Goal: Task Accomplishment & Management: Use online tool/utility

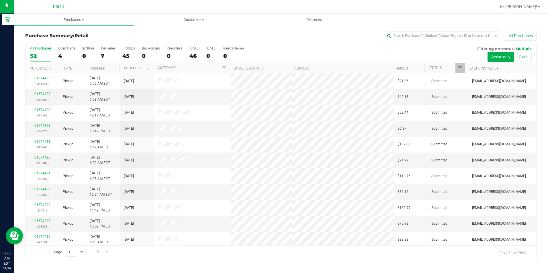
click at [40, 52] on label "All Purchases 52" at bounding box center [40, 54] width 21 height 16
click at [0, 0] on input "All Purchases 52" at bounding box center [0, 0] width 0 height 0
click at [59, 52] on label "Open Carts 4" at bounding box center [66, 54] width 17 height 16
click at [0, 0] on input "Open Carts 4" at bounding box center [0, 0] width 0 height 0
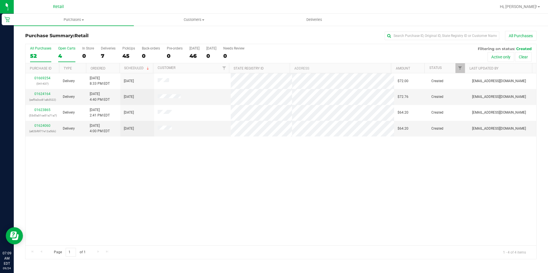
click at [38, 46] on div "All Purchases" at bounding box center [40, 48] width 21 height 4
click at [0, 0] on input "All Purchases 52" at bounding box center [0, 0] width 0 height 0
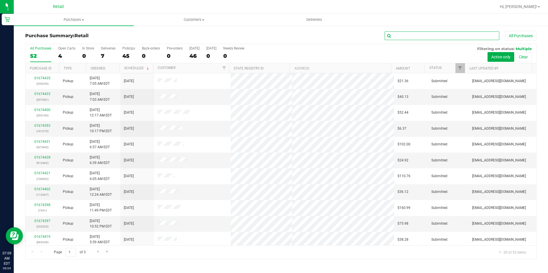
click at [432, 37] on input "text" at bounding box center [441, 36] width 115 height 9
click at [67, 57] on div "4" at bounding box center [66, 56] width 17 height 7
click at [0, 0] on input "Open Carts 4" at bounding box center [0, 0] width 0 height 0
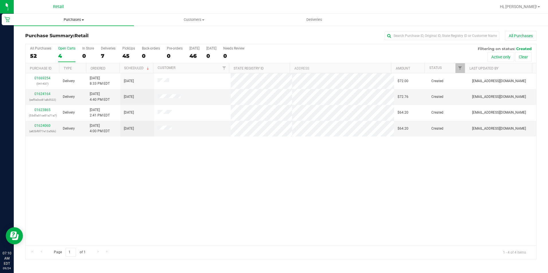
click at [67, 19] on span "Purchases" at bounding box center [74, 19] width 120 height 5
click at [67, 41] on li "Fulfillment" at bounding box center [74, 41] width 120 height 7
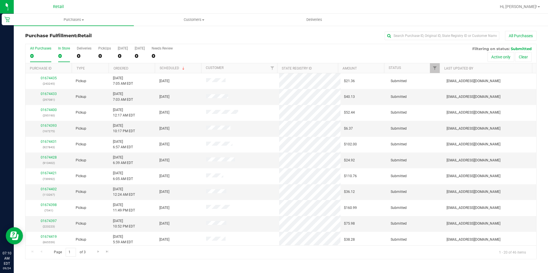
click at [68, 53] on div "0" at bounding box center [64, 56] width 12 height 7
click at [0, 0] on input "In Store 0" at bounding box center [0, 0] width 0 height 0
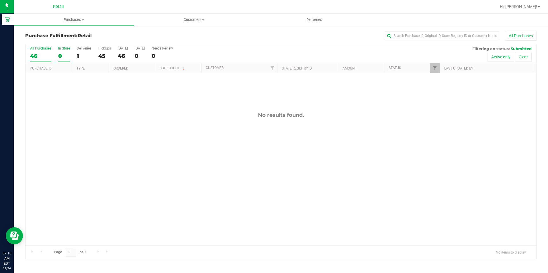
click at [38, 54] on div "46" at bounding box center [40, 56] width 21 height 7
click at [0, 0] on input "All Purchases 46" at bounding box center [0, 0] width 0 height 0
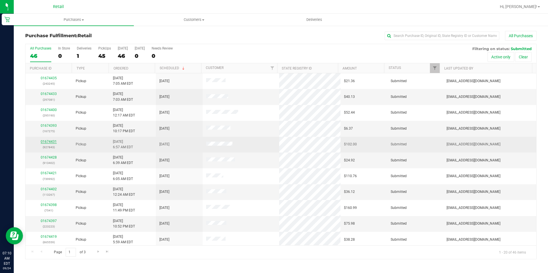
click at [56, 141] on div "01674431 (927843)" at bounding box center [49, 144] width 40 height 11
click at [55, 141] on link "01674431" at bounding box center [49, 142] width 16 height 4
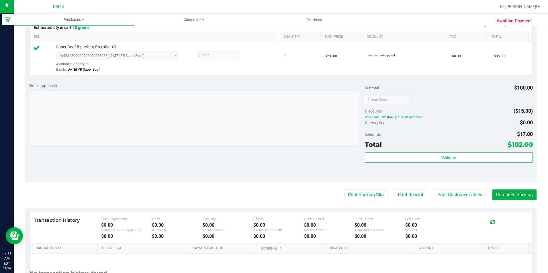
scroll to position [172, 0]
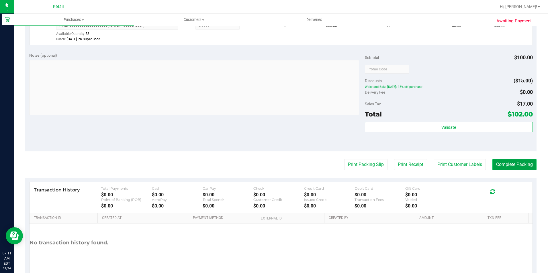
click at [501, 166] on button "Complete Packing" at bounding box center [514, 164] width 44 height 11
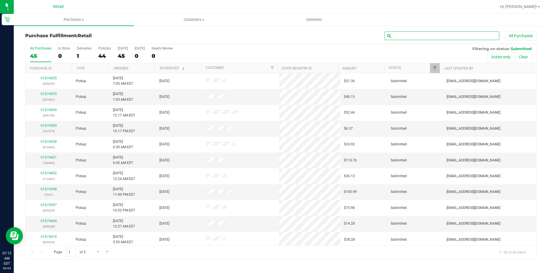
click at [435, 36] on input "text" at bounding box center [441, 36] width 115 height 9
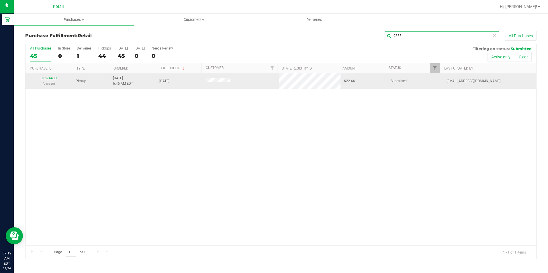
type input "9885"
click at [53, 79] on link "01674430" at bounding box center [49, 78] width 16 height 4
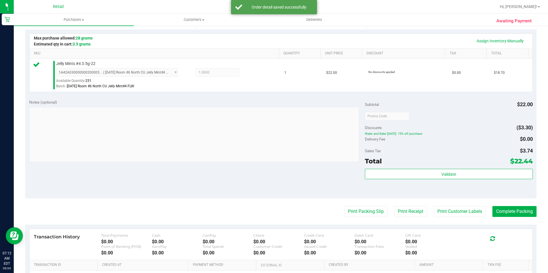
scroll to position [143, 0]
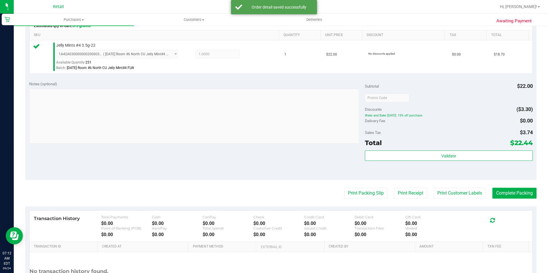
drag, startPoint x: 503, startPoint y: 183, endPoint x: 501, endPoint y: 186, distance: 3.2
click at [503, 184] on purchase-details "Back Edit Purchase Cancel Purchase View Profile # 01674430 Med | Rec METRC ID: …" at bounding box center [280, 101] width 511 height 426
click at [499, 188] on button "Complete Packing" at bounding box center [514, 193] width 44 height 11
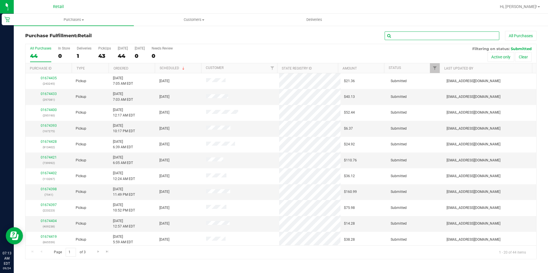
click at [415, 38] on input "text" at bounding box center [441, 36] width 115 height 9
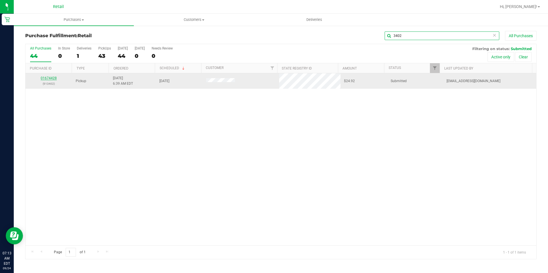
type input "3402"
click at [44, 77] on link "01674428" at bounding box center [49, 78] width 16 height 4
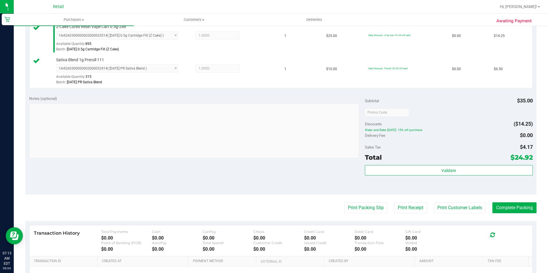
scroll to position [172, 0]
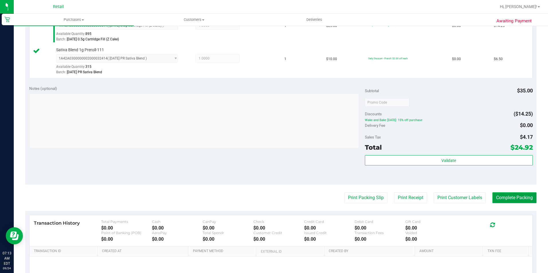
click at [492, 194] on button "Complete Packing" at bounding box center [514, 197] width 44 height 11
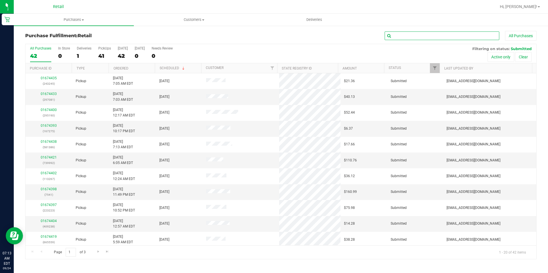
click at [430, 38] on input "text" at bounding box center [441, 36] width 115 height 9
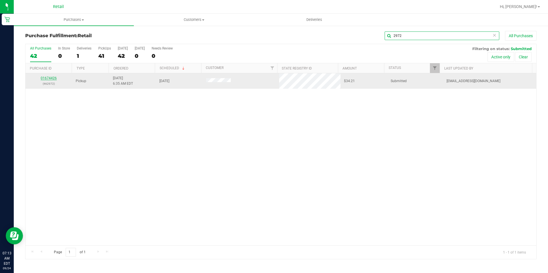
type input "2972"
click at [48, 79] on link "01674426" at bounding box center [49, 78] width 16 height 4
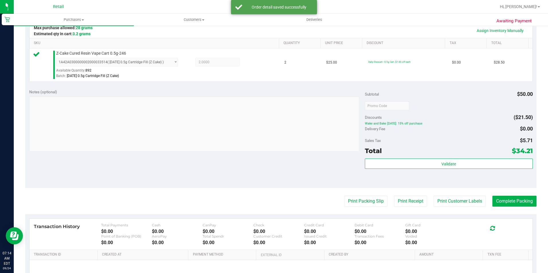
scroll to position [143, 0]
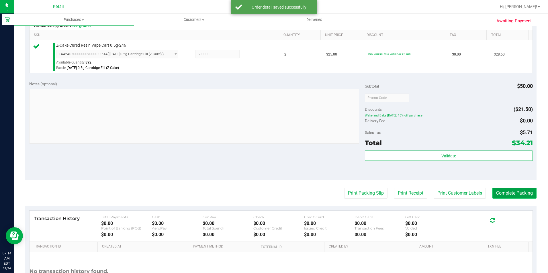
click at [517, 197] on button "Complete Packing" at bounding box center [514, 193] width 44 height 11
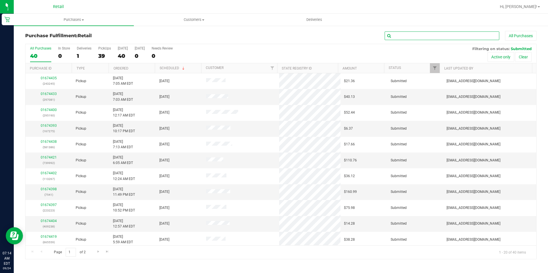
click at [433, 34] on input "text" at bounding box center [441, 36] width 115 height 9
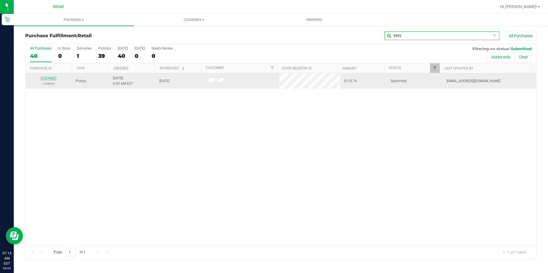
type input "9992"
click at [50, 79] on link "01674421" at bounding box center [49, 78] width 16 height 4
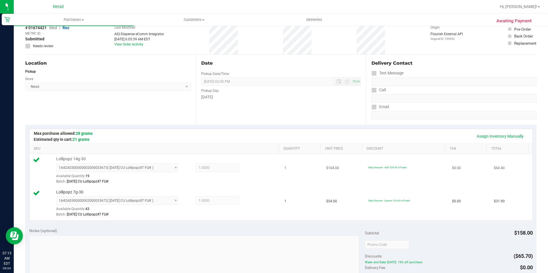
scroll to position [143, 0]
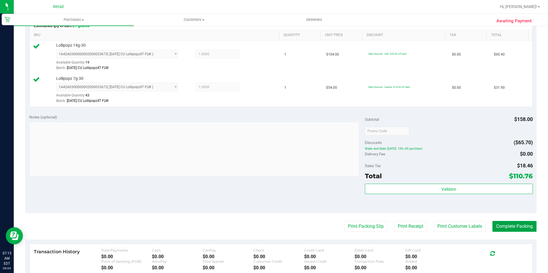
click at [500, 229] on button "Complete Packing" at bounding box center [514, 226] width 44 height 11
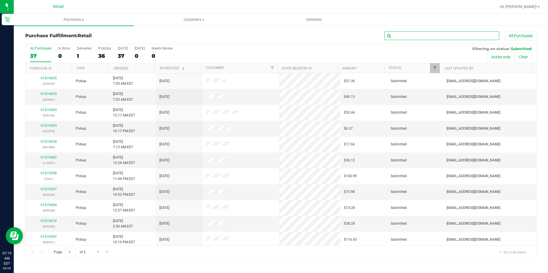
click at [462, 38] on input "text" at bounding box center [441, 36] width 115 height 9
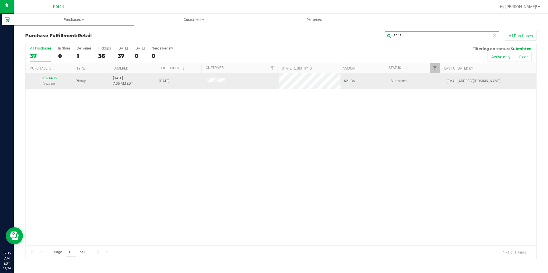
type input "3245"
click at [44, 78] on link "01674435" at bounding box center [49, 78] width 16 height 4
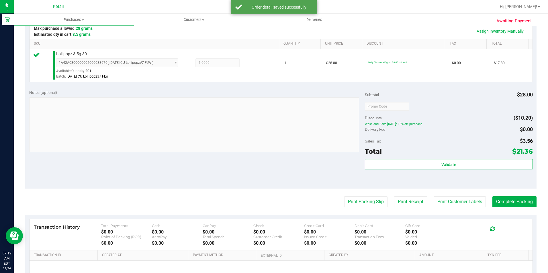
scroll to position [143, 0]
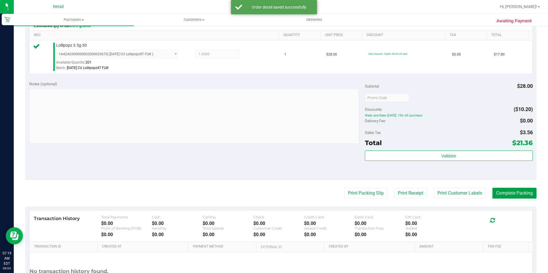
click at [515, 197] on button "Complete Packing" at bounding box center [514, 193] width 44 height 11
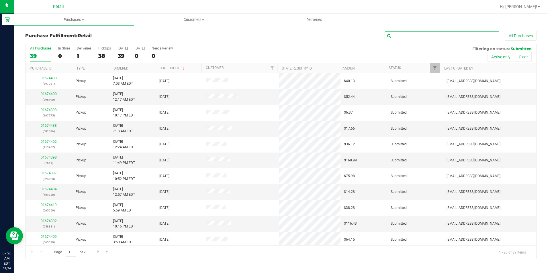
click at [402, 34] on input "text" at bounding box center [441, 36] width 115 height 9
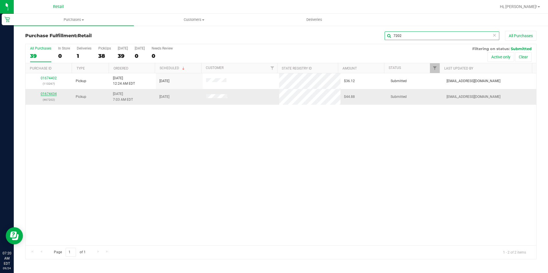
type input "7202"
click at [53, 95] on link "01674434" at bounding box center [49, 94] width 16 height 4
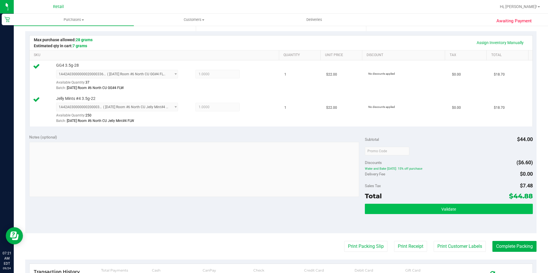
scroll to position [143, 0]
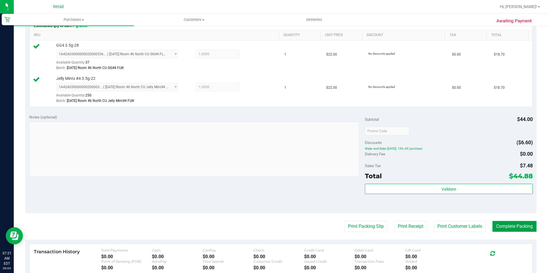
click at [492, 227] on button "Complete Packing" at bounding box center [514, 226] width 44 height 11
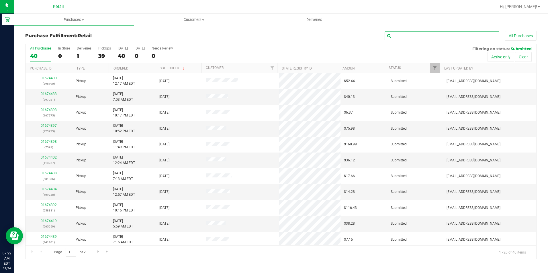
click at [494, 35] on input "text" at bounding box center [441, 36] width 115 height 9
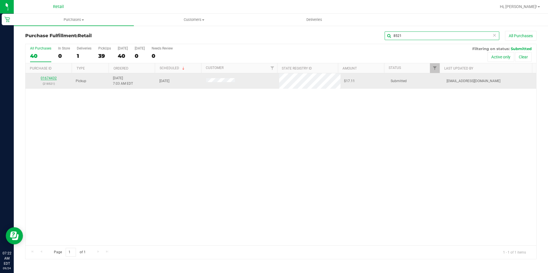
type input "8521"
click at [47, 78] on link "01674432" at bounding box center [49, 78] width 16 height 4
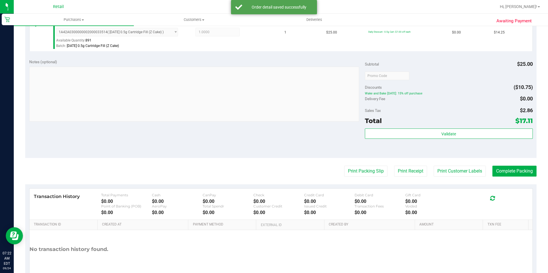
scroll to position [195, 0]
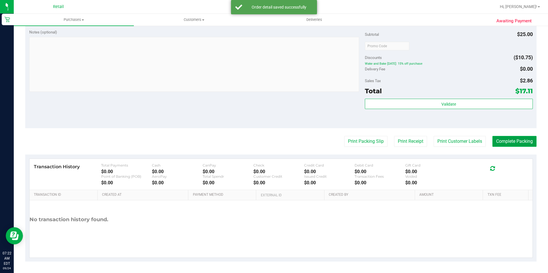
click at [512, 143] on button "Complete Packing" at bounding box center [514, 141] width 44 height 11
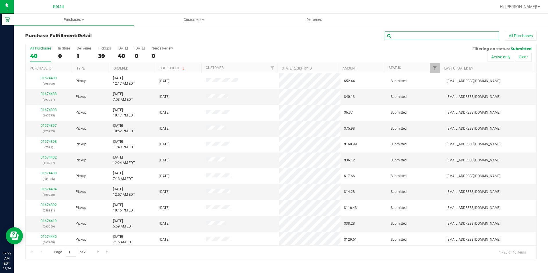
click at [425, 35] on input "text" at bounding box center [441, 36] width 115 height 9
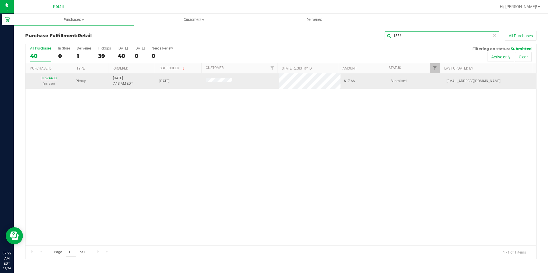
type input "1386"
click at [53, 78] on link "01674438" at bounding box center [49, 78] width 16 height 4
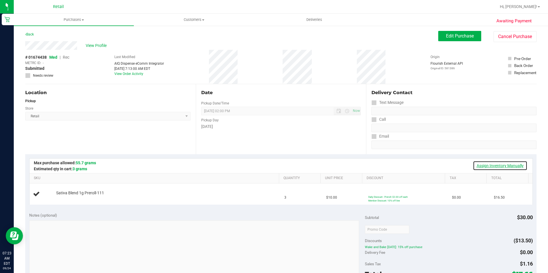
click at [485, 162] on link "Assign Inventory Manually" at bounding box center [500, 166] width 54 height 10
click at [60, 195] on link "Add Package" at bounding box center [66, 197] width 21 height 4
click at [84, 197] on span "Select Package" at bounding box center [113, 197] width 114 height 8
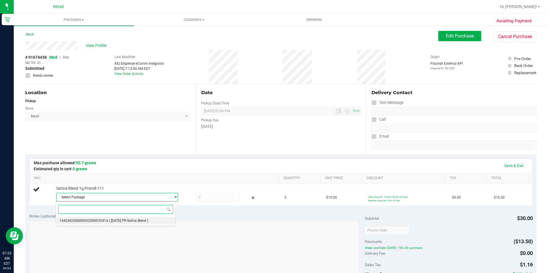
click at [92, 219] on span "1A42A0300000002000032414" at bounding box center [83, 221] width 49 height 4
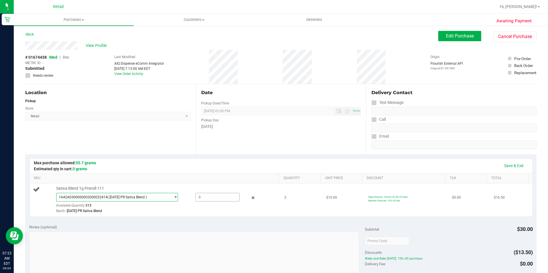
click at [201, 197] on span at bounding box center [217, 197] width 44 height 9
type input "3"
click at [511, 165] on link "Save & Exit" at bounding box center [513, 166] width 27 height 10
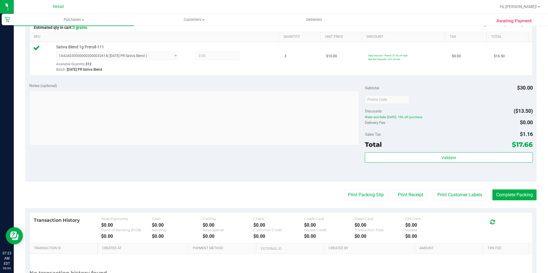
scroll to position [143, 0]
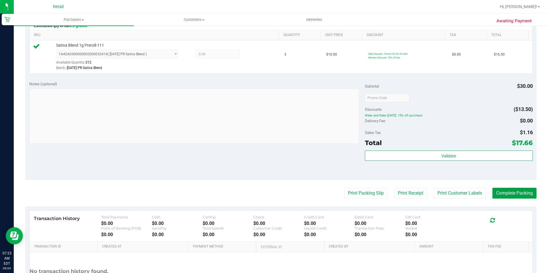
click at [504, 194] on button "Complete Packing" at bounding box center [514, 193] width 44 height 11
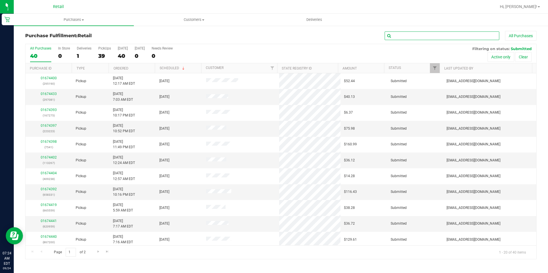
click at [419, 38] on input "text" at bounding box center [441, 36] width 115 height 9
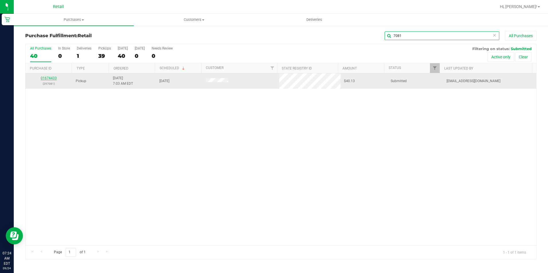
type input "7081"
click at [50, 78] on link "01674433" at bounding box center [49, 78] width 16 height 4
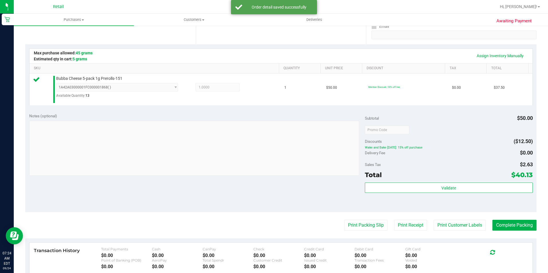
scroll to position [115, 0]
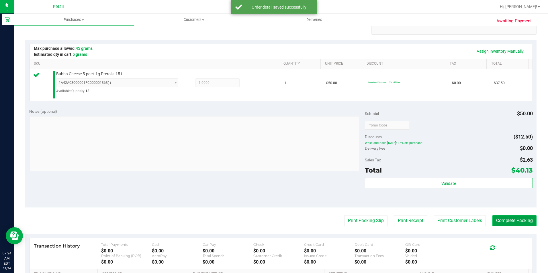
click at [520, 219] on button "Complete Packing" at bounding box center [514, 220] width 44 height 11
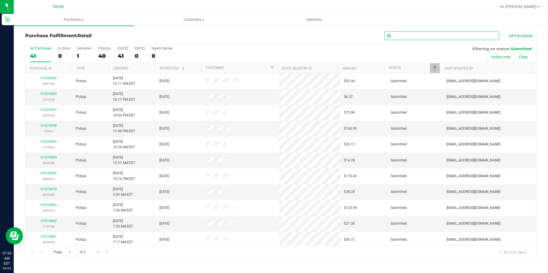
click at [450, 36] on input "text" at bounding box center [441, 36] width 115 height 9
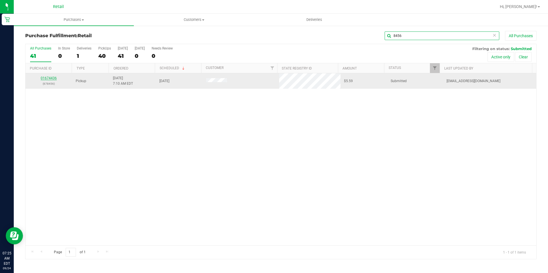
type input "8456"
click at [45, 78] on link "01674436" at bounding box center [49, 78] width 16 height 4
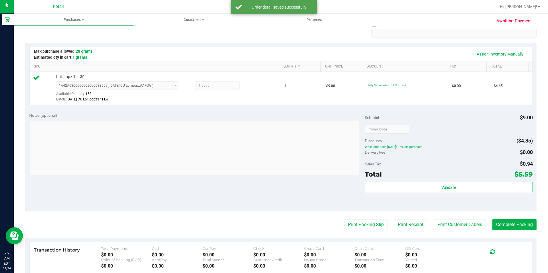
scroll to position [143, 0]
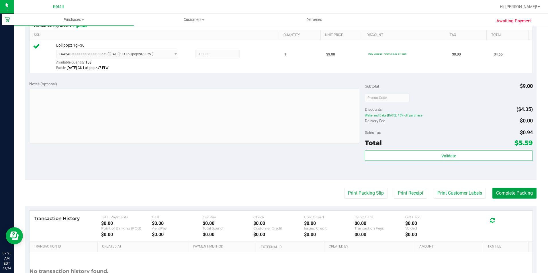
click at [520, 193] on button "Complete Packing" at bounding box center [514, 193] width 44 height 11
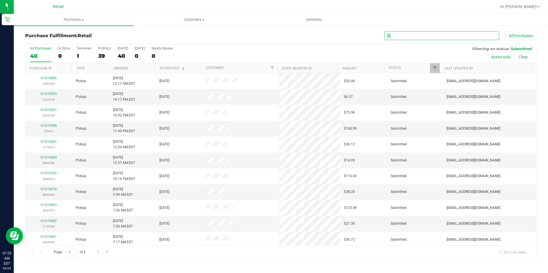
click at [409, 36] on input "text" at bounding box center [441, 36] width 115 height 9
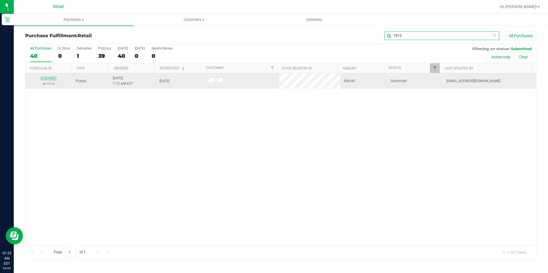
type input "7915"
click at [50, 78] on link "01674437" at bounding box center [49, 78] width 16 height 4
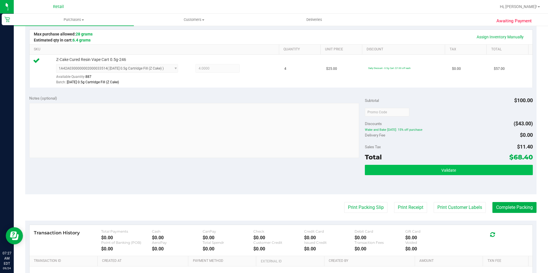
scroll to position [143, 0]
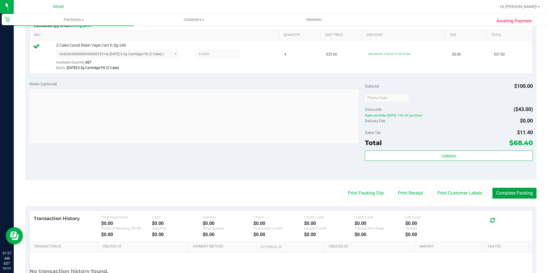
click at [516, 196] on button "Complete Packing" at bounding box center [514, 193] width 44 height 11
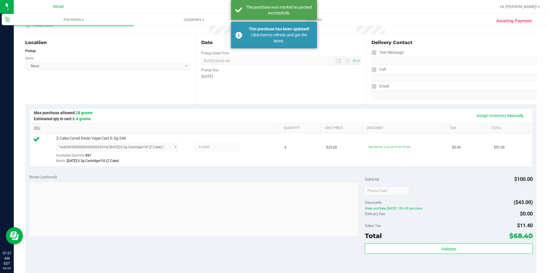
scroll to position [0, 0]
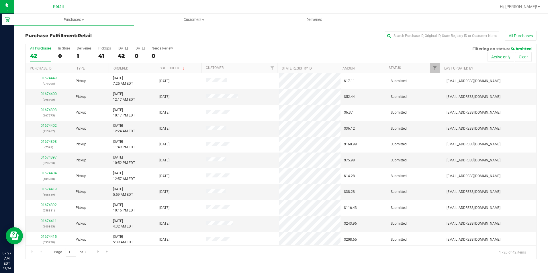
click at [42, 53] on div "42" at bounding box center [40, 56] width 21 height 7
click at [0, 0] on input "All Purchases 42" at bounding box center [0, 0] width 0 height 0
click at [415, 38] on input "text" at bounding box center [441, 36] width 115 height 9
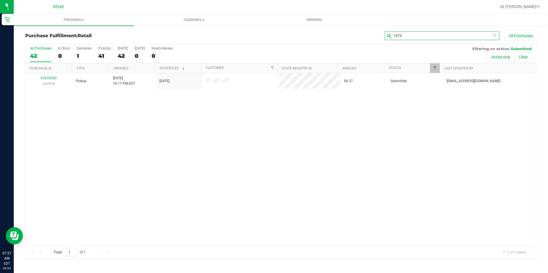
type input "7275"
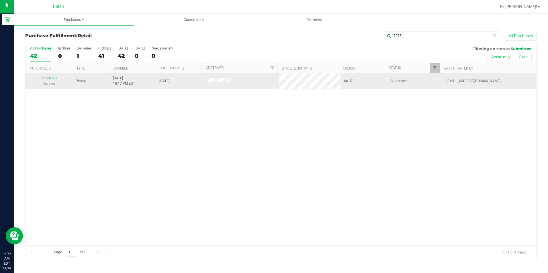
click at [53, 79] on link "01674393" at bounding box center [49, 78] width 16 height 4
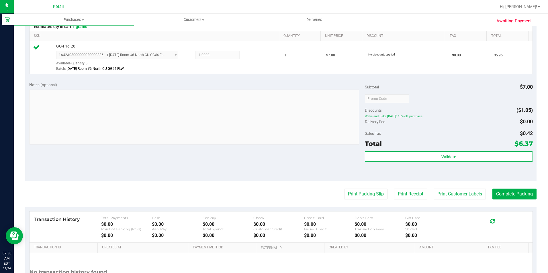
scroll to position [143, 0]
click at [493, 195] on button "Complete Packing" at bounding box center [514, 193] width 44 height 11
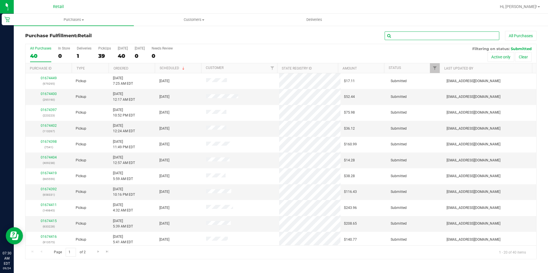
click at [463, 35] on input "text" at bounding box center [441, 36] width 115 height 9
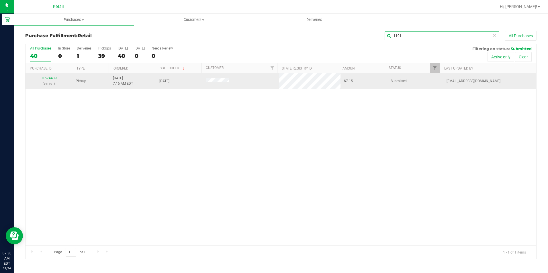
type input "1101"
click at [50, 79] on link "01674439" at bounding box center [49, 78] width 16 height 4
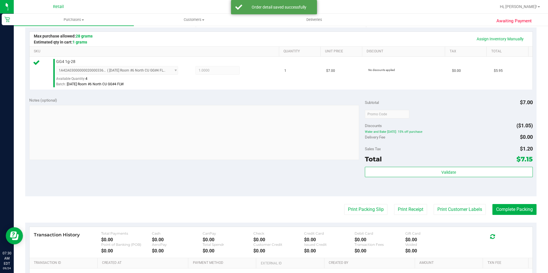
scroll to position [143, 0]
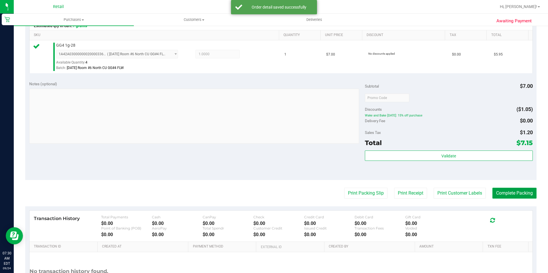
drag, startPoint x: 510, startPoint y: 197, endPoint x: 508, endPoint y: 170, distance: 27.4
click at [510, 195] on button "Complete Packing" at bounding box center [514, 193] width 44 height 11
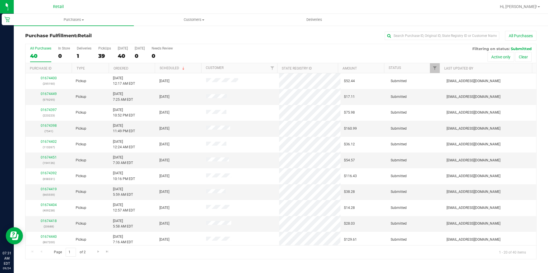
click at [139, 70] on th "Ordered" at bounding box center [132, 68] width 46 height 10
click at [436, 34] on input "text" at bounding box center [441, 36] width 115 height 9
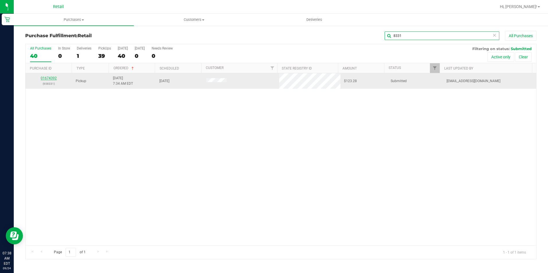
type input "8331"
click at [47, 77] on link "01674392" at bounding box center [49, 78] width 16 height 4
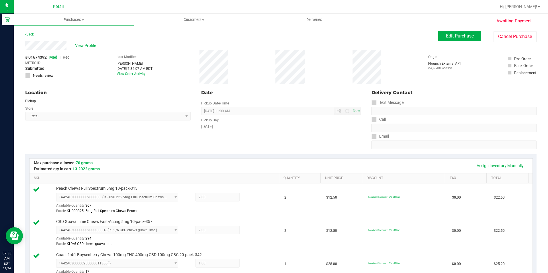
click at [31, 33] on link "Back" at bounding box center [29, 34] width 9 height 4
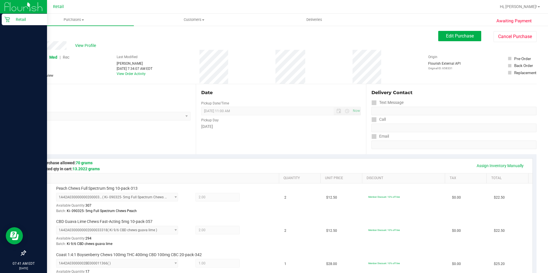
click at [8, 21] on icon at bounding box center [7, 20] width 6 height 6
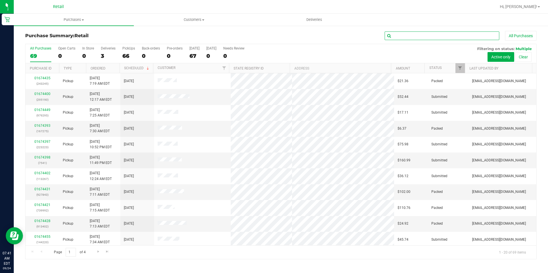
click at [418, 32] on input "text" at bounding box center [441, 36] width 115 height 9
click at [464, 33] on input "text" at bounding box center [441, 36] width 115 height 9
click at [419, 40] on div "All Purchases" at bounding box center [366, 36] width 341 height 10
click at [411, 30] on div "Purchase Summary: Retail All Purchases All Purchases 0 Open Carts 0 In Store 0 …" at bounding box center [281, 145] width 534 height 240
click at [411, 34] on input "text" at bounding box center [441, 36] width 115 height 9
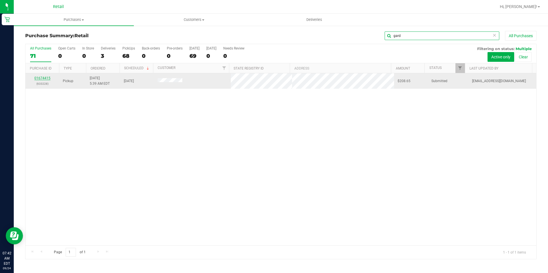
type input "gard"
click at [47, 78] on link "01674415" at bounding box center [42, 78] width 16 height 4
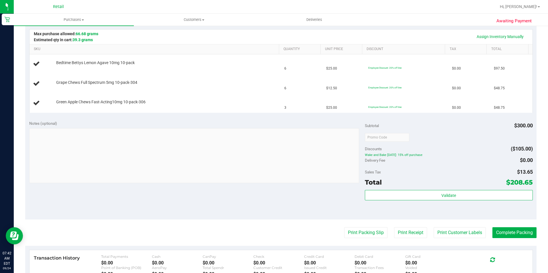
scroll to position [143, 0]
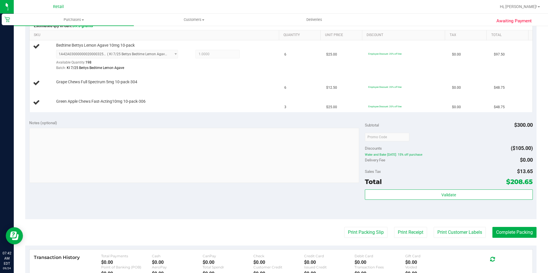
drag, startPoint x: 235, startPoint y: 96, endPoint x: 47, endPoint y: 259, distance: 248.7
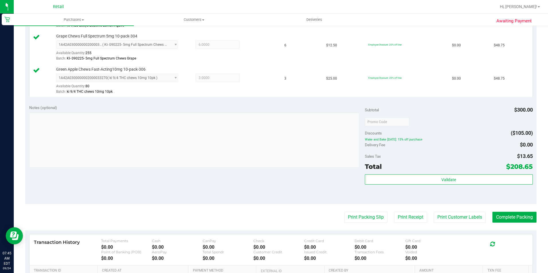
scroll to position [258, 0]
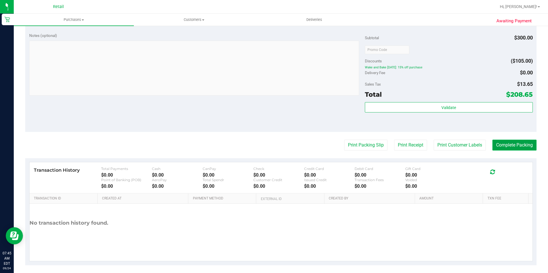
click at [517, 143] on button "Complete Packing" at bounding box center [514, 145] width 44 height 11
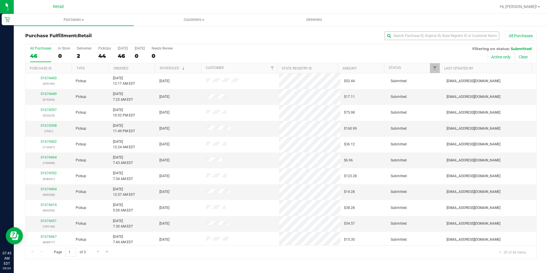
drag, startPoint x: 402, startPoint y: 40, endPoint x: 407, endPoint y: 38, distance: 5.4
click at [402, 40] on div "All Purchases" at bounding box center [366, 36] width 341 height 10
click at [411, 35] on input "text" at bounding box center [441, 36] width 115 height 9
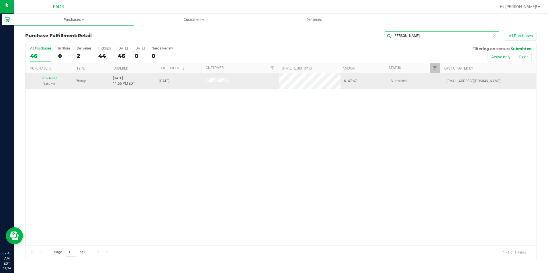
type input "dana"
click at [49, 78] on link "01674399" at bounding box center [49, 78] width 16 height 4
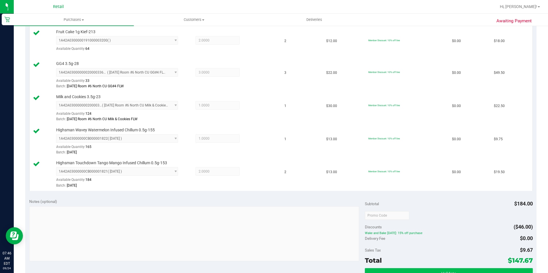
scroll to position [286, 0]
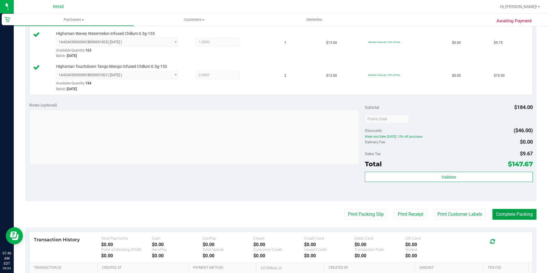
click at [497, 213] on button "Complete Packing" at bounding box center [514, 214] width 44 height 11
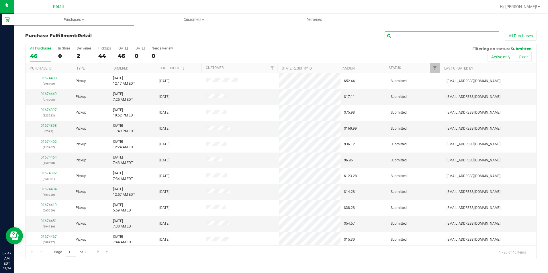
click at [396, 34] on input "text" at bounding box center [441, 36] width 115 height 9
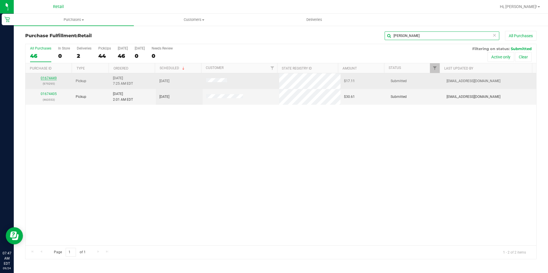
type input "caban"
click at [55, 78] on link "01674449" at bounding box center [49, 78] width 16 height 4
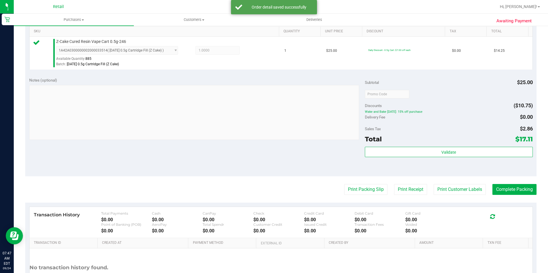
scroll to position [172, 0]
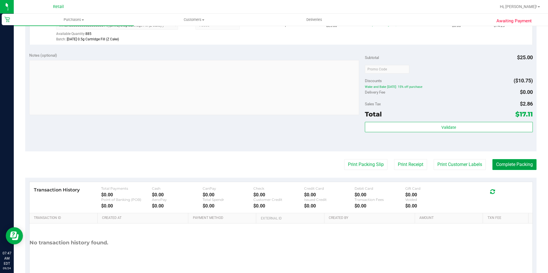
click at [521, 162] on button "Complete Packing" at bounding box center [514, 164] width 44 height 11
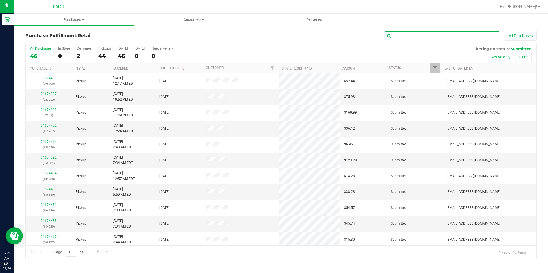
click at [395, 36] on input "text" at bounding box center [441, 36] width 115 height 9
click at [426, 36] on input "text" at bounding box center [441, 36] width 115 height 9
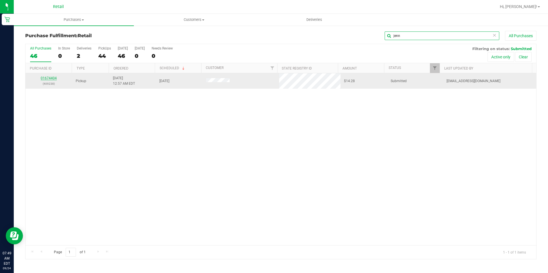
type input "jenn"
click at [53, 76] on link "01674404" at bounding box center [49, 78] width 16 height 4
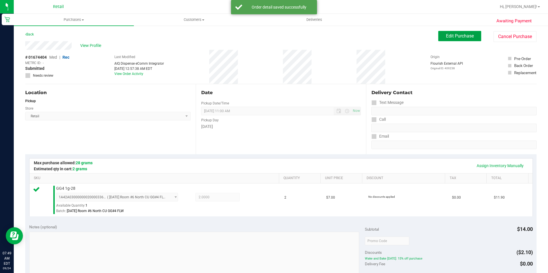
click at [450, 38] on span "Edit Purchase" at bounding box center [460, 35] width 28 height 5
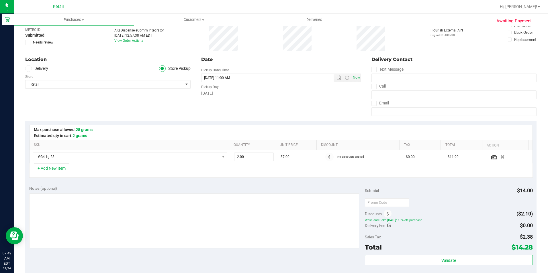
scroll to position [86, 0]
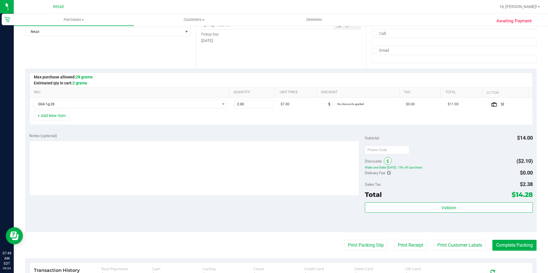
click at [386, 163] on icon at bounding box center [387, 162] width 2 height 4
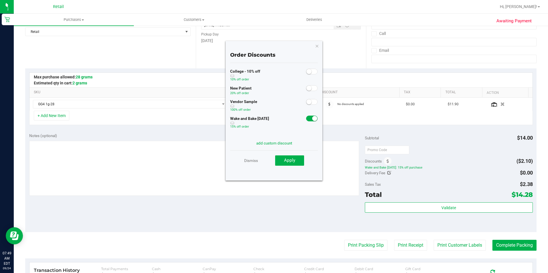
click at [306, 120] on span at bounding box center [311, 119] width 11 height 6
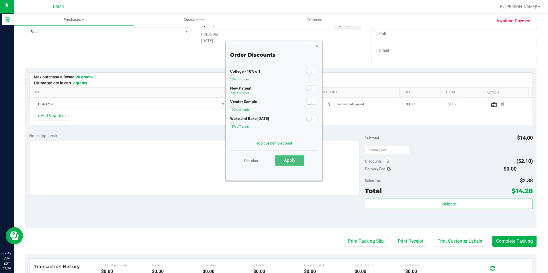
click at [290, 165] on button "Apply" at bounding box center [289, 161] width 29 height 10
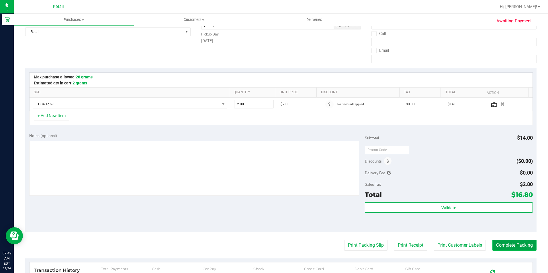
click at [524, 245] on button "Complete Packing" at bounding box center [514, 245] width 44 height 11
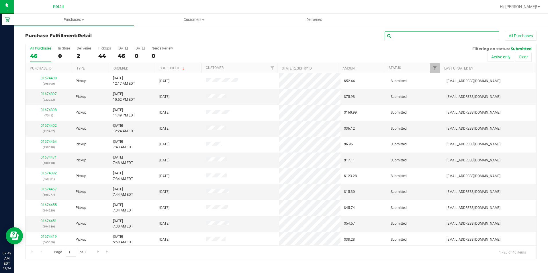
click at [414, 34] on input "text" at bounding box center [441, 36] width 115 height 9
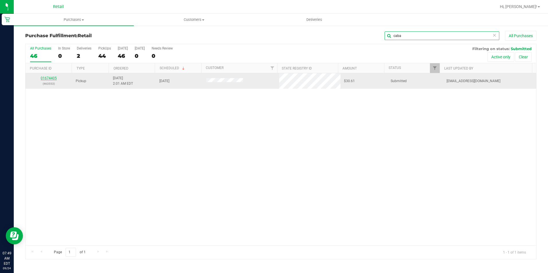
type input "caba"
click at [54, 76] on link "01674405" at bounding box center [49, 78] width 16 height 4
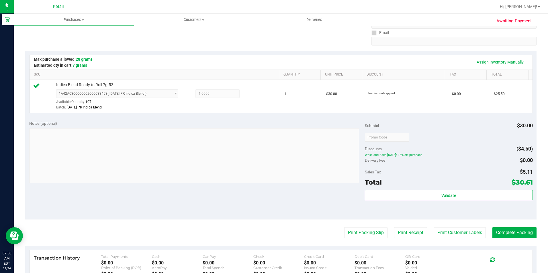
scroll to position [143, 0]
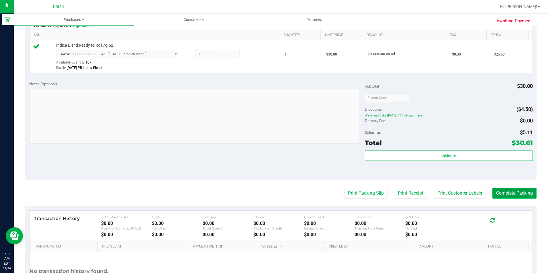
click at [507, 192] on button "Complete Packing" at bounding box center [514, 193] width 44 height 11
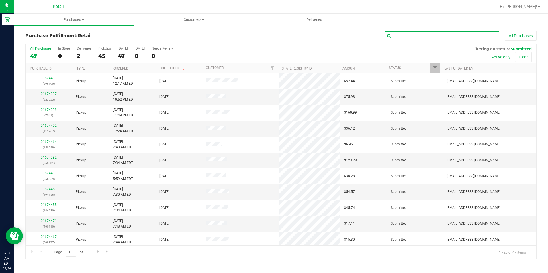
click at [436, 38] on input "text" at bounding box center [441, 36] width 115 height 9
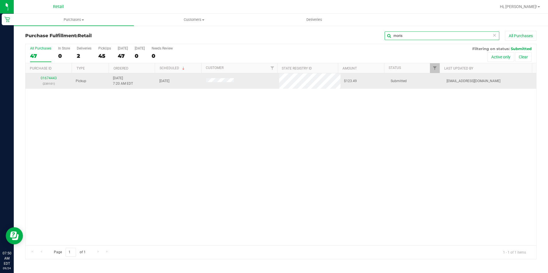
type input "moris"
click at [46, 76] on div "01674443 (239101)" at bounding box center [49, 81] width 40 height 11
click at [51, 77] on link "01674443" at bounding box center [49, 78] width 16 height 4
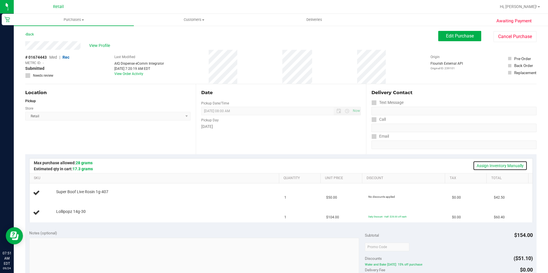
click at [495, 164] on link "Assign Inventory Manually" at bounding box center [500, 166] width 54 height 10
click at [62, 195] on link "Add Package" at bounding box center [66, 196] width 21 height 4
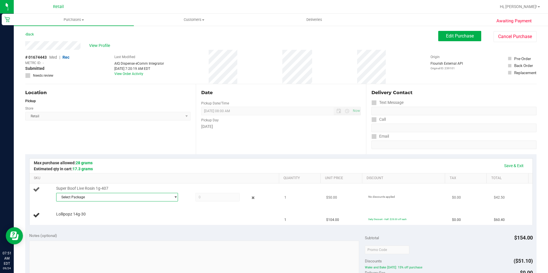
click at [104, 198] on span "Select Package" at bounding box center [113, 197] width 114 height 8
click at [105, 222] on span "1A42A0300000A8D000000342" at bounding box center [83, 221] width 49 height 4
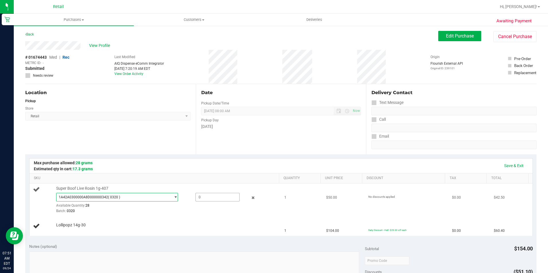
click at [208, 195] on span at bounding box center [217, 197] width 44 height 9
type input "1"
type input "1.0000"
click at [194, 170] on div "Save & Exit" at bounding box center [281, 166] width 492 height 10
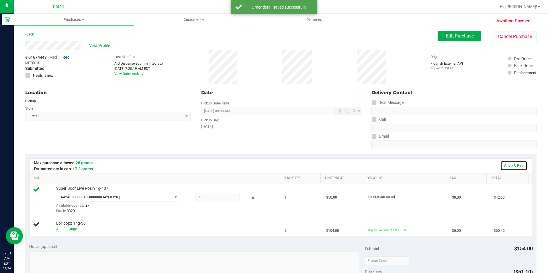
click at [501, 164] on link "Save & Exit" at bounding box center [513, 166] width 27 height 10
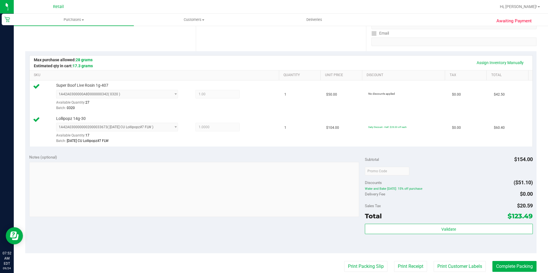
scroll to position [143, 0]
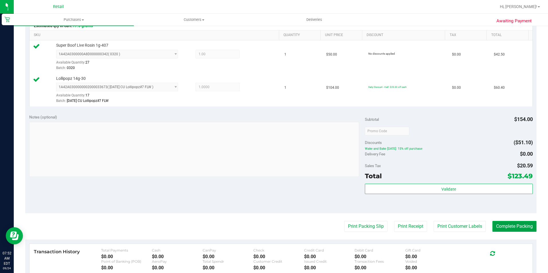
click at [524, 223] on button "Complete Packing" at bounding box center [514, 226] width 44 height 11
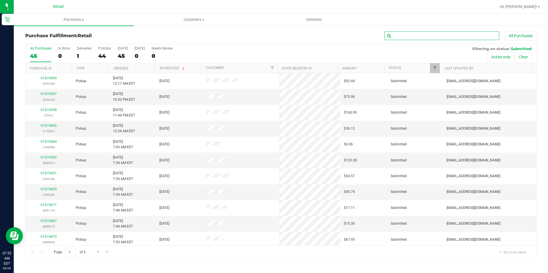
click at [429, 35] on input "text" at bounding box center [441, 36] width 115 height 9
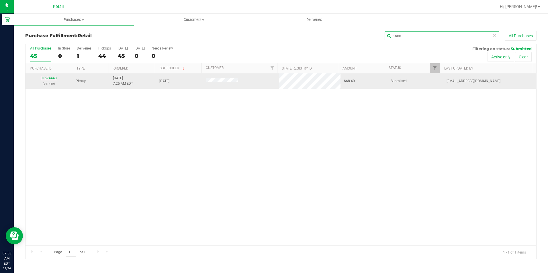
type input "cunn"
click at [49, 80] on link "01674448" at bounding box center [49, 78] width 16 height 4
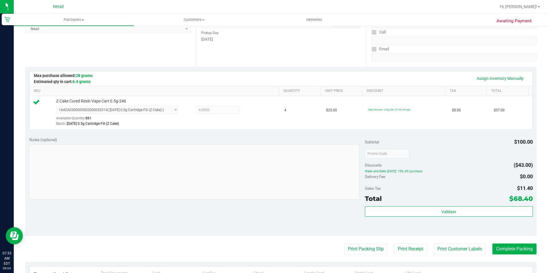
scroll to position [115, 0]
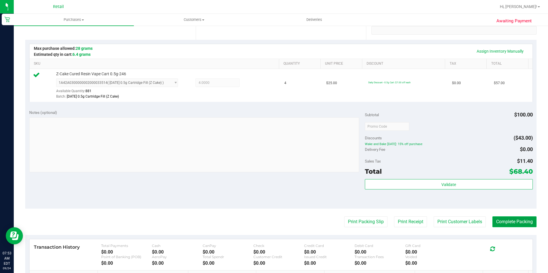
click at [522, 219] on button "Complete Packing" at bounding box center [514, 222] width 44 height 11
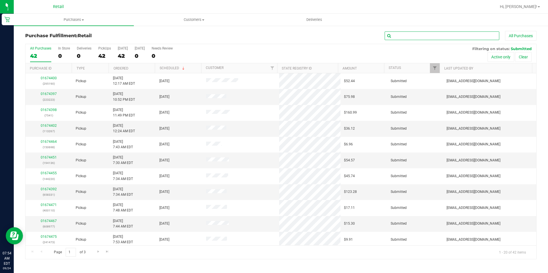
click at [430, 39] on input "text" at bounding box center [441, 36] width 115 height 9
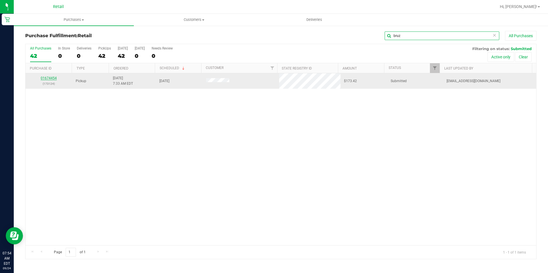
type input "bruz"
click at [47, 78] on link "01674454" at bounding box center [49, 78] width 16 height 4
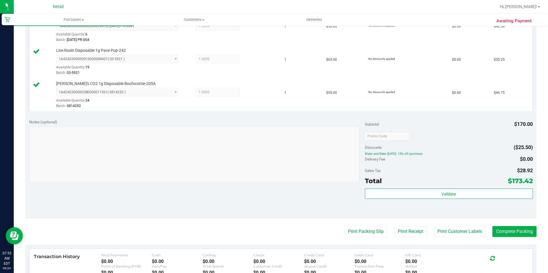
scroll to position [172, 0]
click at [515, 234] on button "Complete Packing" at bounding box center [514, 231] width 44 height 11
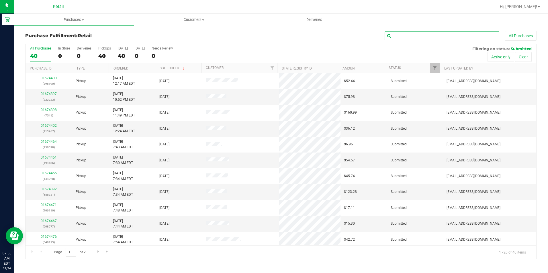
click at [410, 38] on input "text" at bounding box center [441, 36] width 115 height 9
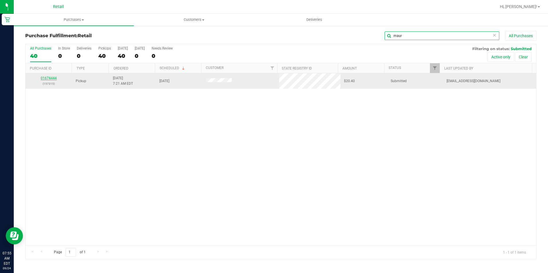
type input "maur"
click at [52, 79] on link "01674444" at bounding box center [49, 78] width 16 height 4
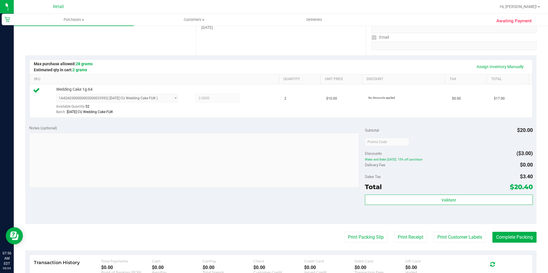
scroll to position [115, 0]
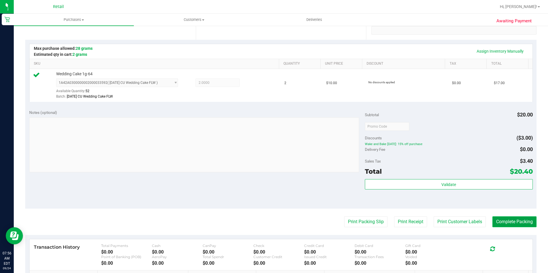
click at [507, 223] on button "Complete Packing" at bounding box center [514, 222] width 44 height 11
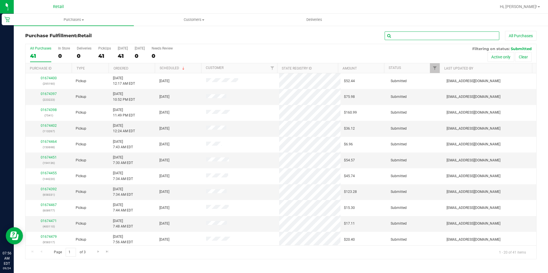
click at [425, 37] on input "text" at bounding box center [441, 36] width 115 height 9
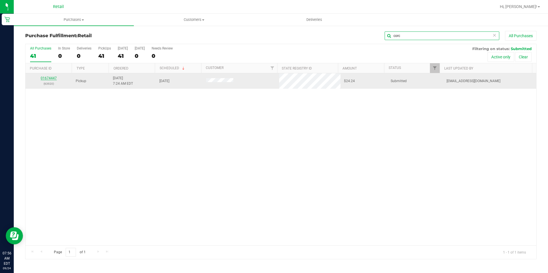
type input "corc"
click at [56, 80] on link "01674447" at bounding box center [49, 78] width 16 height 4
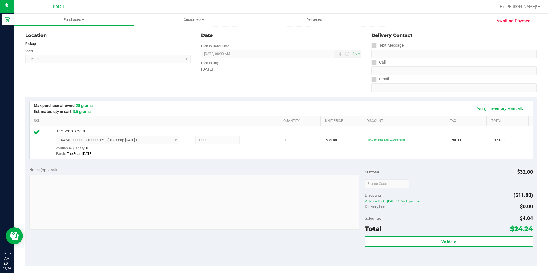
scroll to position [195, 0]
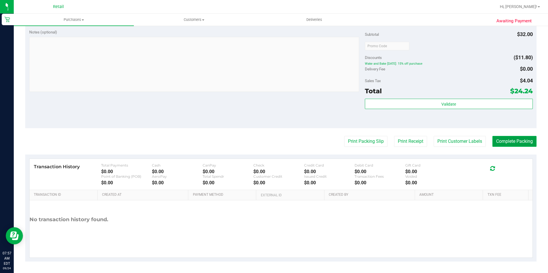
click at [512, 145] on button "Complete Packing" at bounding box center [514, 141] width 44 height 11
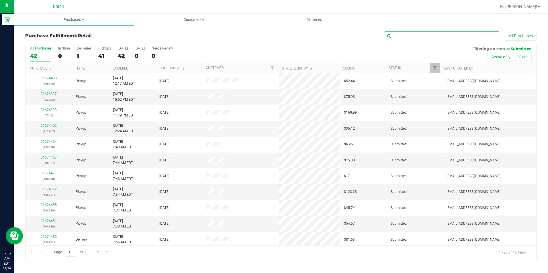
click at [453, 34] on input "text" at bounding box center [441, 36] width 115 height 9
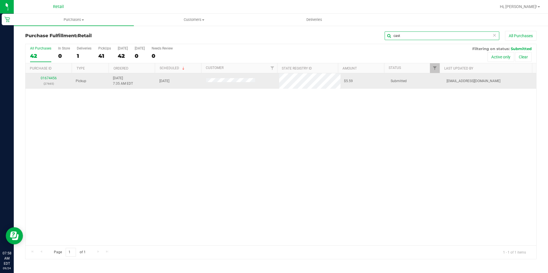
type input "cast"
click at [56, 78] on div "01674456 (27665)" at bounding box center [49, 81] width 40 height 11
click at [54, 79] on link "01674456" at bounding box center [49, 78] width 16 height 4
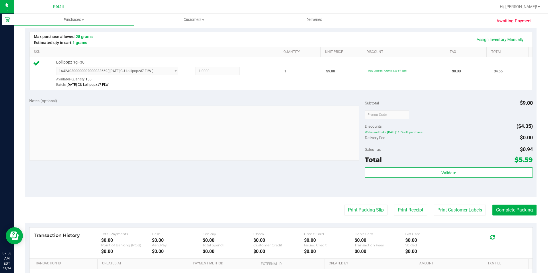
scroll to position [195, 0]
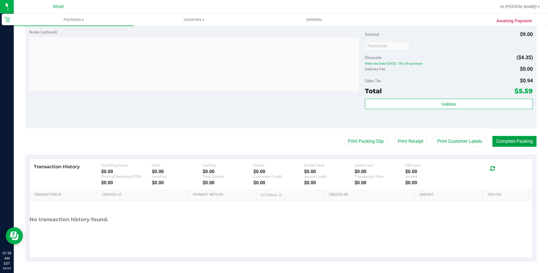
click at [501, 143] on button "Complete Packing" at bounding box center [514, 141] width 44 height 11
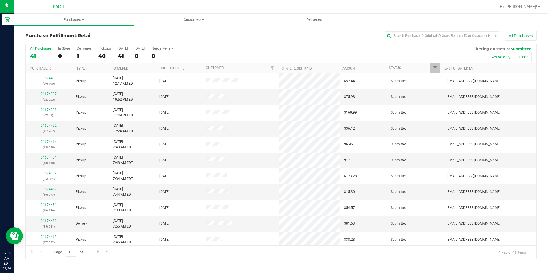
click at [424, 42] on div "Purchase Fulfillment: Retail All Purchases" at bounding box center [280, 37] width 511 height 13
click at [426, 38] on input "text" at bounding box center [441, 36] width 115 height 9
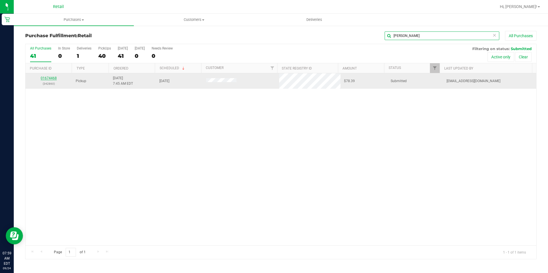
type input "kret"
click at [55, 78] on link "01674468" at bounding box center [49, 78] width 16 height 4
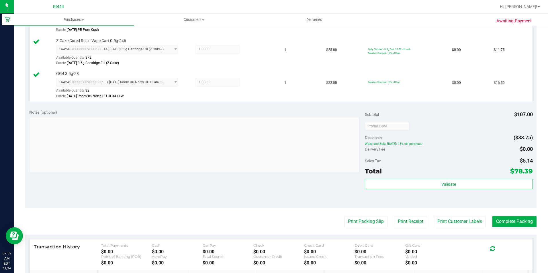
scroll to position [229, 0]
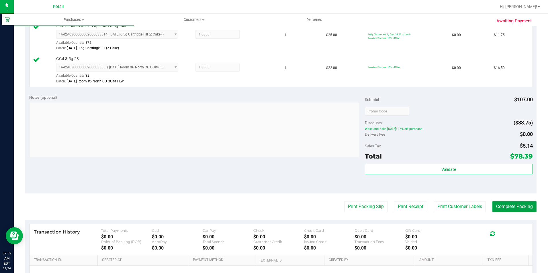
click at [506, 209] on button "Complete Packing" at bounding box center [514, 206] width 44 height 11
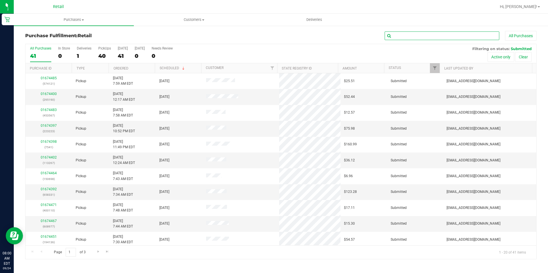
click at [452, 32] on input "text" at bounding box center [441, 36] width 115 height 9
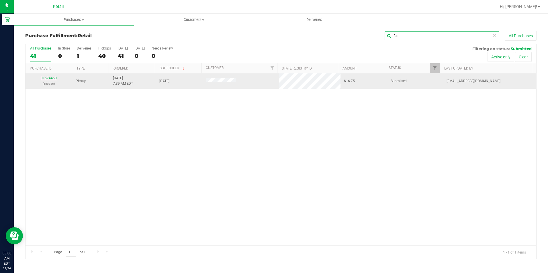
type input "fern"
click at [51, 78] on link "01674460" at bounding box center [49, 78] width 16 height 4
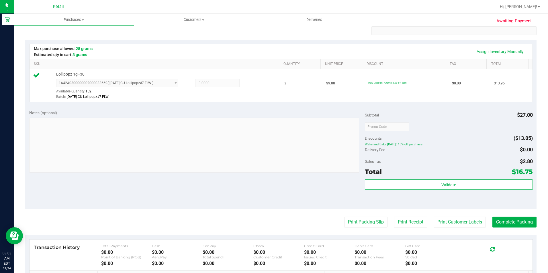
scroll to position [115, 0]
click at [510, 221] on button "Complete Packing" at bounding box center [514, 222] width 44 height 11
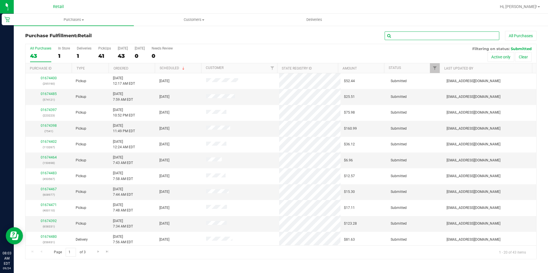
click at [430, 35] on input "text" at bounding box center [441, 36] width 115 height 9
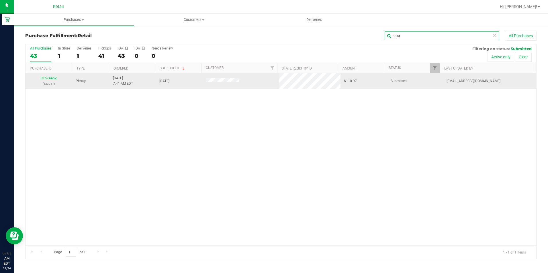
type input "decr"
click at [46, 77] on link "01674462" at bounding box center [49, 78] width 16 height 4
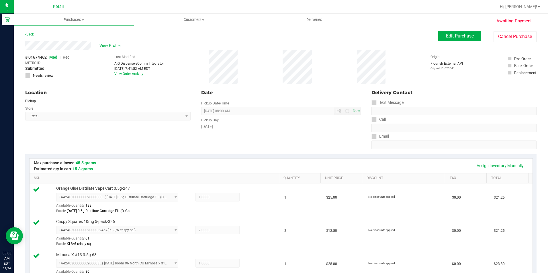
scroll to position [229, 0]
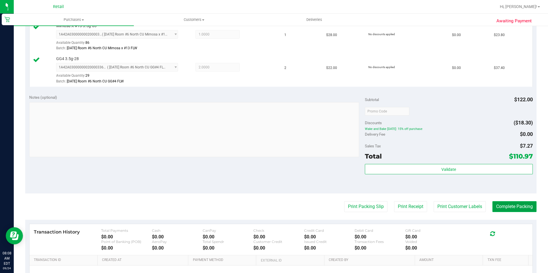
click at [516, 207] on button "Complete Packing" at bounding box center [514, 206] width 44 height 11
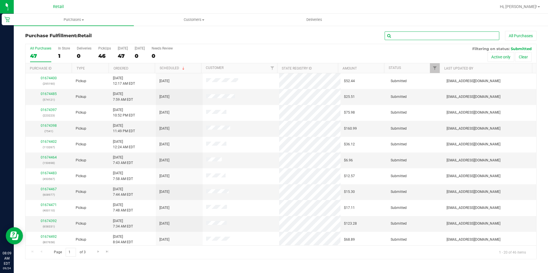
click at [414, 37] on input "text" at bounding box center [441, 36] width 115 height 9
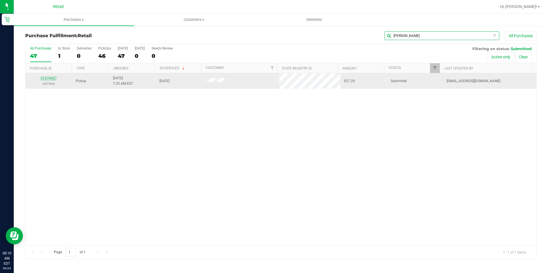
type input "kirk"
click at [52, 79] on link "01674457" at bounding box center [49, 78] width 16 height 4
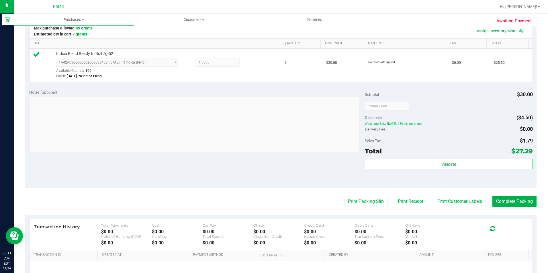
scroll to position [143, 0]
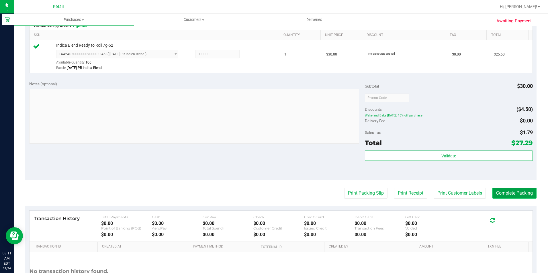
click at [504, 190] on button "Complete Packing" at bounding box center [514, 193] width 44 height 11
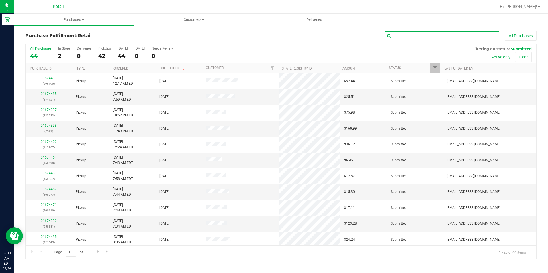
click at [397, 35] on input "text" at bounding box center [441, 36] width 115 height 9
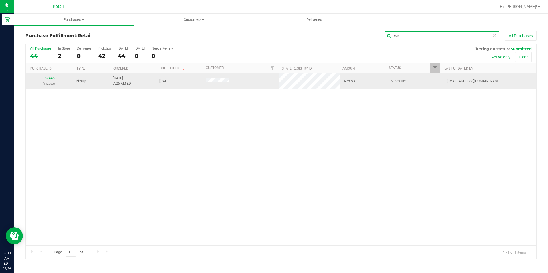
type input "kore"
click at [54, 79] on link "01674450" at bounding box center [49, 78] width 16 height 4
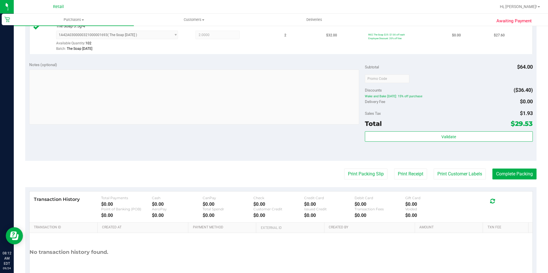
scroll to position [172, 0]
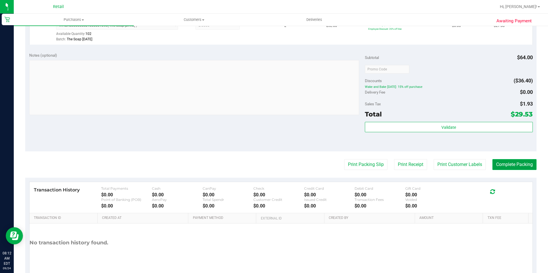
click at [511, 164] on button "Complete Packing" at bounding box center [514, 164] width 44 height 11
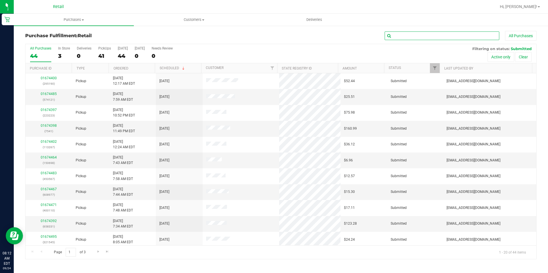
click at [412, 34] on input "text" at bounding box center [441, 36] width 115 height 9
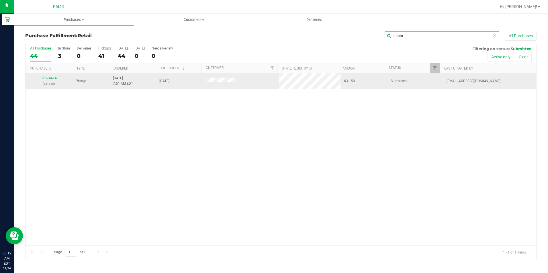
type input "melen"
click at [54, 78] on link "01674474" at bounding box center [49, 78] width 16 height 4
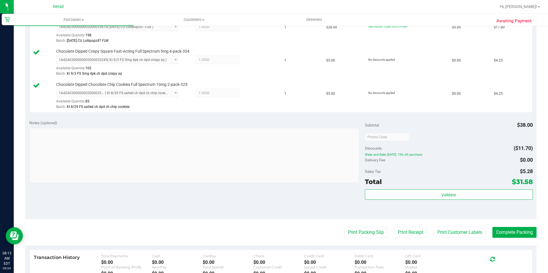
scroll to position [172, 0]
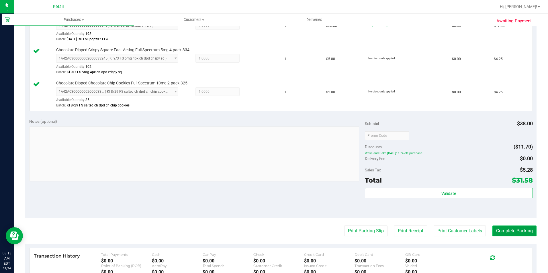
click at [506, 234] on button "Complete Packing" at bounding box center [514, 231] width 44 height 11
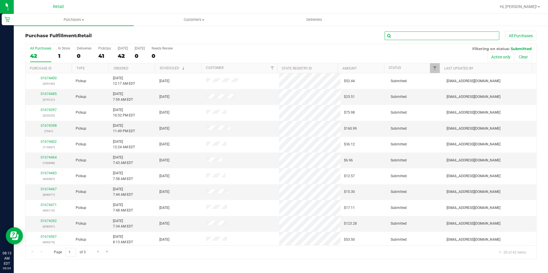
click at [466, 38] on input "text" at bounding box center [441, 36] width 115 height 9
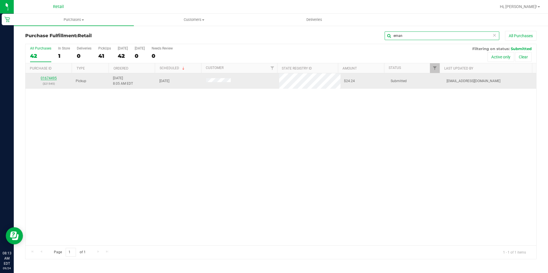
type input "eman"
click at [53, 78] on link "01674495" at bounding box center [49, 78] width 16 height 4
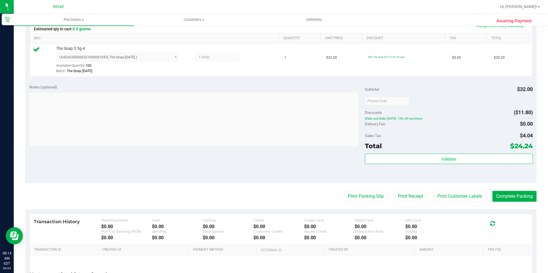
scroll to position [172, 0]
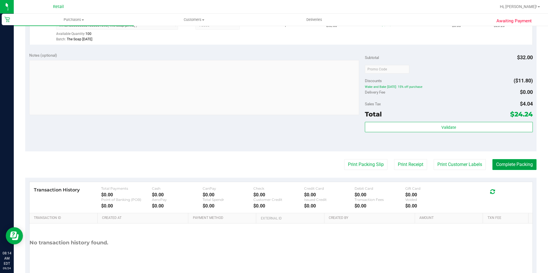
click at [520, 161] on button "Complete Packing" at bounding box center [514, 164] width 44 height 11
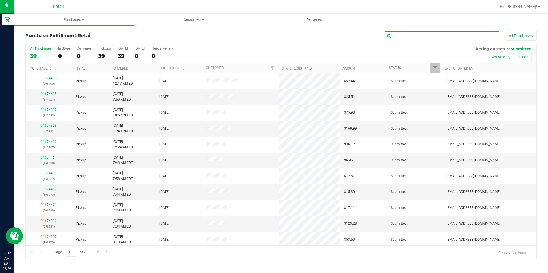
click at [403, 37] on input "text" at bounding box center [441, 36] width 115 height 9
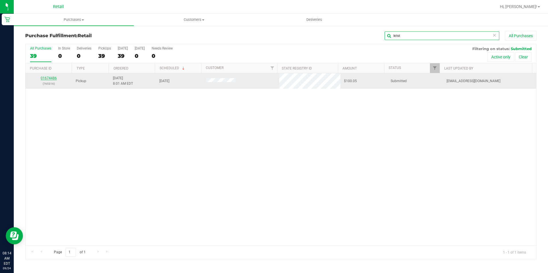
type input "krist"
click at [44, 78] on link "01674486" at bounding box center [49, 78] width 16 height 4
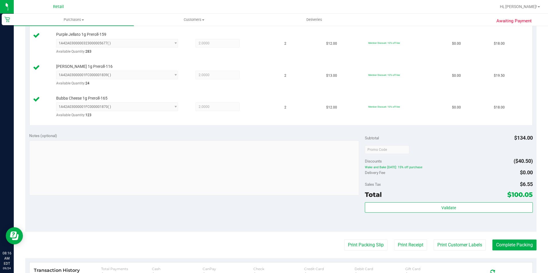
scroll to position [229, 0]
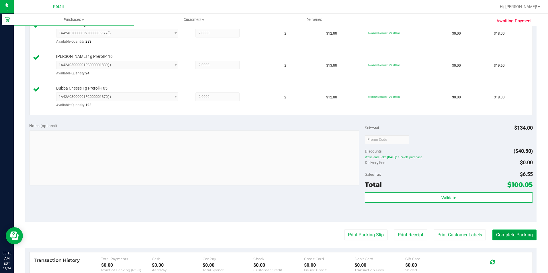
click at [521, 238] on button "Complete Packing" at bounding box center [514, 235] width 44 height 11
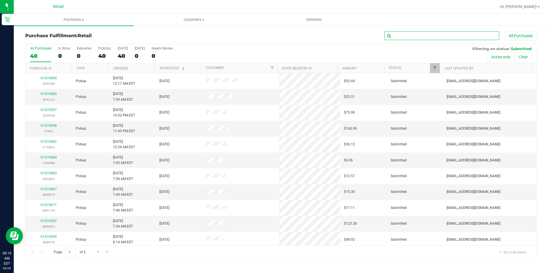
click at [433, 33] on input "text" at bounding box center [441, 36] width 115 height 9
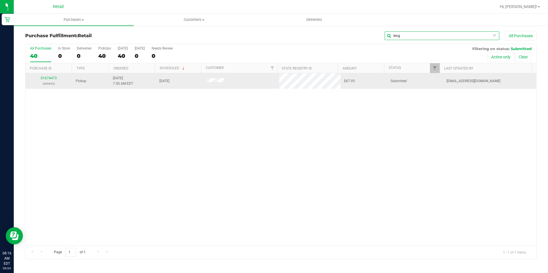
type input "king"
click at [51, 76] on div "01674473 (489843)" at bounding box center [49, 81] width 40 height 11
click at [50, 78] on link "01674473" at bounding box center [49, 78] width 16 height 4
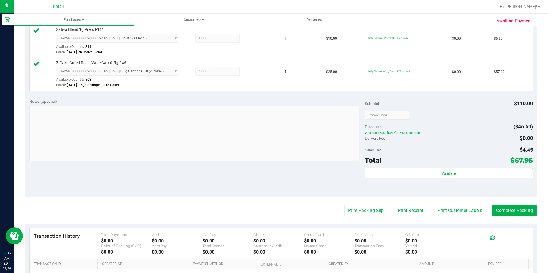
scroll to position [172, 0]
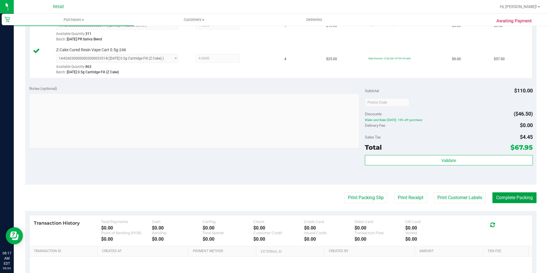
click at [527, 197] on button "Complete Packing" at bounding box center [514, 197] width 44 height 11
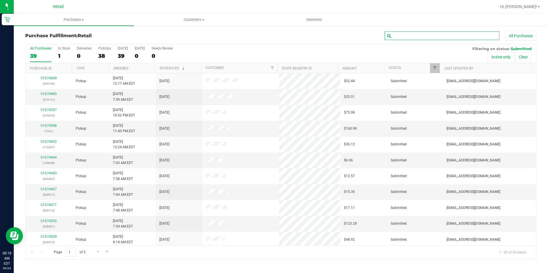
click at [440, 35] on input "text" at bounding box center [441, 36] width 115 height 9
type input "tetr"
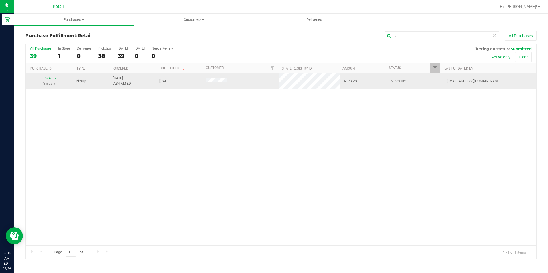
click at [53, 79] on link "01674392" at bounding box center [49, 78] width 16 height 4
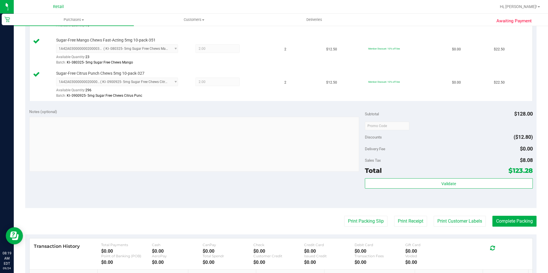
scroll to position [286, 0]
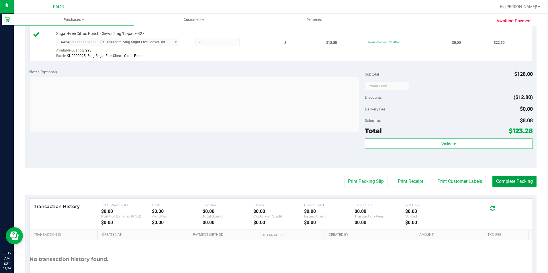
click at [511, 182] on button "Complete Packing" at bounding box center [514, 181] width 44 height 11
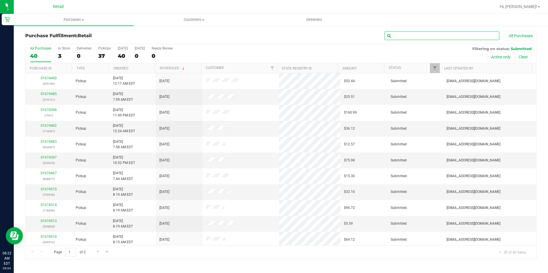
click at [406, 37] on input "text" at bounding box center [441, 36] width 115 height 9
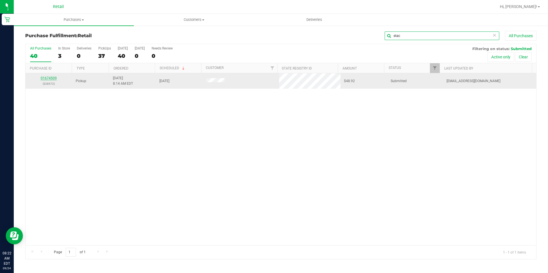
type input "stac"
click at [52, 79] on link "01674509" at bounding box center [49, 78] width 16 height 4
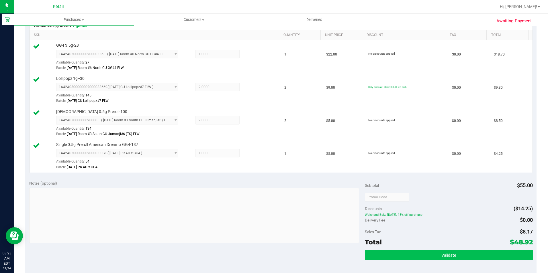
scroll to position [258, 0]
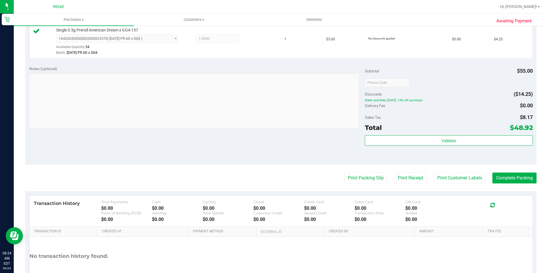
click at [520, 184] on purchase-details "Back Edit Purchase Cancel Purchase View Profile # 01674509 Med | Rec METRC ID: …" at bounding box center [280, 35] width 511 height 525
click at [519, 181] on button "Complete Packing" at bounding box center [514, 178] width 44 height 11
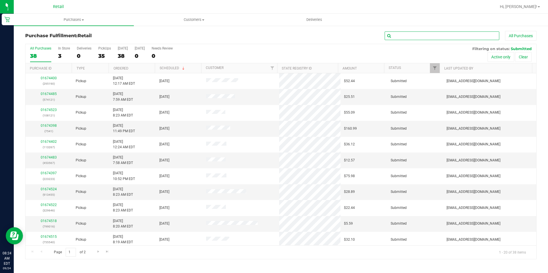
click at [425, 32] on input "text" at bounding box center [441, 36] width 115 height 9
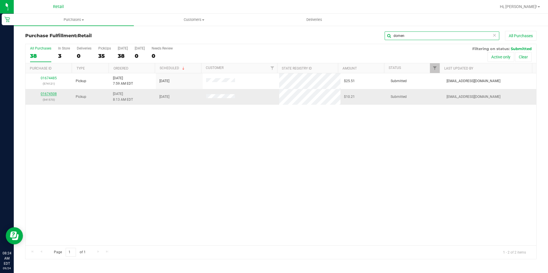
type input "domen"
click at [51, 94] on link "01674508" at bounding box center [49, 94] width 16 height 4
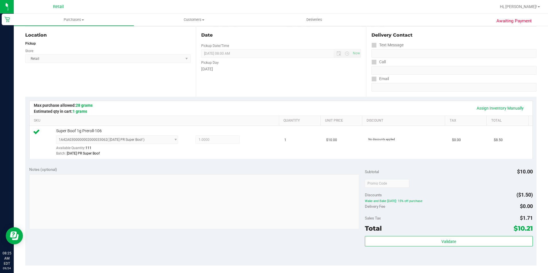
scroll to position [172, 0]
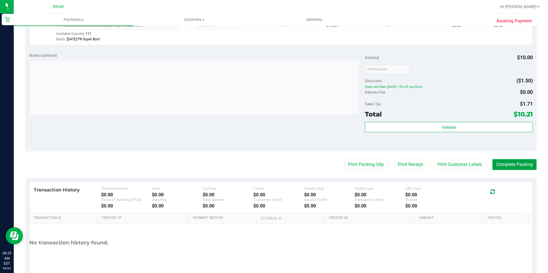
click at [503, 165] on button "Complete Packing" at bounding box center [514, 164] width 44 height 11
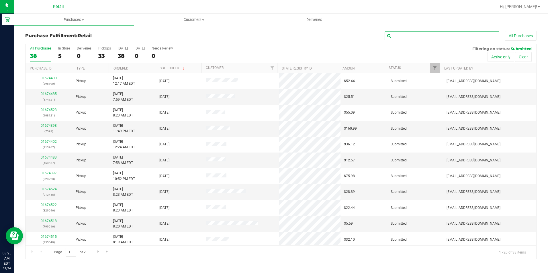
click at [436, 32] on input "text" at bounding box center [441, 36] width 115 height 9
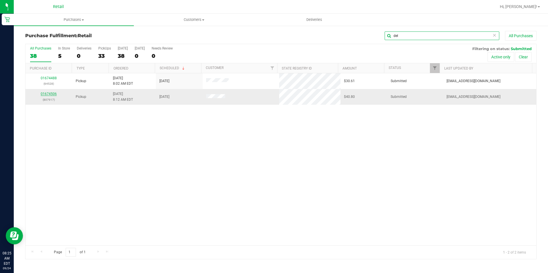
type input "del"
click at [54, 95] on link "01674506" at bounding box center [49, 94] width 16 height 4
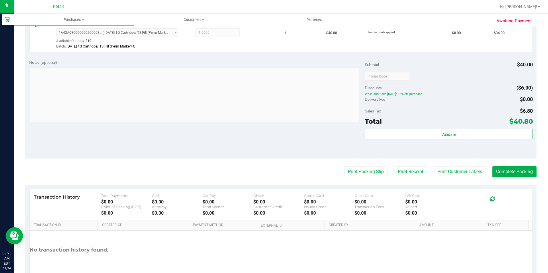
scroll to position [172, 0]
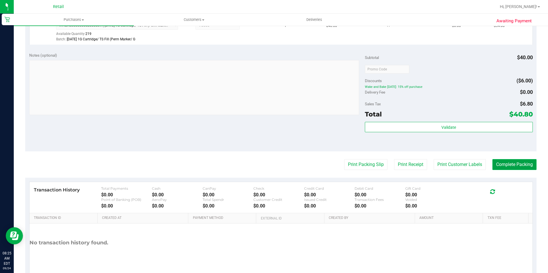
click at [525, 166] on button "Complete Packing" at bounding box center [514, 164] width 44 height 11
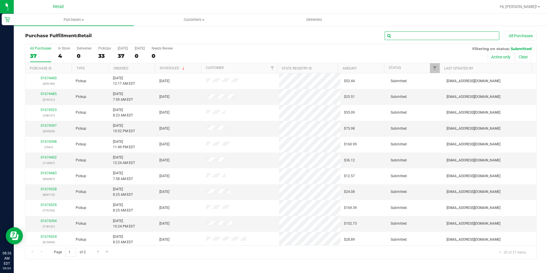
click at [435, 35] on input "text" at bounding box center [441, 36] width 115 height 9
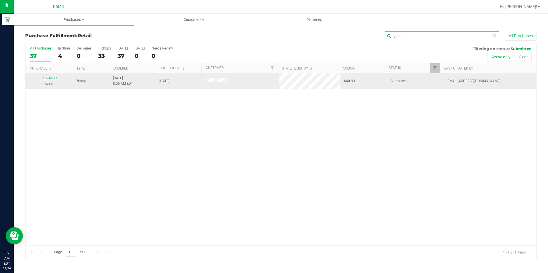
type input "garc"
click at [50, 77] on link "01674500" at bounding box center [49, 78] width 16 height 4
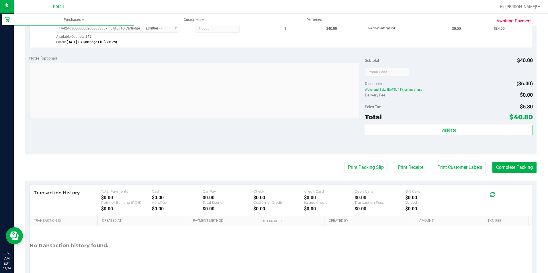
scroll to position [172, 0]
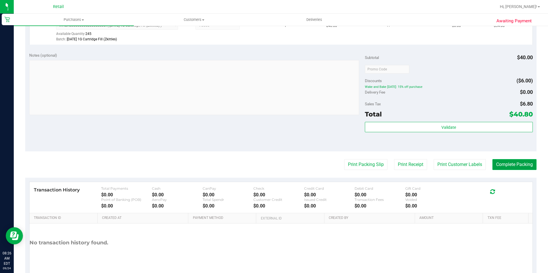
click at [512, 160] on button "Complete Packing" at bounding box center [514, 164] width 44 height 11
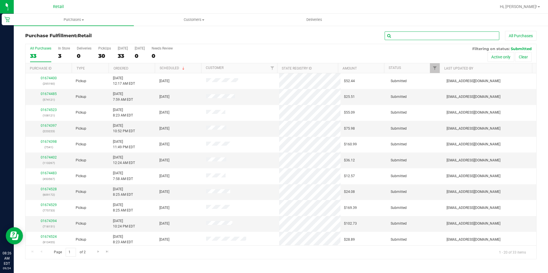
click at [410, 34] on input "text" at bounding box center [441, 36] width 115 height 9
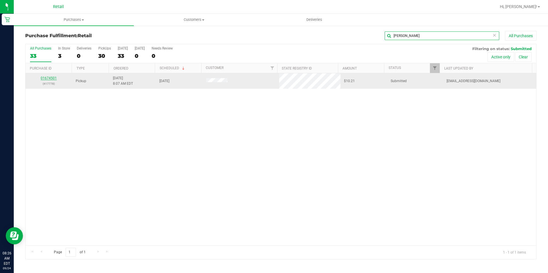
type input "perez"
click at [46, 77] on link "01674501" at bounding box center [49, 78] width 16 height 4
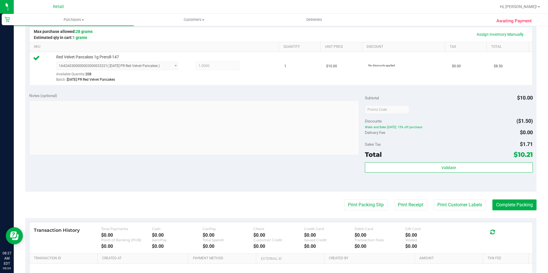
scroll to position [143, 0]
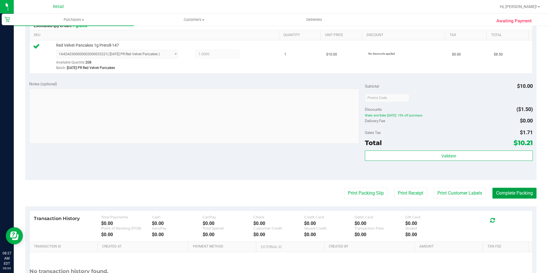
click at [518, 198] on button "Complete Packing" at bounding box center [514, 193] width 44 height 11
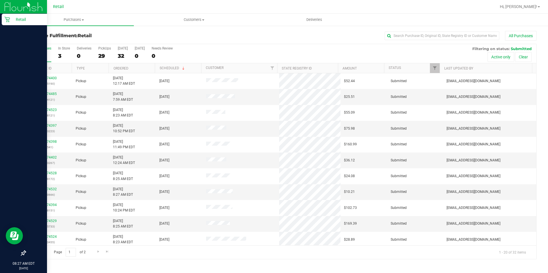
click at [10, 20] on p "Retail" at bounding box center [27, 19] width 34 height 7
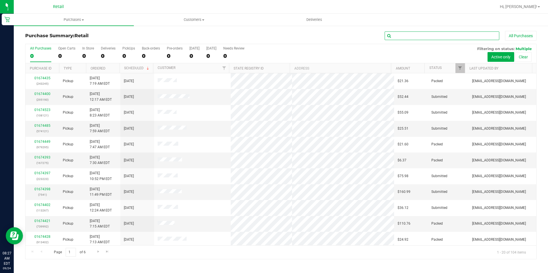
click at [433, 34] on input "text" at bounding box center [441, 36] width 115 height 9
click at [402, 34] on input "text" at bounding box center [441, 36] width 115 height 9
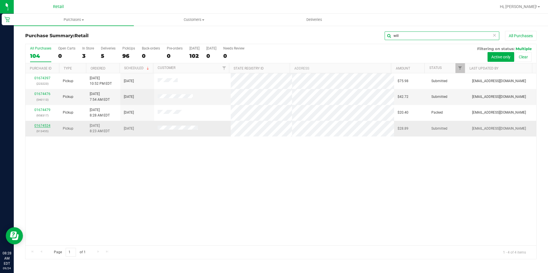
type input "will"
click at [42, 125] on link "01674524" at bounding box center [42, 126] width 16 height 4
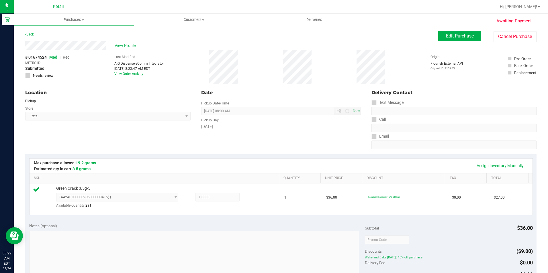
scroll to position [143, 0]
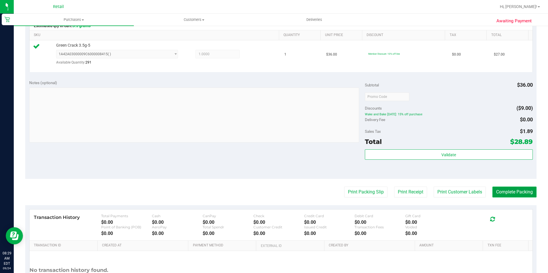
click at [508, 193] on button "Complete Packing" at bounding box center [514, 192] width 44 height 11
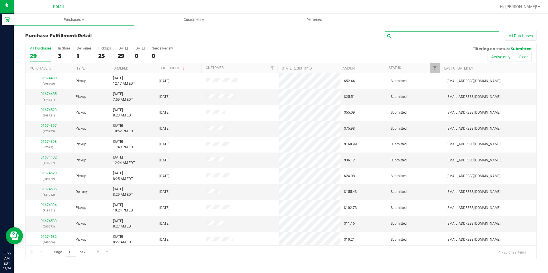
click at [457, 40] on input "text" at bounding box center [441, 36] width 115 height 9
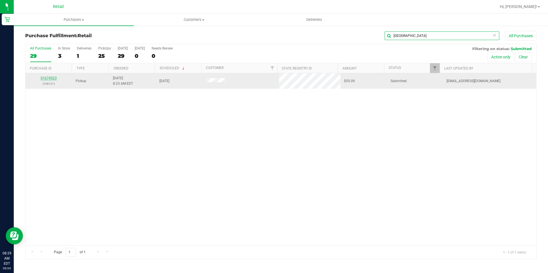
type input "lyon"
click at [43, 77] on link "01674523" at bounding box center [49, 78] width 16 height 4
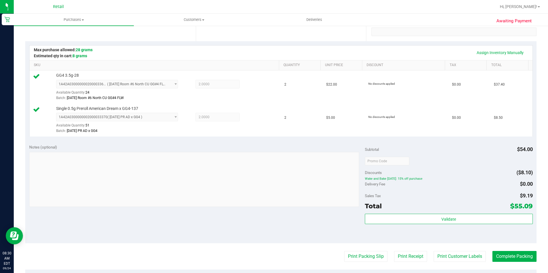
scroll to position [172, 0]
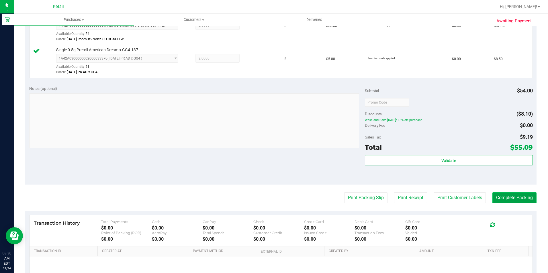
click at [518, 201] on button "Complete Packing" at bounding box center [514, 197] width 44 height 11
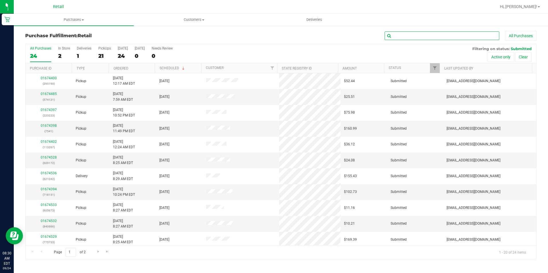
click at [422, 34] on input "text" at bounding box center [441, 36] width 115 height 9
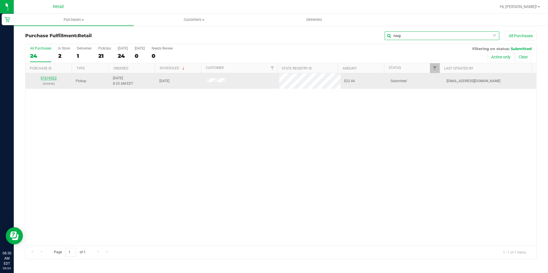
type input "roug"
click at [48, 77] on link "01674522" at bounding box center [49, 78] width 16 height 4
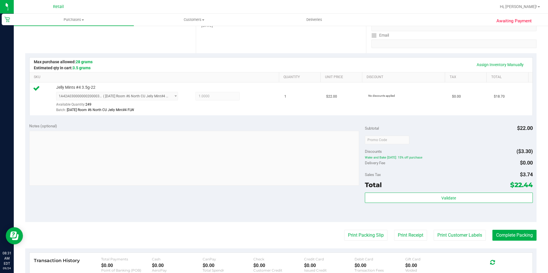
scroll to position [143, 0]
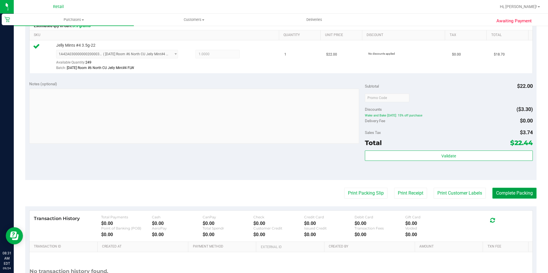
click at [513, 190] on button "Complete Packing" at bounding box center [514, 193] width 44 height 11
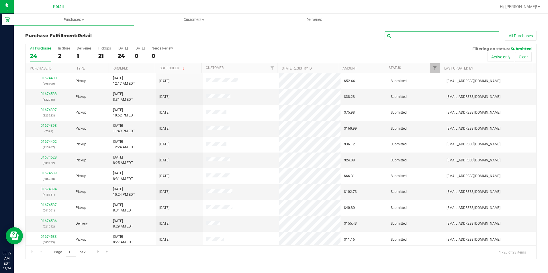
click at [421, 36] on input "text" at bounding box center [441, 36] width 115 height 9
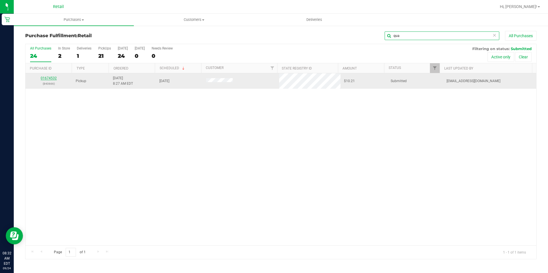
type input "qua"
click at [46, 76] on link "01674532" at bounding box center [49, 78] width 16 height 4
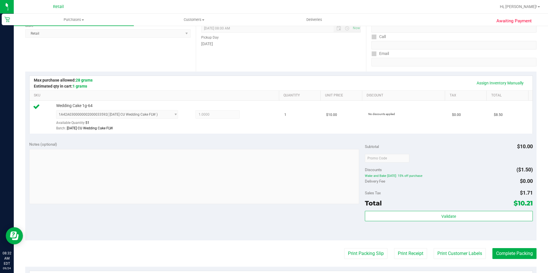
scroll to position [143, 0]
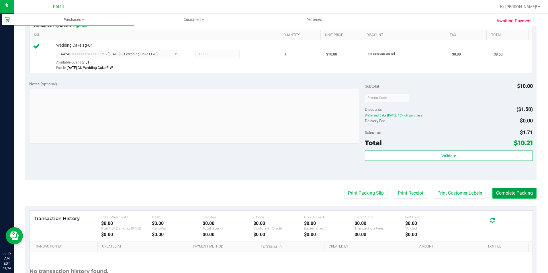
click at [522, 196] on button "Complete Packing" at bounding box center [514, 193] width 44 height 11
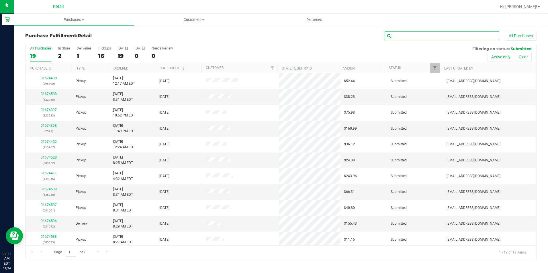
click at [397, 34] on input "text" at bounding box center [441, 36] width 115 height 9
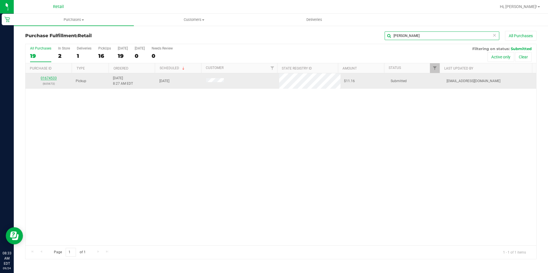
type input "parr"
click at [54, 79] on link "01674533" at bounding box center [49, 78] width 16 height 4
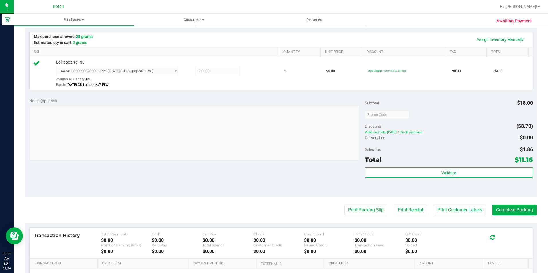
scroll to position [143, 0]
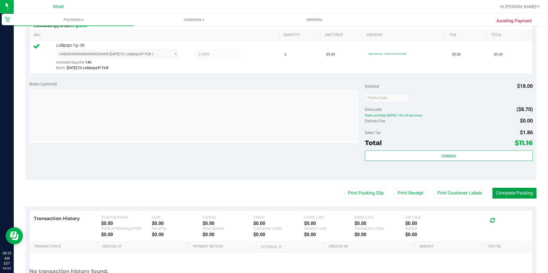
click at [517, 194] on button "Complete Packing" at bounding box center [514, 193] width 44 height 11
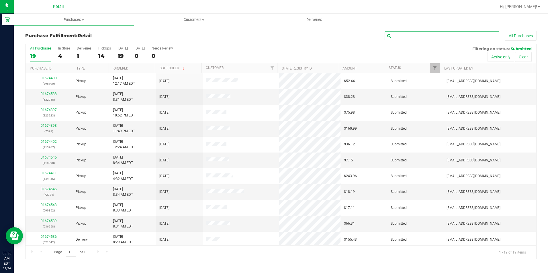
click at [404, 39] on input "text" at bounding box center [441, 36] width 115 height 9
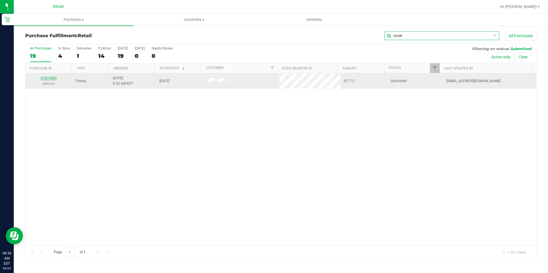
type input "mosh"
click at [54, 80] on link "01674543" at bounding box center [49, 78] width 16 height 4
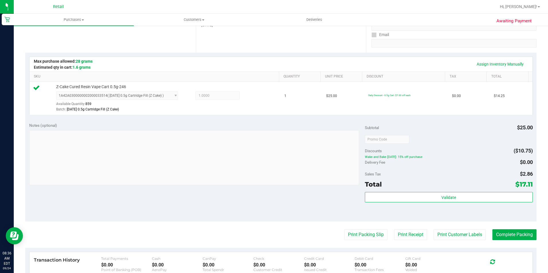
scroll to position [138, 0]
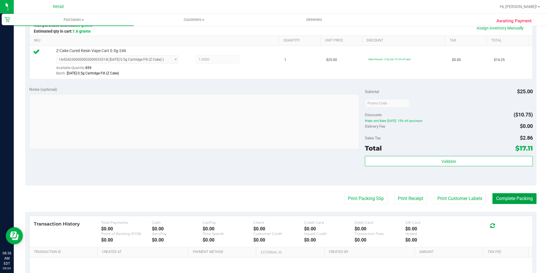
click at [504, 197] on button "Complete Packing" at bounding box center [514, 198] width 44 height 11
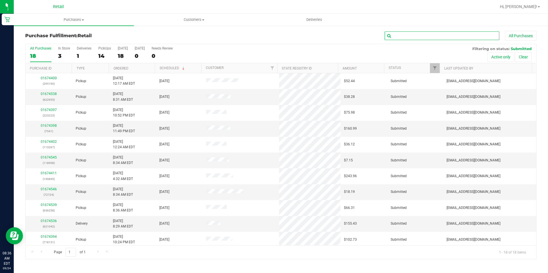
click at [438, 34] on input "text" at bounding box center [441, 36] width 115 height 9
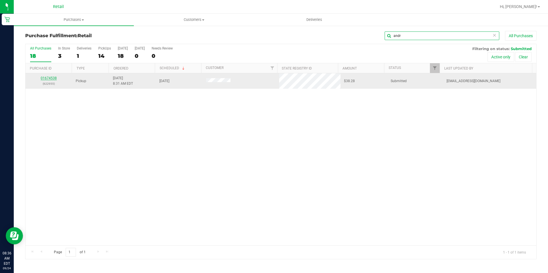
type input "andr"
click at [51, 78] on link "01674538" at bounding box center [49, 78] width 16 height 4
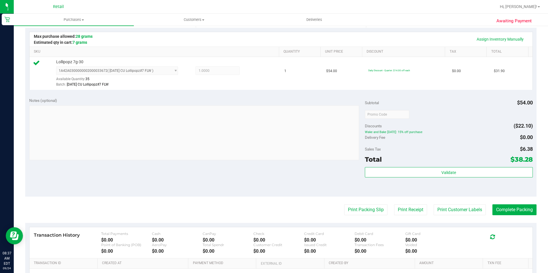
scroll to position [172, 0]
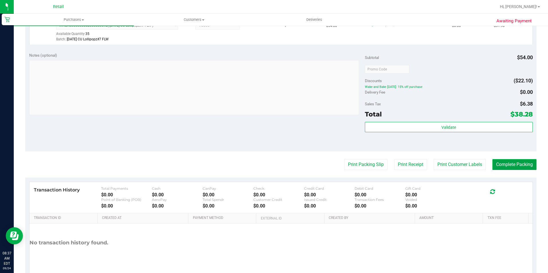
click at [505, 162] on button "Complete Packing" at bounding box center [514, 164] width 44 height 11
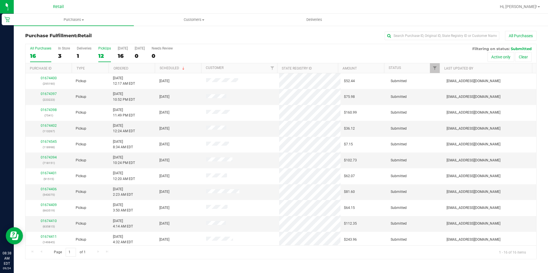
click at [105, 47] on div "PickUps" at bounding box center [104, 48] width 13 height 4
click at [0, 0] on input "PickUps 12" at bounding box center [0, 0] width 0 height 0
click at [406, 36] on input "text" at bounding box center [441, 36] width 115 height 9
click at [405, 33] on input "text" at bounding box center [441, 36] width 115 height 9
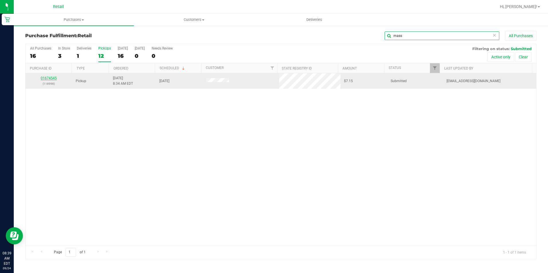
type input "mass"
click at [44, 79] on link "01674545" at bounding box center [49, 78] width 16 height 4
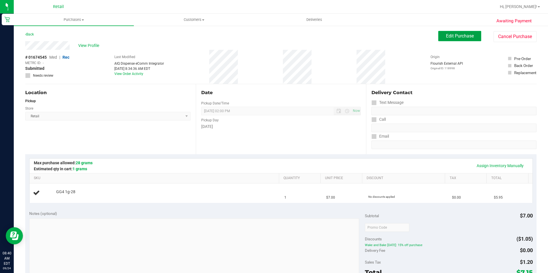
click at [470, 35] on button "Edit Purchase" at bounding box center [459, 36] width 43 height 10
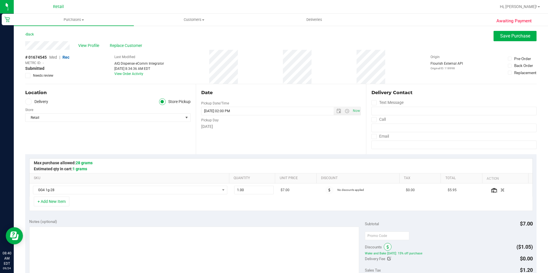
click at [386, 248] on icon at bounding box center [387, 247] width 2 height 4
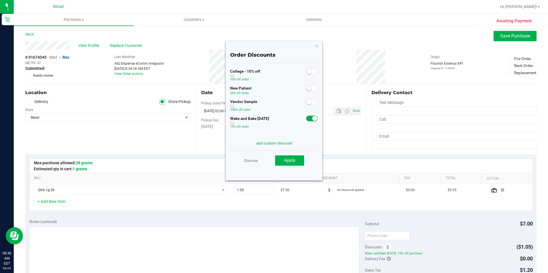
click at [312, 119] on small at bounding box center [314, 118] width 5 height 5
click at [294, 163] on span "Apply" at bounding box center [289, 160] width 11 height 5
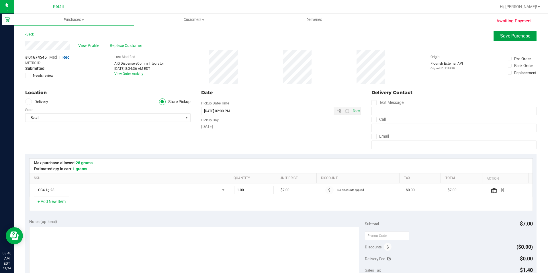
click at [518, 36] on span "Save Purchase" at bounding box center [515, 35] width 30 height 5
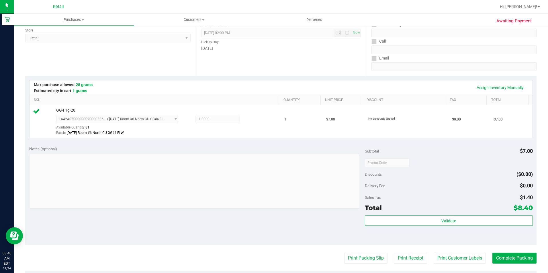
scroll to position [115, 0]
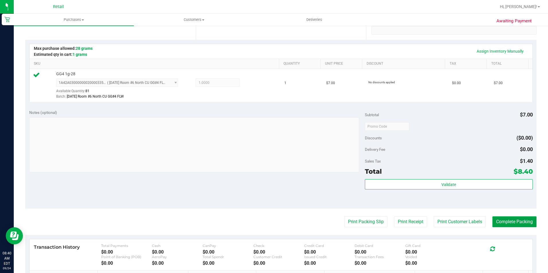
click at [527, 223] on button "Complete Packing" at bounding box center [514, 222] width 44 height 11
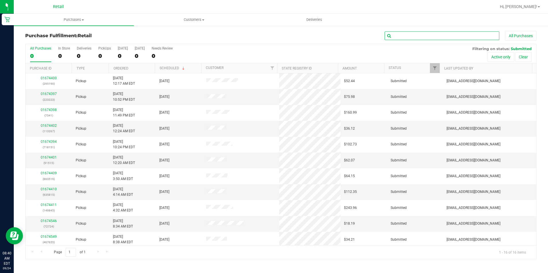
click at [451, 37] on input "text" at bounding box center [441, 36] width 115 height 9
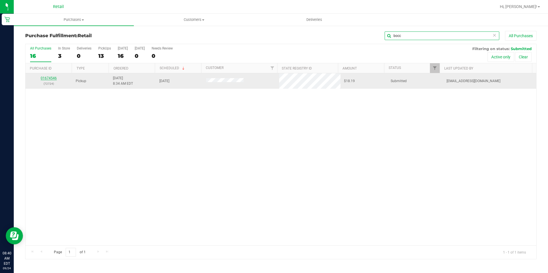
type input "bocc"
click at [53, 78] on link "01674546" at bounding box center [49, 78] width 16 height 4
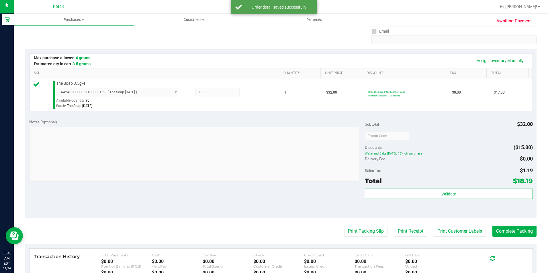
scroll to position [172, 0]
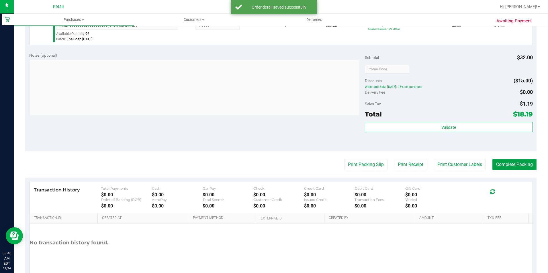
click at [514, 167] on button "Complete Packing" at bounding box center [514, 164] width 44 height 11
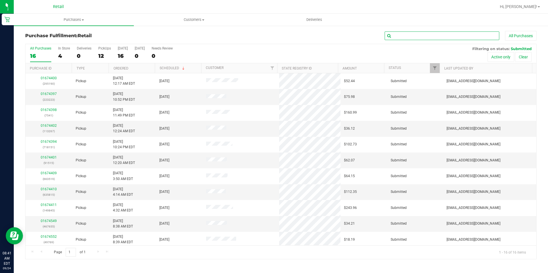
click at [401, 38] on input "text" at bounding box center [441, 36] width 115 height 9
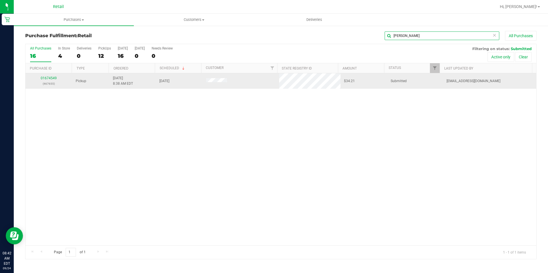
type input "coyle"
click at [50, 80] on div "01674549 (467655)" at bounding box center [49, 81] width 40 height 11
click at [53, 79] on link "01674549" at bounding box center [49, 78] width 16 height 4
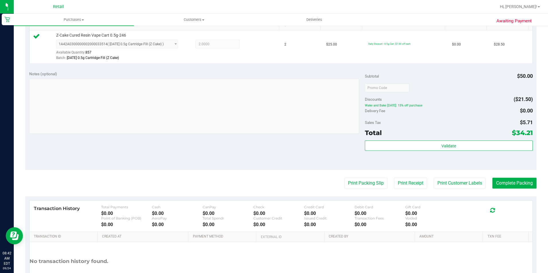
scroll to position [172, 0]
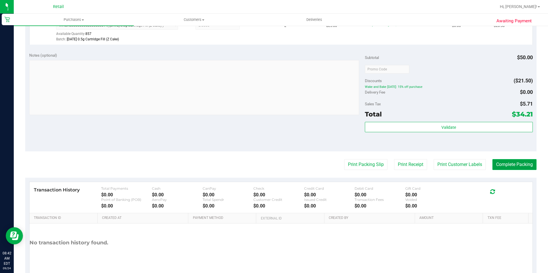
click at [522, 168] on button "Complete Packing" at bounding box center [514, 164] width 44 height 11
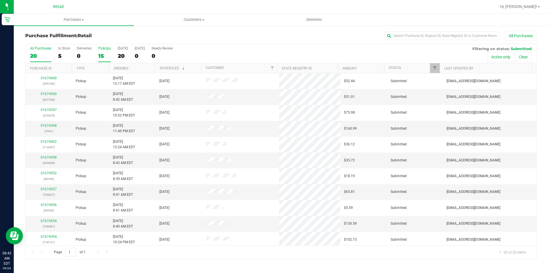
click at [107, 47] on div "PickUps" at bounding box center [104, 48] width 13 height 4
click at [0, 0] on input "PickUps 15" at bounding box center [0, 0] width 0 height 0
click at [100, 54] on div "16" at bounding box center [104, 56] width 13 height 7
click at [0, 0] on input "PickUps 16" at bounding box center [0, 0] width 0 height 0
click at [408, 36] on input "text" at bounding box center [441, 36] width 115 height 9
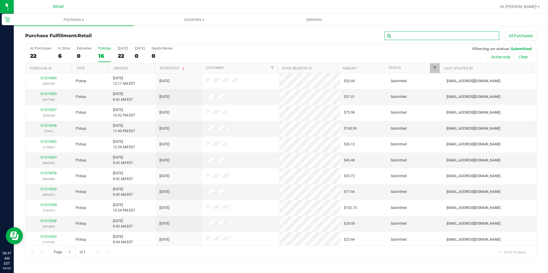
click at [426, 33] on input "text" at bounding box center [441, 36] width 115 height 9
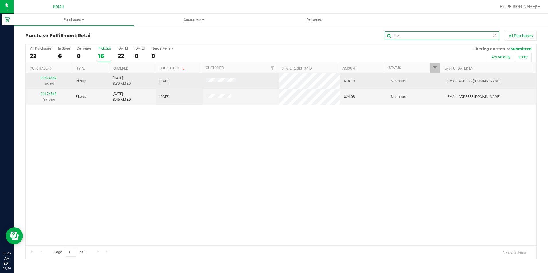
type input "mcd"
click at [52, 81] on p "(49769)" at bounding box center [49, 83] width 40 height 5
click at [52, 79] on link "01674552" at bounding box center [49, 78] width 16 height 4
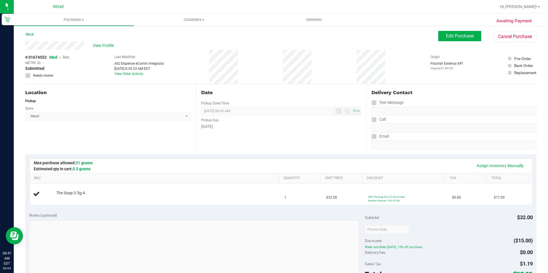
drag, startPoint x: 103, startPoint y: 95, endPoint x: 50, endPoint y: 133, distance: 65.3
click at [50, 133] on div "Location Pickup Store Retail Select Store Retail" at bounding box center [110, 119] width 170 height 70
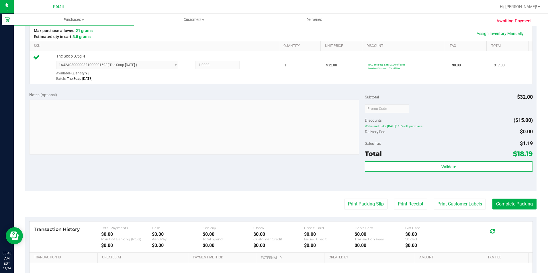
scroll to position [195, 0]
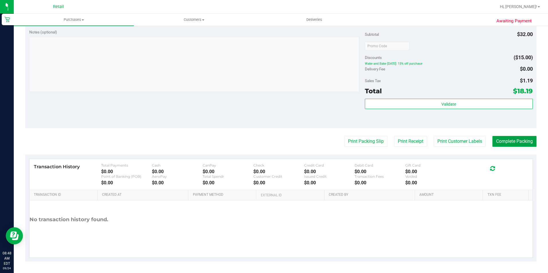
click at [515, 137] on button "Complete Packing" at bounding box center [514, 141] width 44 height 11
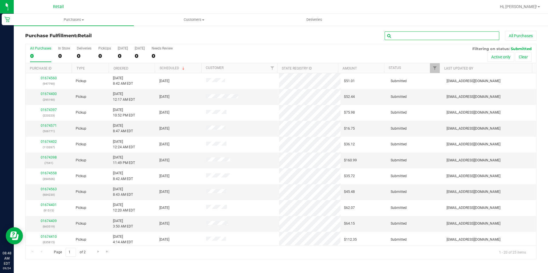
click at [411, 37] on input "text" at bounding box center [441, 36] width 115 height 9
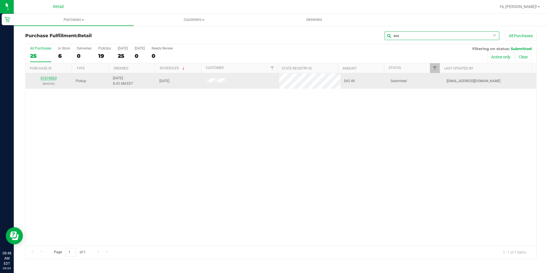
type input "auc"
click at [55, 77] on link "01674563" at bounding box center [49, 78] width 16 height 4
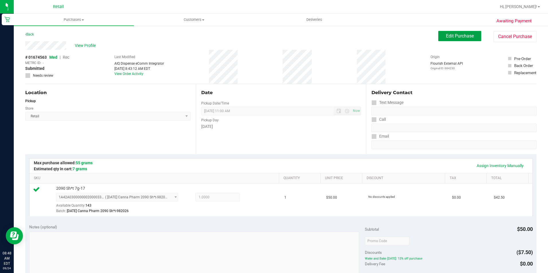
click at [446, 38] on span "Edit Purchase" at bounding box center [460, 35] width 28 height 5
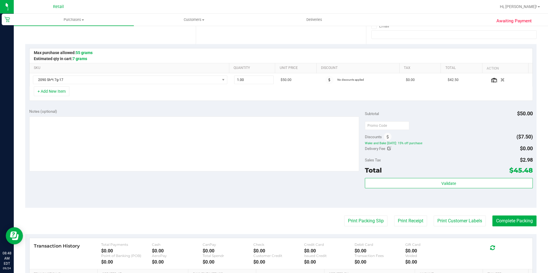
scroll to position [115, 0]
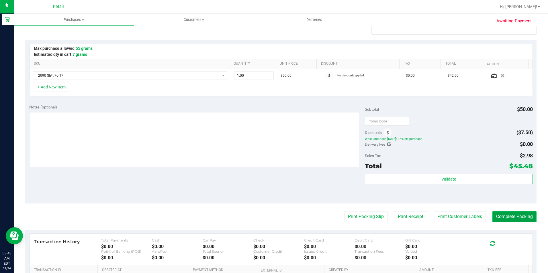
click at [507, 218] on button "Complete Packing" at bounding box center [514, 216] width 44 height 11
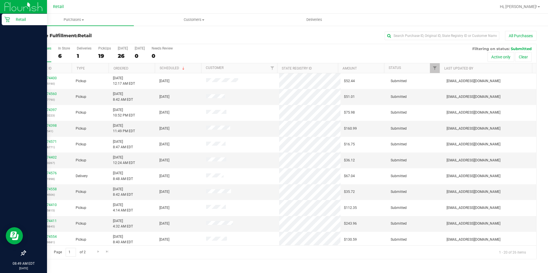
click at [9, 19] on icon at bounding box center [6, 19] width 5 height 5
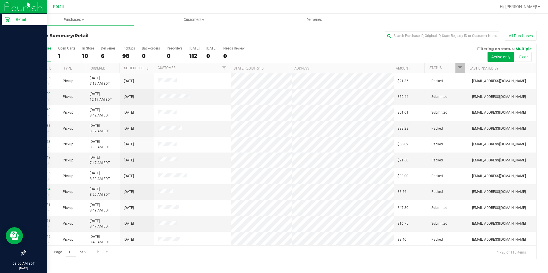
click at [8, 23] on div "Retail" at bounding box center [24, 19] width 45 height 11
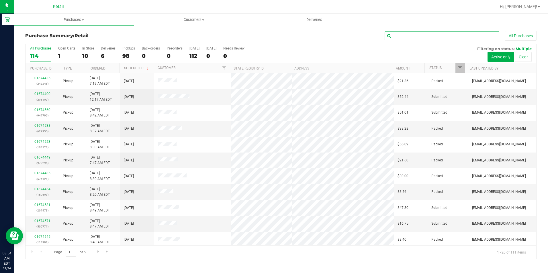
click at [459, 36] on input "text" at bounding box center [441, 36] width 115 height 9
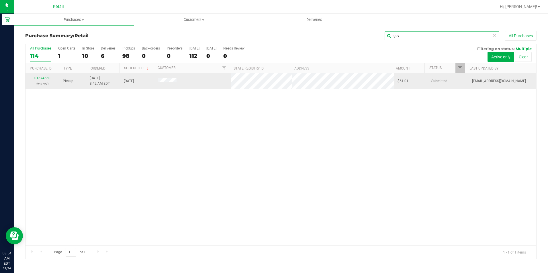
type input "gov"
click at [40, 81] on p "(947790)" at bounding box center [42, 83] width 27 height 5
click at [41, 79] on link "01674560" at bounding box center [42, 78] width 16 height 4
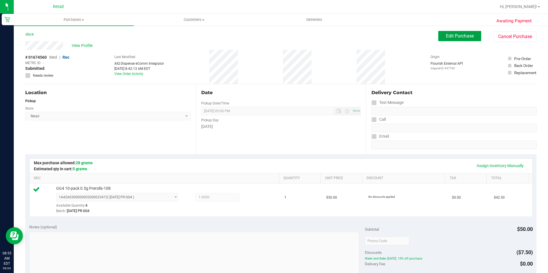
click at [457, 38] on span "Edit Purchase" at bounding box center [460, 35] width 28 height 5
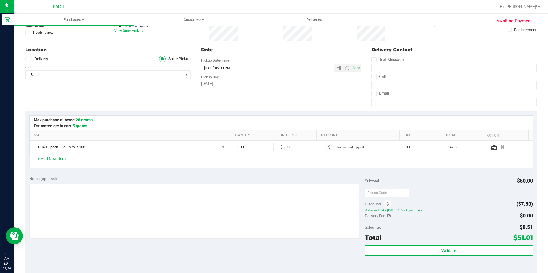
scroll to position [57, 0]
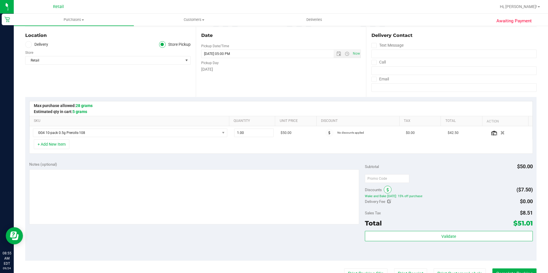
click at [385, 188] on span at bounding box center [387, 190] width 8 height 8
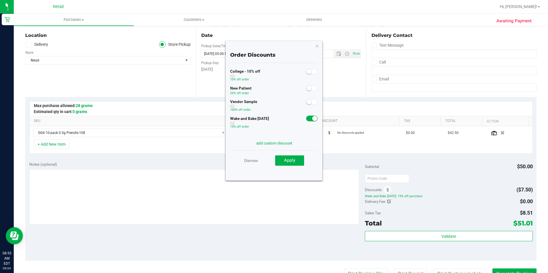
click at [306, 119] on span at bounding box center [311, 119] width 11 height 6
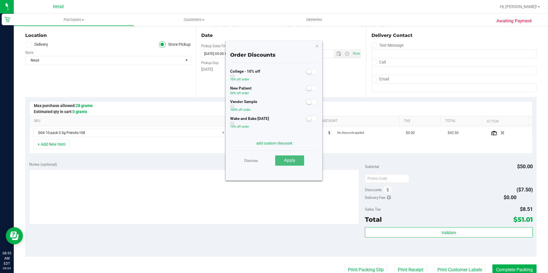
click at [296, 158] on button "Apply" at bounding box center [289, 161] width 29 height 10
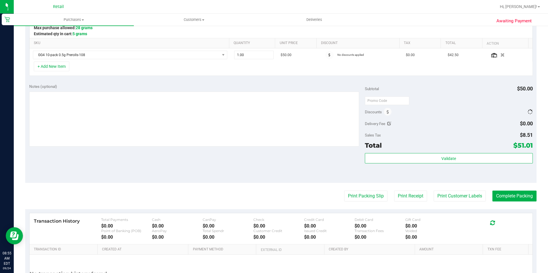
scroll to position [143, 0]
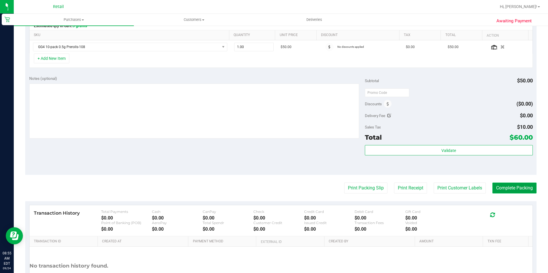
click at [508, 186] on button "Complete Packing" at bounding box center [514, 188] width 44 height 11
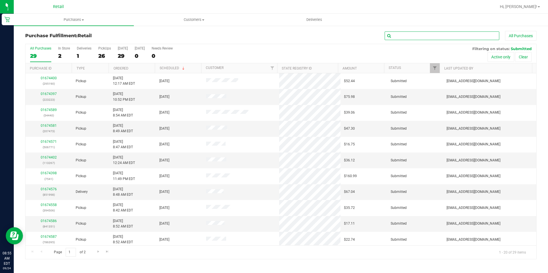
click at [416, 35] on input "text" at bounding box center [441, 36] width 115 height 9
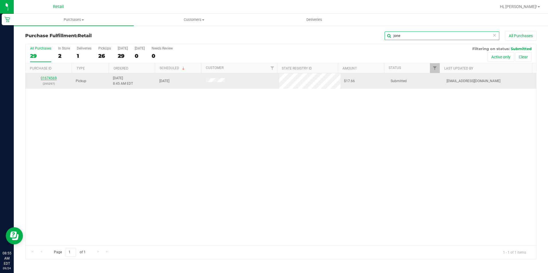
type input "jone"
click at [46, 79] on link "01674569" at bounding box center [49, 78] width 16 height 4
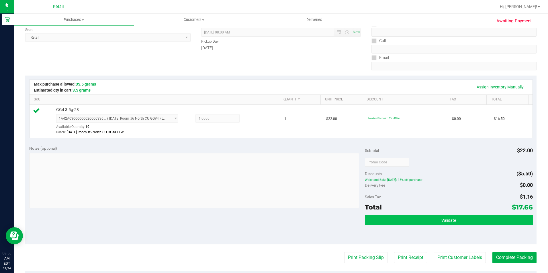
scroll to position [143, 0]
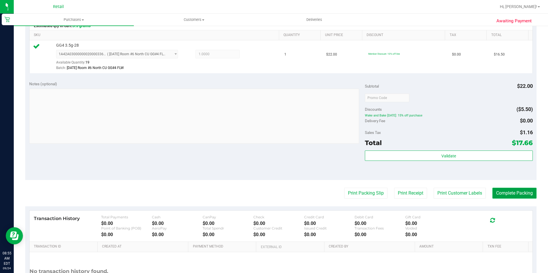
click at [497, 193] on button "Complete Packing" at bounding box center [514, 193] width 44 height 11
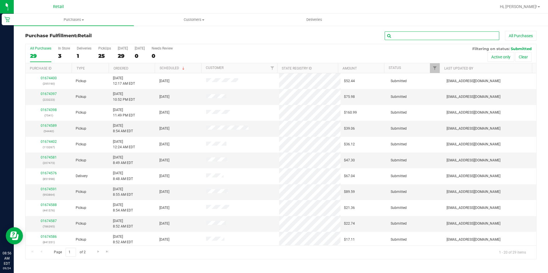
click at [397, 35] on input "text" at bounding box center [441, 36] width 115 height 9
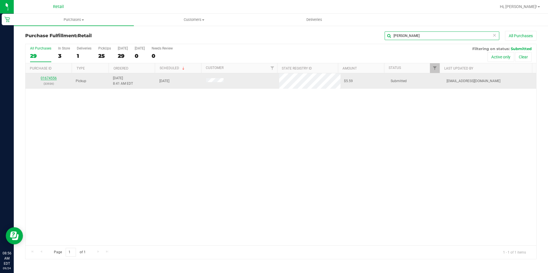
type input "olear"
click at [46, 78] on link "01674556" at bounding box center [49, 78] width 16 height 4
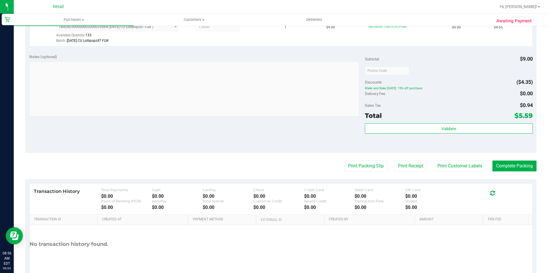
scroll to position [172, 0]
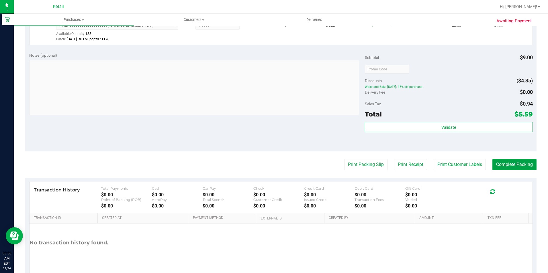
click at [504, 163] on button "Complete Packing" at bounding box center [514, 164] width 44 height 11
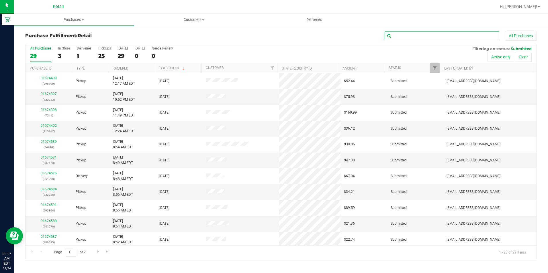
click at [449, 37] on input "text" at bounding box center [441, 36] width 115 height 9
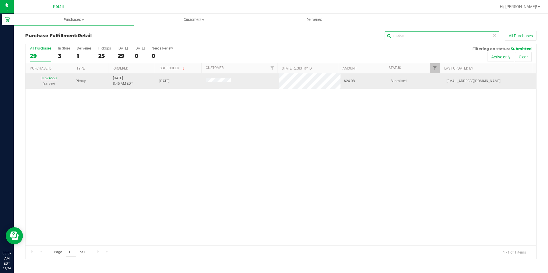
type input "mcdon"
click at [45, 78] on link "01674568" at bounding box center [49, 78] width 16 height 4
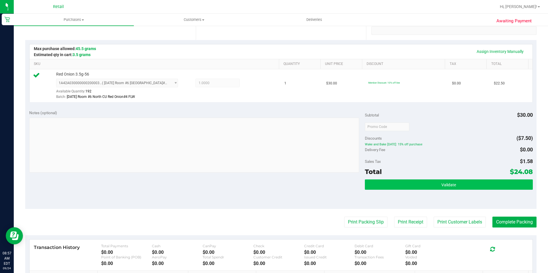
scroll to position [115, 0]
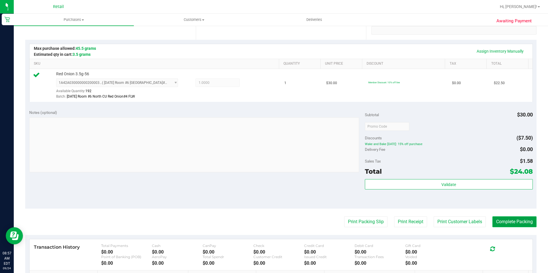
click at [497, 217] on button "Complete Packing" at bounding box center [514, 222] width 44 height 11
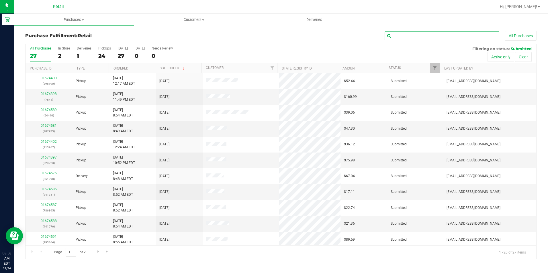
click at [444, 36] on input "text" at bounding box center [441, 36] width 115 height 9
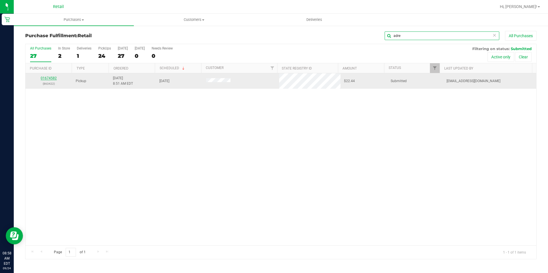
type input "adre"
click at [51, 79] on link "01674582" at bounding box center [49, 78] width 16 height 4
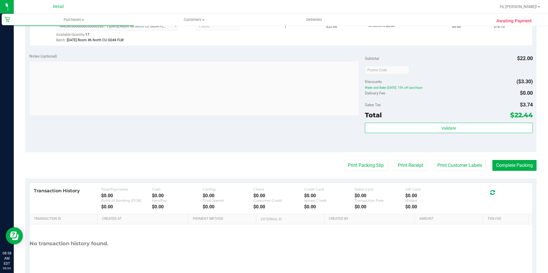
scroll to position [172, 0]
click at [519, 161] on button "Complete Packing" at bounding box center [514, 164] width 44 height 11
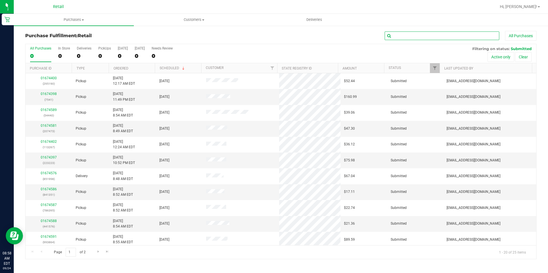
click at [409, 37] on input "text" at bounding box center [441, 36] width 115 height 9
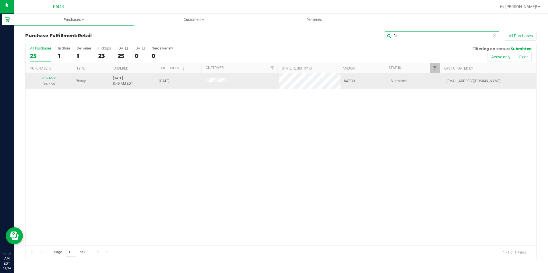
type input "fer"
click at [54, 79] on link "01674581" at bounding box center [49, 78] width 16 height 4
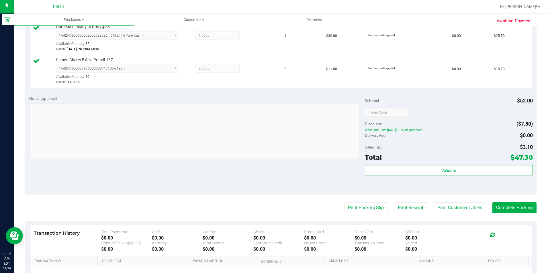
scroll to position [172, 0]
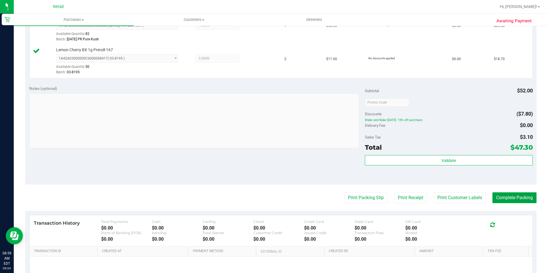
click at [492, 194] on button "Complete Packing" at bounding box center [514, 197] width 44 height 11
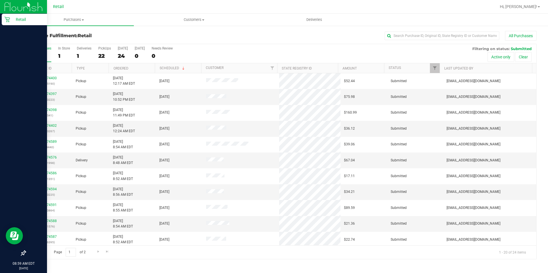
click at [8, 20] on icon at bounding box center [7, 20] width 6 height 6
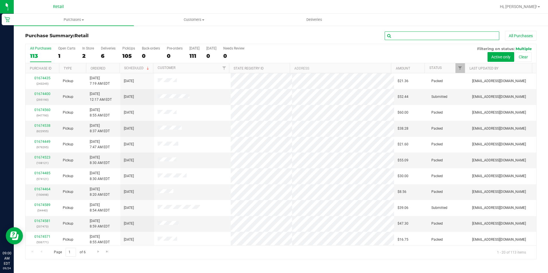
click at [423, 33] on input "text" at bounding box center [441, 36] width 115 height 9
click at [431, 35] on input "text" at bounding box center [441, 36] width 115 height 9
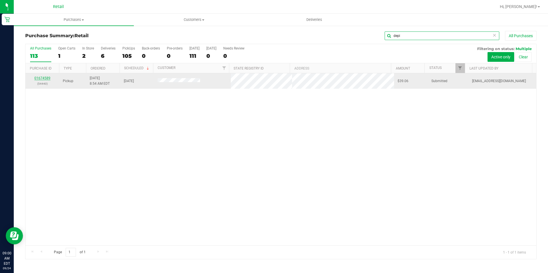
type input "depi"
click at [49, 80] on link "01674589" at bounding box center [42, 78] width 16 height 4
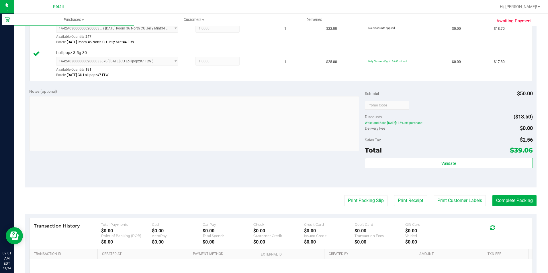
scroll to position [172, 0]
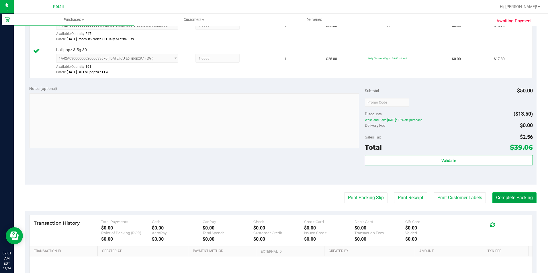
click at [520, 198] on button "Complete Packing" at bounding box center [514, 197] width 44 height 11
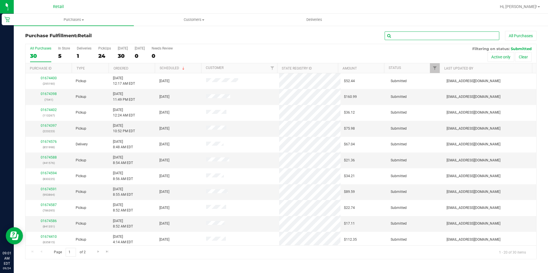
click at [399, 36] on input "text" at bounding box center [441, 36] width 115 height 9
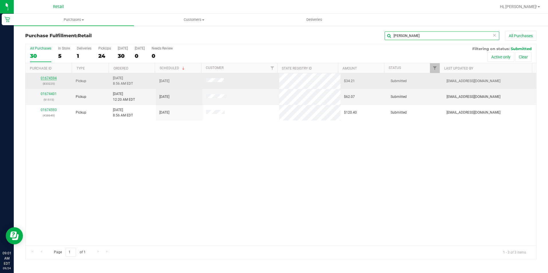
type input "egan"
click at [45, 78] on link "01674594" at bounding box center [49, 78] width 16 height 4
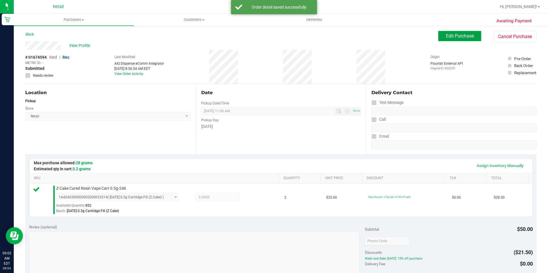
click at [454, 38] on span "Edit Purchase" at bounding box center [460, 35] width 28 height 5
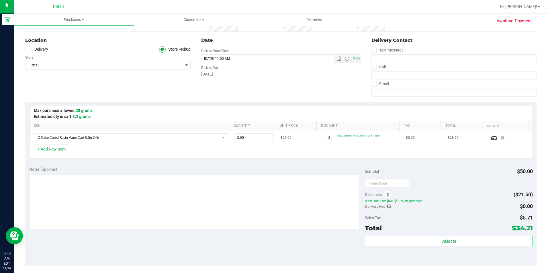
scroll to position [57, 0]
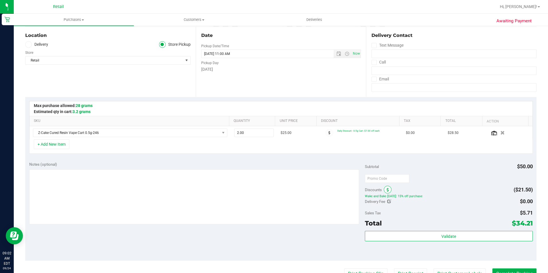
click at [386, 191] on icon at bounding box center [387, 190] width 2 height 4
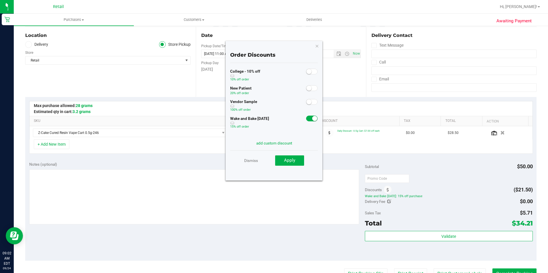
click at [312, 117] on small at bounding box center [314, 118] width 5 height 5
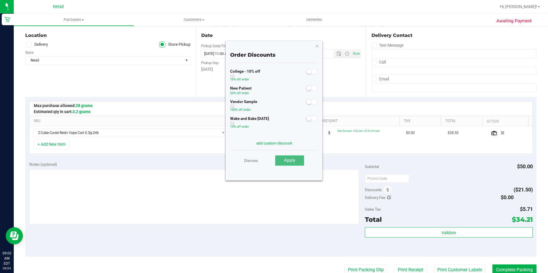
click at [299, 161] on button "Apply" at bounding box center [289, 161] width 29 height 10
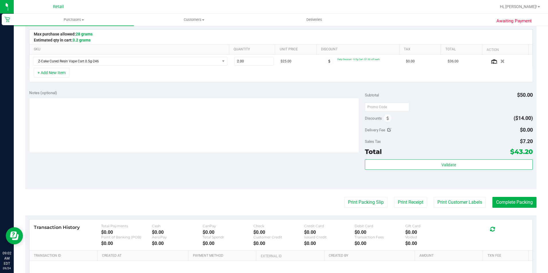
scroll to position [143, 0]
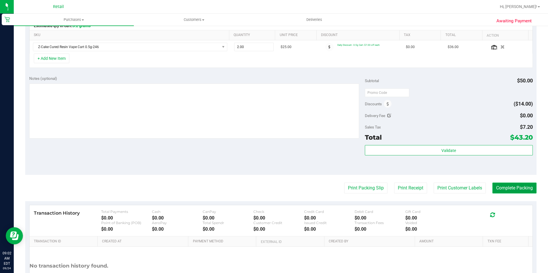
click at [514, 186] on button "Complete Packing" at bounding box center [514, 188] width 44 height 11
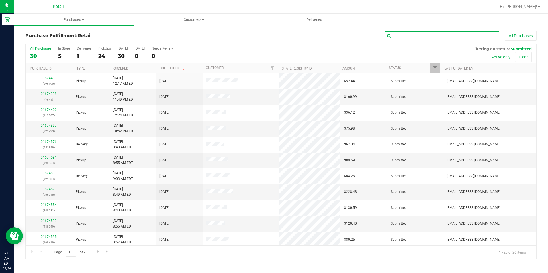
click at [400, 38] on input "text" at bounding box center [441, 36] width 115 height 9
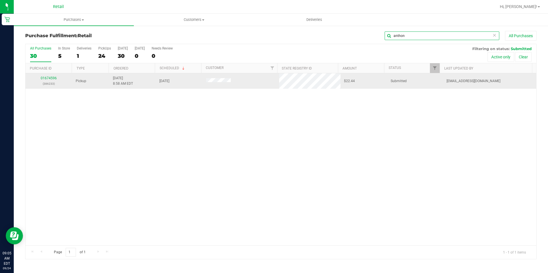
type input "anthon"
click at [48, 80] on div "01674596 (386233)" at bounding box center [49, 81] width 40 height 11
click at [51, 77] on link "01674596" at bounding box center [49, 78] width 16 height 4
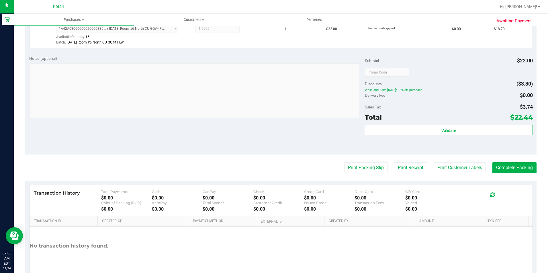
scroll to position [172, 0]
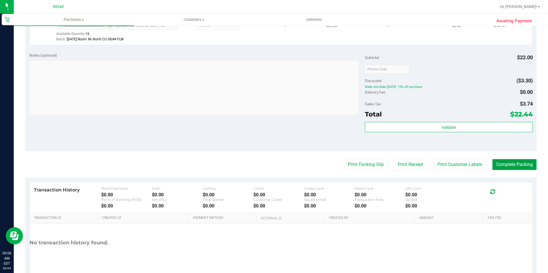
click at [518, 159] on button "Complete Packing" at bounding box center [514, 164] width 44 height 11
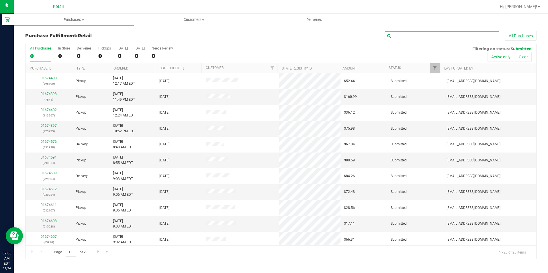
click at [409, 33] on input "text" at bounding box center [441, 36] width 115 height 9
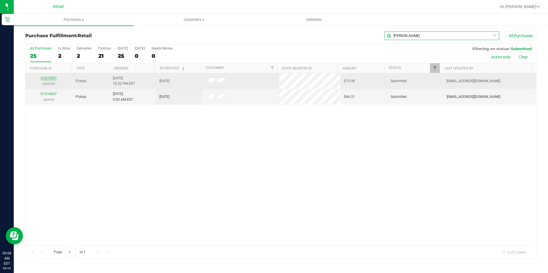
type input "kyl"
click at [41, 80] on link "01674397" at bounding box center [49, 78] width 16 height 4
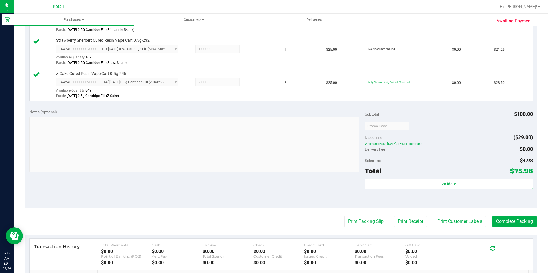
scroll to position [200, 0]
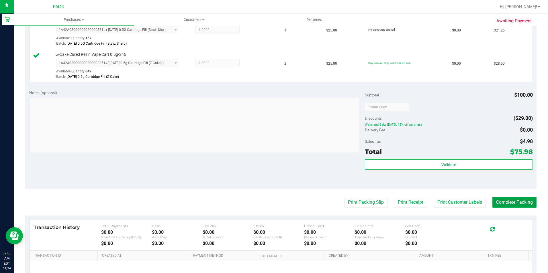
click at [510, 206] on button "Complete Packing" at bounding box center [514, 202] width 44 height 11
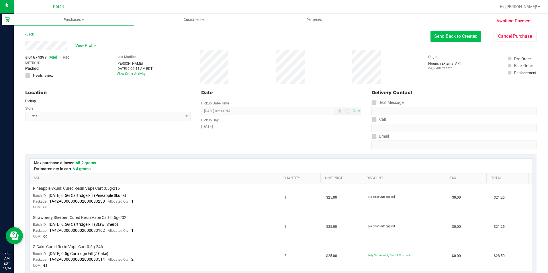
click at [471, 36] on button "Send Back to Created" at bounding box center [455, 36] width 51 height 11
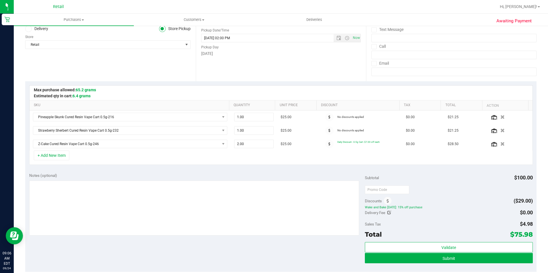
scroll to position [86, 0]
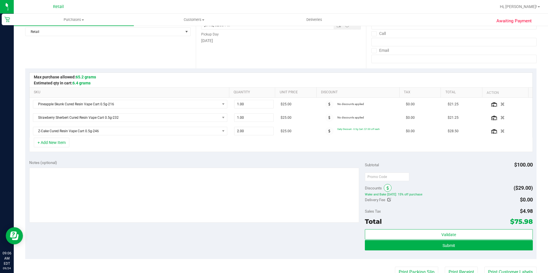
click at [388, 188] on span at bounding box center [387, 188] width 8 height 8
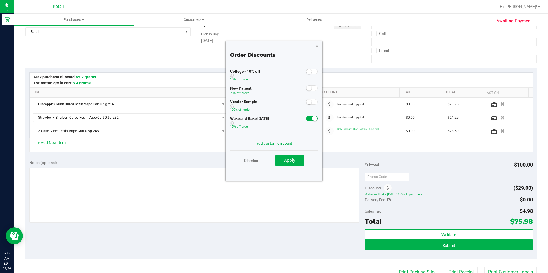
click at [306, 118] on span at bounding box center [311, 119] width 11 height 6
click at [288, 164] on button "Apply" at bounding box center [289, 161] width 29 height 10
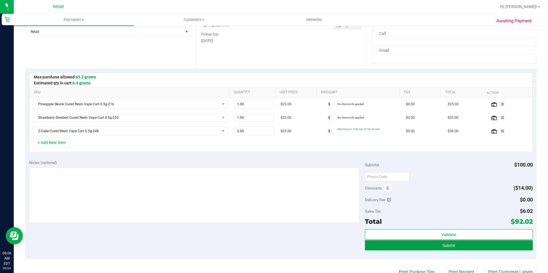
click at [410, 245] on button "Submit" at bounding box center [449, 245] width 168 height 10
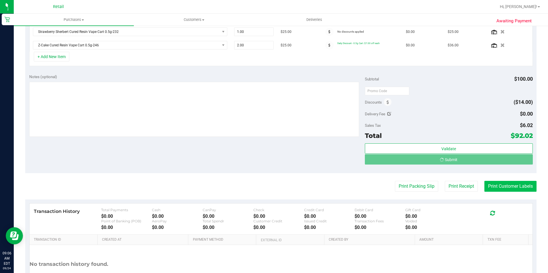
scroll to position [163, 0]
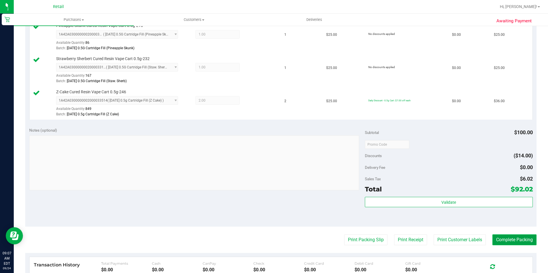
click at [501, 245] on button "Complete Packing" at bounding box center [514, 240] width 44 height 11
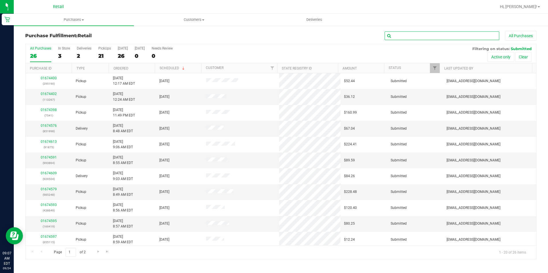
click at [407, 37] on input "text" at bounding box center [441, 36] width 115 height 9
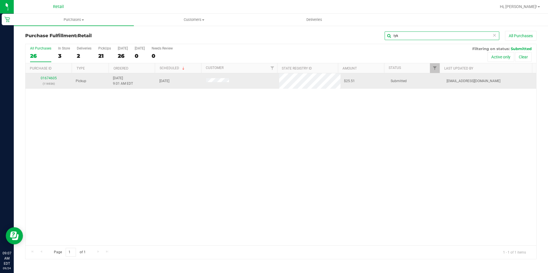
type input "tyk"
click at [48, 81] on p "(116936)" at bounding box center [49, 83] width 40 height 5
click at [50, 78] on link "01674605" at bounding box center [49, 78] width 16 height 4
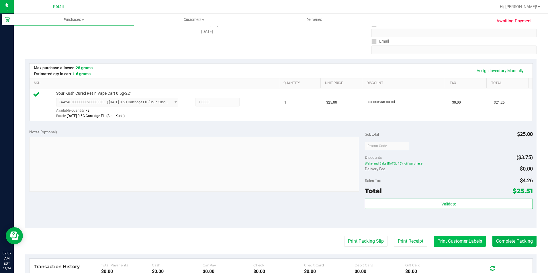
scroll to position [115, 0]
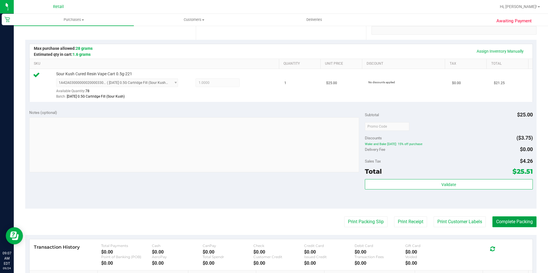
click at [504, 221] on button "Complete Packing" at bounding box center [514, 222] width 44 height 11
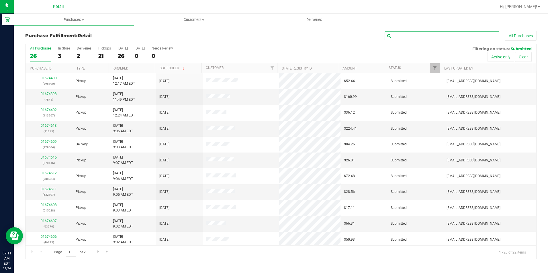
click at [469, 36] on input "text" at bounding box center [441, 36] width 115 height 9
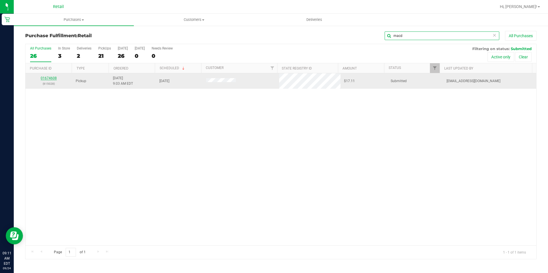
type input "macd"
click at [49, 78] on link "01674608" at bounding box center [49, 78] width 16 height 4
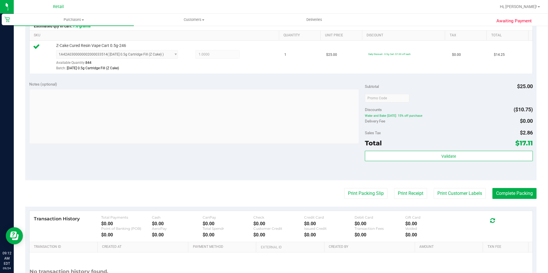
scroll to position [143, 0]
click at [514, 194] on button "Complete Packing" at bounding box center [514, 193] width 44 height 11
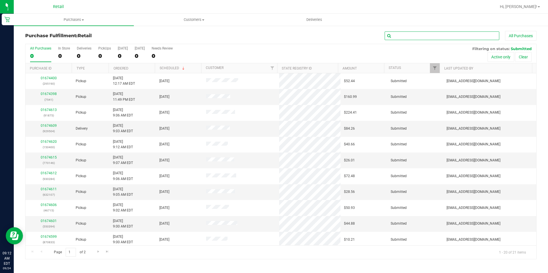
click at [412, 38] on input "text" at bounding box center [441, 36] width 115 height 9
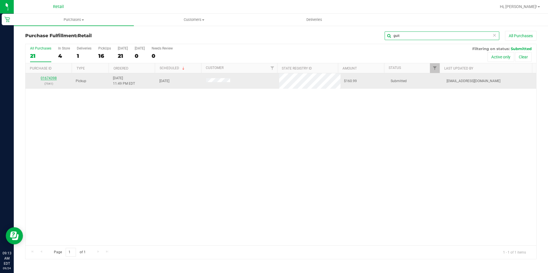
type input "guit"
click at [50, 79] on link "01674398" at bounding box center [49, 78] width 16 height 4
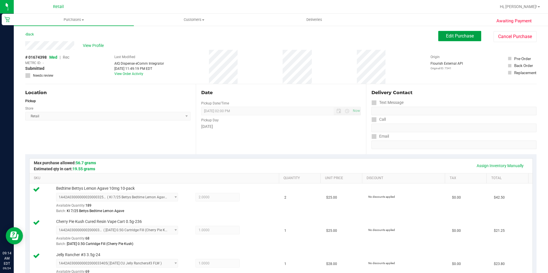
click at [449, 35] on span "Edit Purchase" at bounding box center [460, 35] width 28 height 5
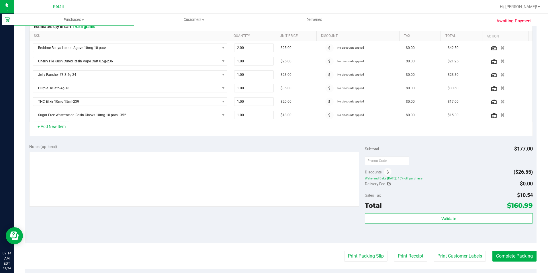
scroll to position [143, 0]
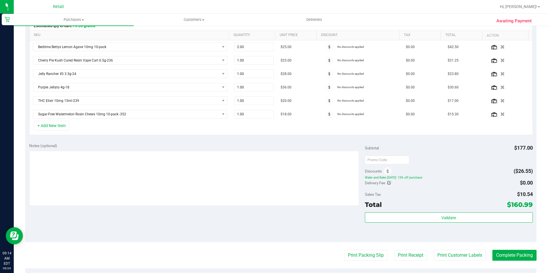
click at [381, 171] on div "Discounts" at bounding box center [378, 171] width 27 height 10
click at [383, 171] on span at bounding box center [387, 171] width 8 height 8
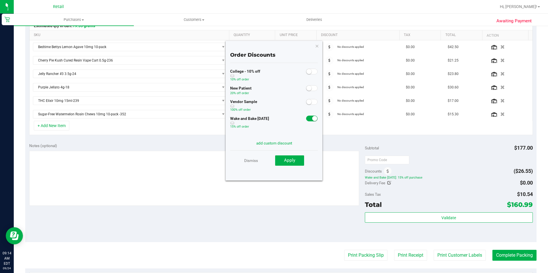
click at [306, 120] on span at bounding box center [311, 119] width 11 height 6
click at [283, 160] on button "Apply" at bounding box center [289, 161] width 29 height 10
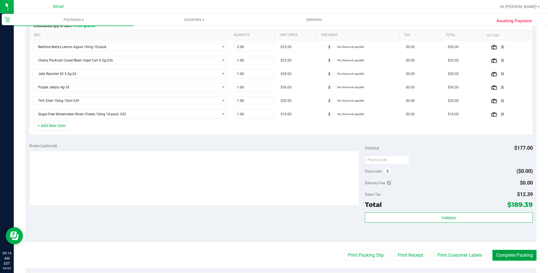
click at [494, 253] on button "Complete Packing" at bounding box center [514, 255] width 44 height 11
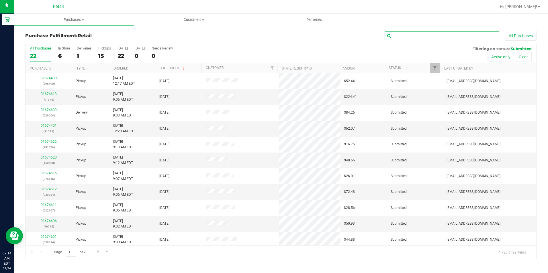
click at [437, 36] on input "text" at bounding box center [441, 36] width 115 height 9
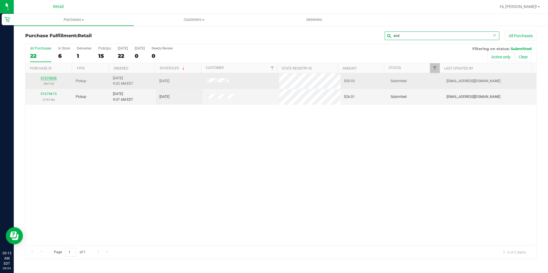
type input "and"
click at [53, 79] on link "01674606" at bounding box center [49, 78] width 16 height 4
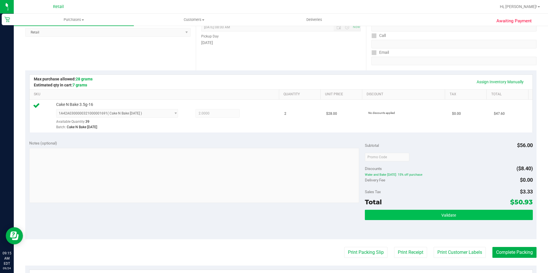
scroll to position [115, 0]
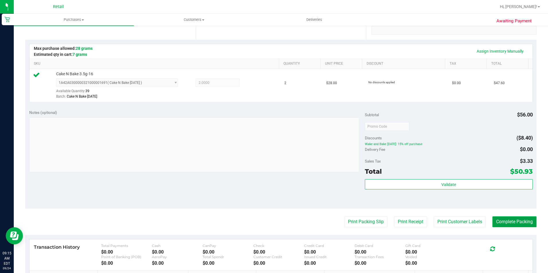
click at [495, 221] on button "Complete Packing" at bounding box center [514, 222] width 44 height 11
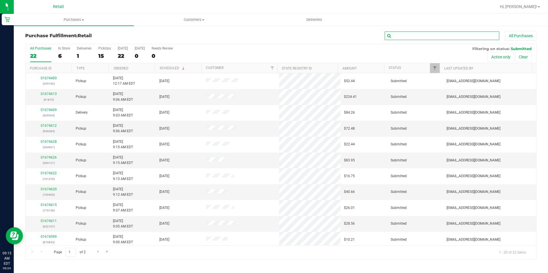
click at [420, 34] on input "text" at bounding box center [441, 36] width 115 height 9
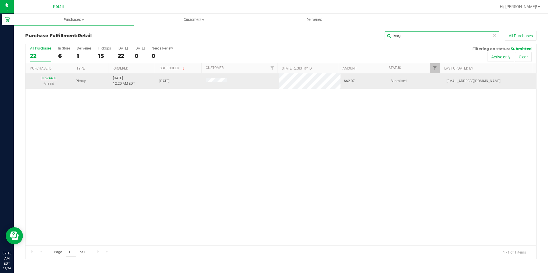
type input "keeg"
click at [51, 77] on link "01674401" at bounding box center [49, 78] width 16 height 4
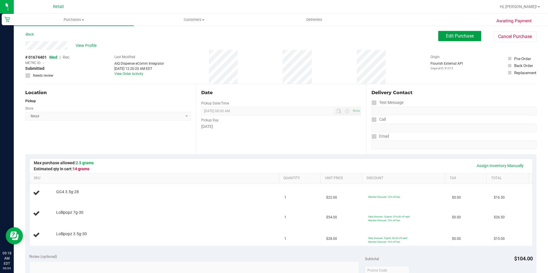
click at [454, 36] on span "Edit Purchase" at bounding box center [460, 35] width 28 height 5
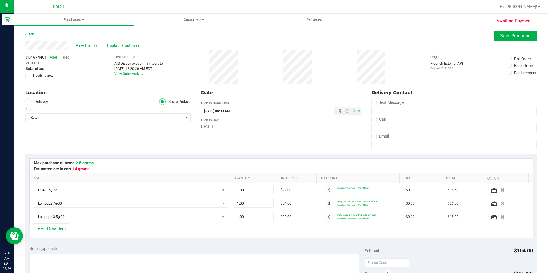
click at [68, 58] on span "Rec" at bounding box center [66, 57] width 7 height 5
click at [517, 30] on div "Awaiting Payment Back Save Purchase View Profile Replace Customer # 01674401 Me…" at bounding box center [281, 257] width 534 height 465
click at [517, 34] on span "Save Purchase" at bounding box center [515, 35] width 30 height 5
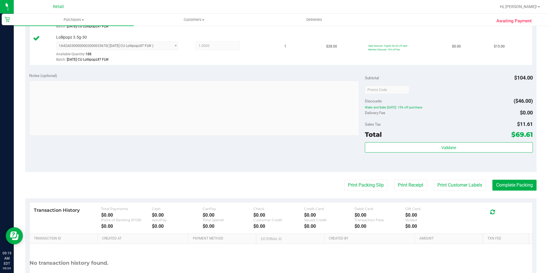
scroll to position [229, 0]
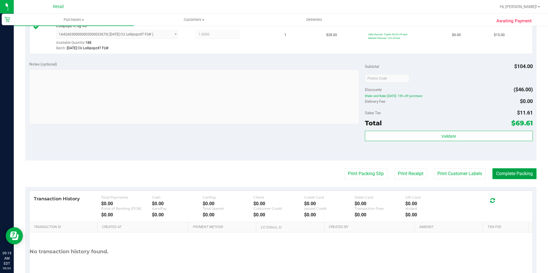
click at [509, 173] on button "Complete Packing" at bounding box center [514, 173] width 44 height 11
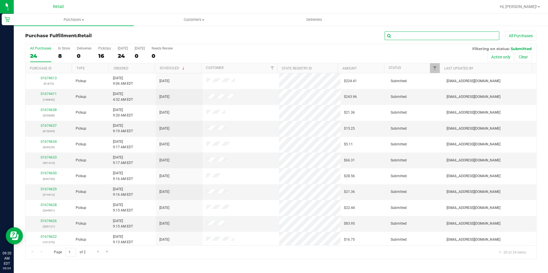
click at [396, 37] on input "text" at bounding box center [441, 36] width 115 height 9
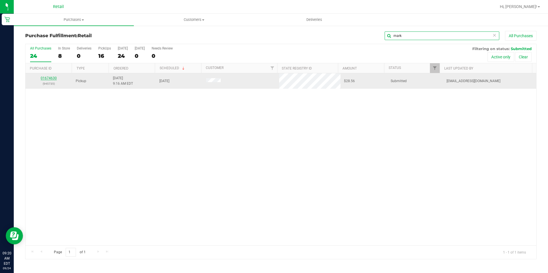
type input "mark"
click at [46, 78] on link "01674630" at bounding box center [49, 78] width 16 height 4
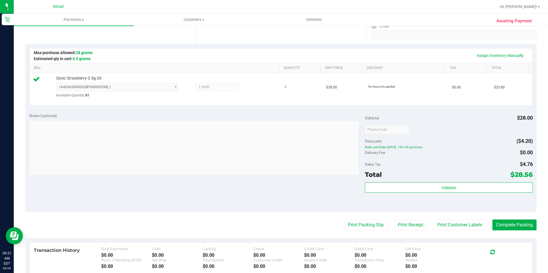
scroll to position [115, 0]
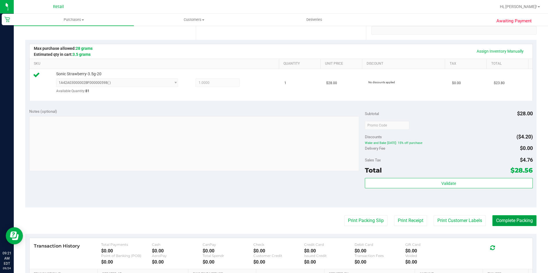
click at [524, 223] on button "Complete Packing" at bounding box center [514, 220] width 44 height 11
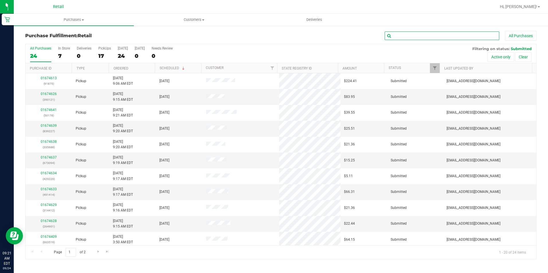
click at [425, 38] on input "text" at bounding box center [441, 36] width 115 height 9
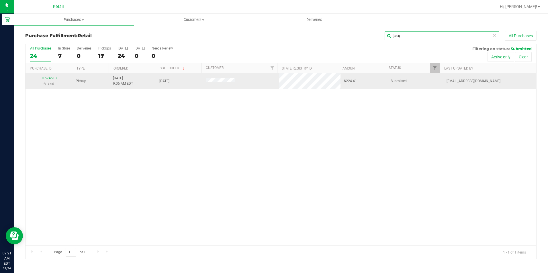
type input "jacq"
click at [54, 78] on link "01674613" at bounding box center [49, 78] width 16 height 4
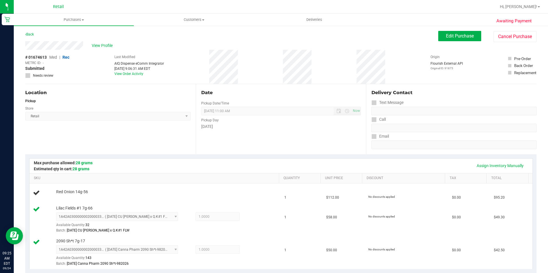
click at [447, 41] on div "Edit Purchase Cancel Purchase" at bounding box center [487, 36] width 98 height 11
click at [452, 37] on span "Edit Purchase" at bounding box center [460, 35] width 28 height 5
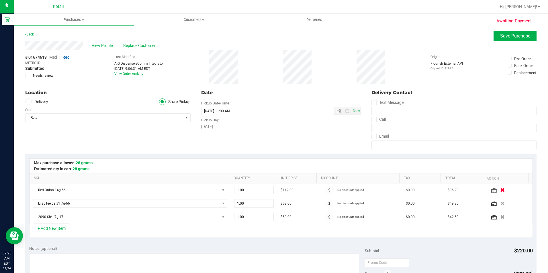
click at [500, 192] on icon "button" at bounding box center [502, 190] width 5 height 4
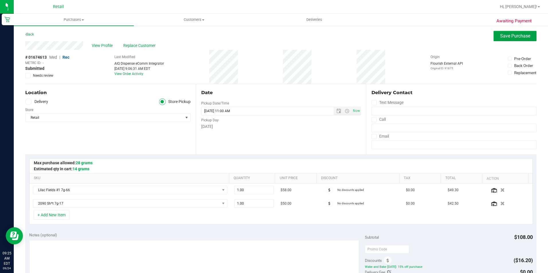
click at [506, 39] on button "Save Purchase" at bounding box center [514, 36] width 43 height 10
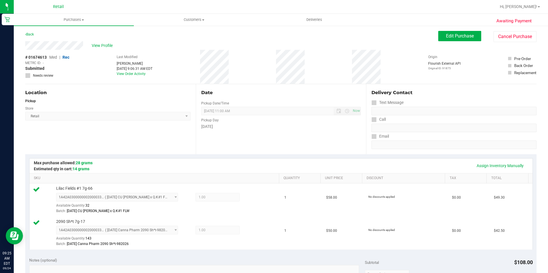
click at [452, 43] on div "View Profile # 01674613 Med | Rec METRC ID: - Submitted Needs review Last Modif…" at bounding box center [280, 62] width 511 height 43
click at [458, 38] on span "Edit Purchase" at bounding box center [460, 35] width 28 height 5
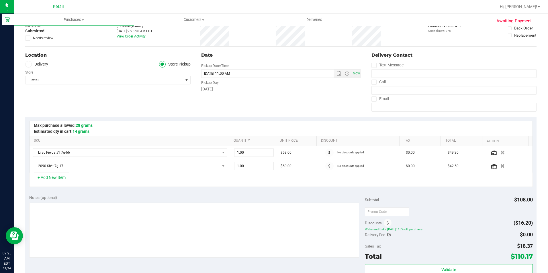
scroll to position [143, 0]
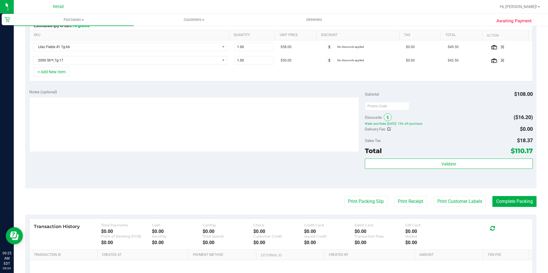
click at [386, 119] on icon at bounding box center [387, 118] width 2 height 4
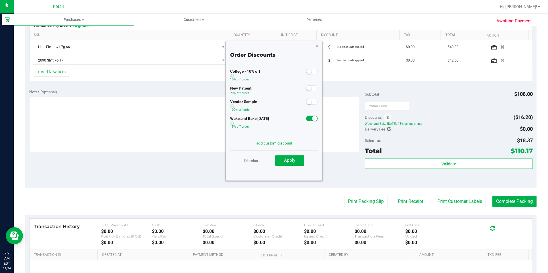
click at [308, 121] on span at bounding box center [311, 119] width 11 height 6
click at [290, 162] on span "Apply" at bounding box center [289, 160] width 11 height 5
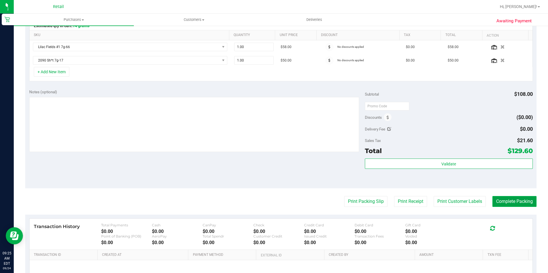
click at [504, 202] on button "Complete Packing" at bounding box center [514, 201] width 44 height 11
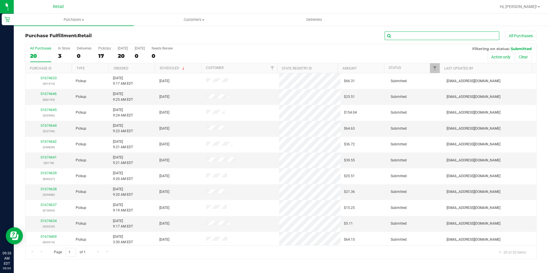
click at [455, 34] on input "text" at bounding box center [441, 36] width 115 height 9
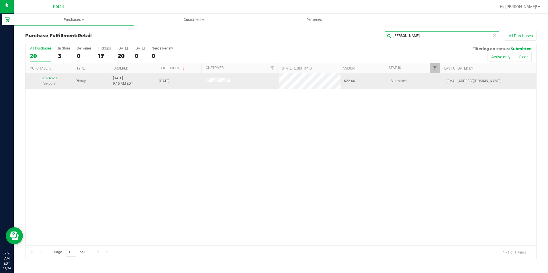
type input "smith"
click at [46, 78] on link "01674628" at bounding box center [49, 78] width 16 height 4
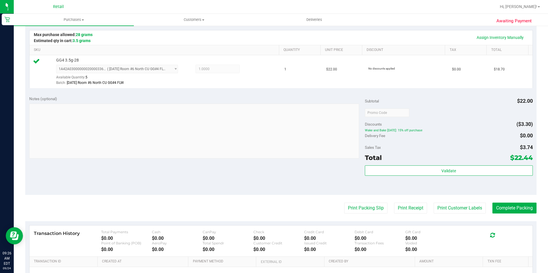
scroll to position [172, 0]
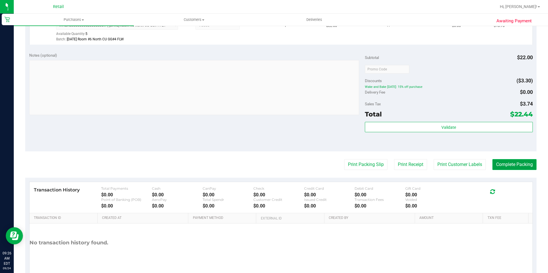
click at [527, 168] on button "Complete Packing" at bounding box center [514, 164] width 44 height 11
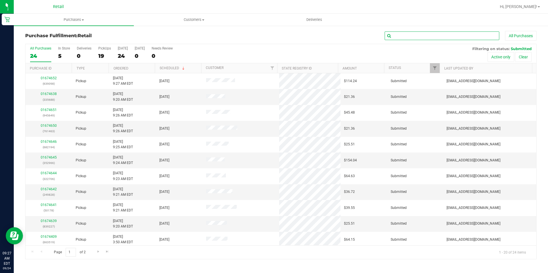
click at [446, 32] on input "text" at bounding box center [441, 36] width 115 height 9
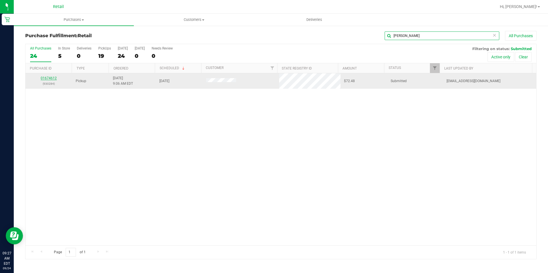
type input "bourg"
click at [56, 78] on link "01674612" at bounding box center [49, 78] width 16 height 4
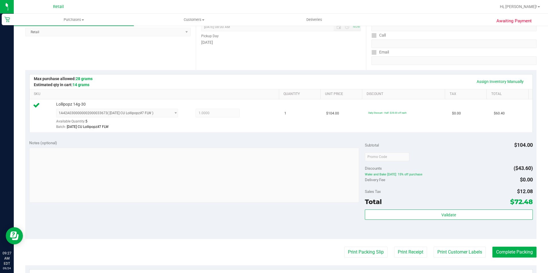
scroll to position [86, 0]
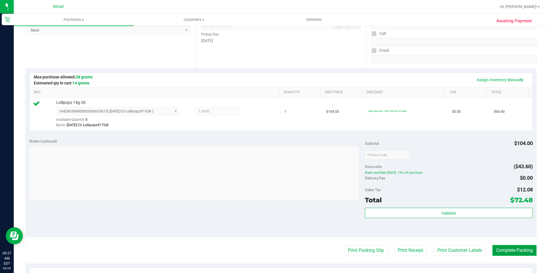
click at [515, 248] on button "Complete Packing" at bounding box center [514, 250] width 44 height 11
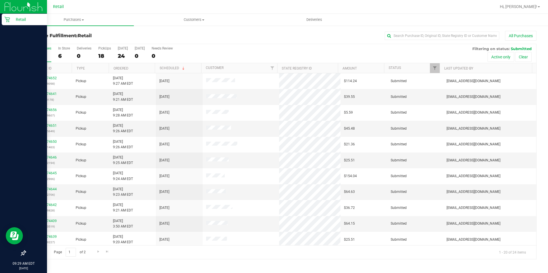
click at [7, 22] on icon at bounding box center [6, 19] width 5 height 5
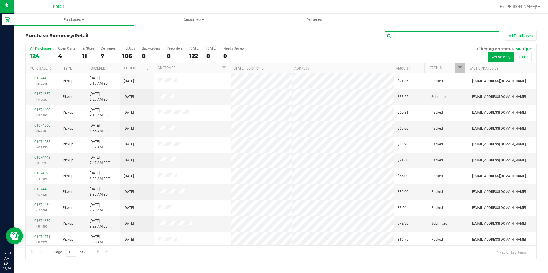
click at [429, 36] on input "text" at bounding box center [441, 36] width 115 height 9
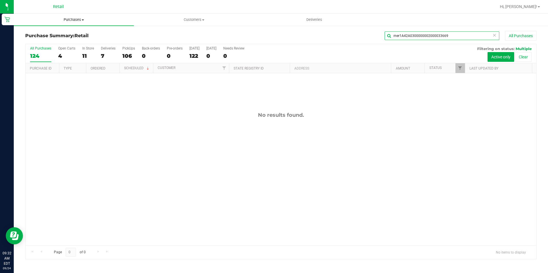
type input "mer1A42A0300000002000033669"
click at [76, 22] on span "Purchases" at bounding box center [74, 19] width 120 height 5
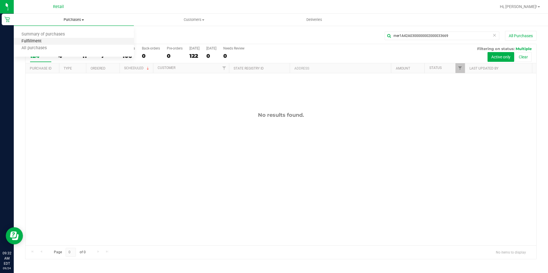
click at [39, 42] on span "Fulfillment" at bounding box center [32, 41] width 36 height 5
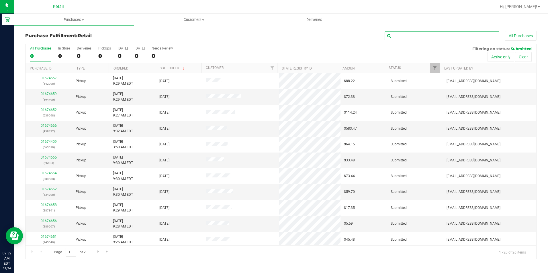
click at [412, 38] on input "text" at bounding box center [441, 36] width 115 height 9
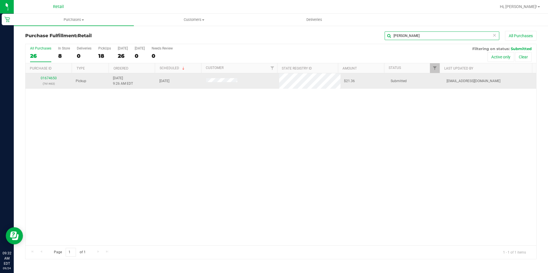
type input "kevin"
click at [41, 77] on div "01674650 (761463)" at bounding box center [49, 81] width 40 height 11
click at [46, 77] on link "01674650" at bounding box center [49, 78] width 16 height 4
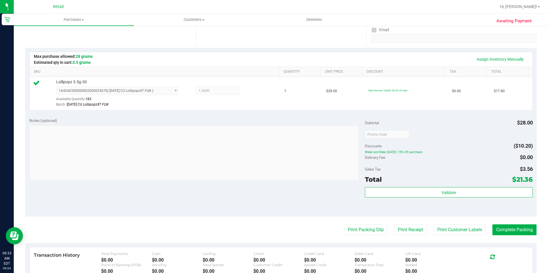
scroll to position [115, 0]
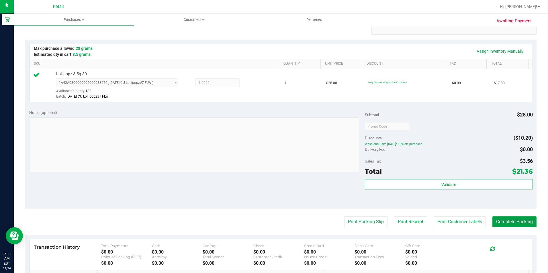
click at [503, 225] on button "Complete Packing" at bounding box center [514, 222] width 44 height 11
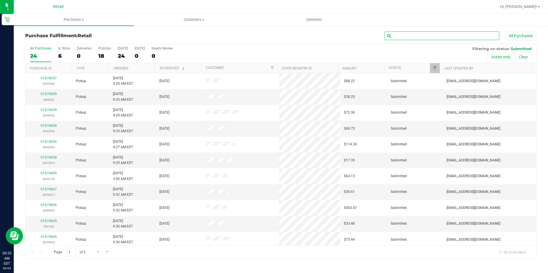
click at [399, 39] on input "text" at bounding box center [441, 36] width 115 height 9
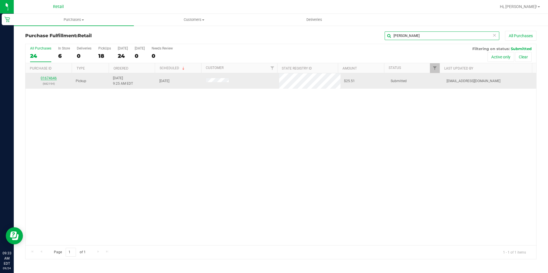
type input "ouk"
click at [45, 79] on link "01674646" at bounding box center [49, 78] width 16 height 4
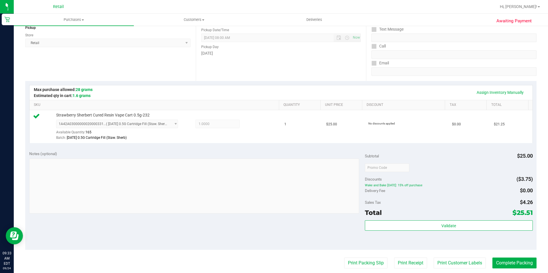
scroll to position [86, 0]
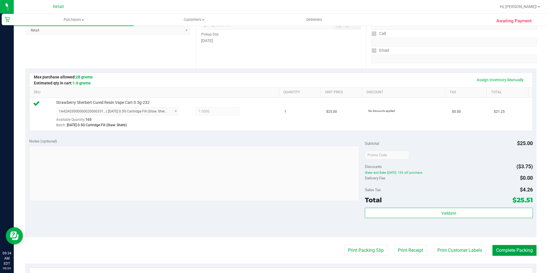
click at [504, 253] on button "Complete Packing" at bounding box center [514, 250] width 44 height 11
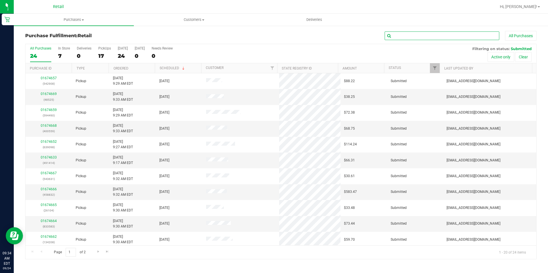
click at [406, 34] on input "text" at bounding box center [441, 36] width 115 height 9
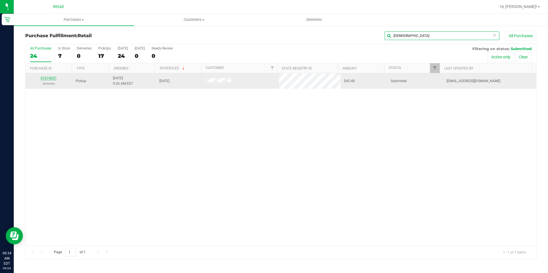
type input "kath"
click at [42, 77] on link "01674651" at bounding box center [49, 78] width 16 height 4
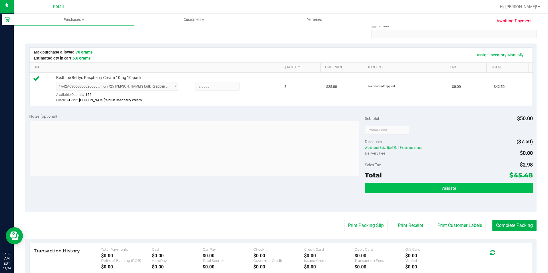
scroll to position [115, 0]
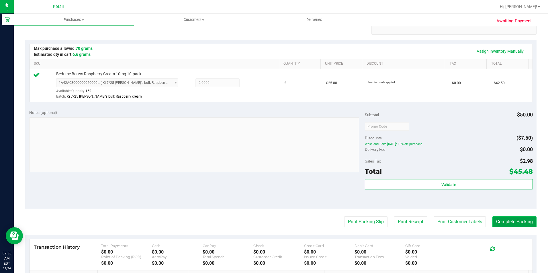
click at [505, 218] on button "Complete Packing" at bounding box center [514, 222] width 44 height 11
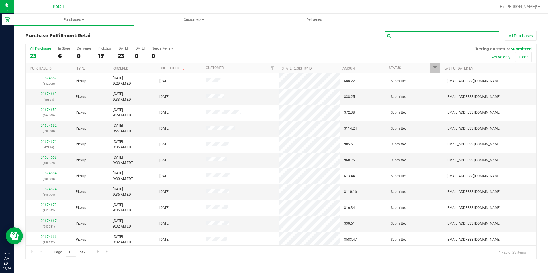
click at [402, 36] on input "text" at bounding box center [441, 36] width 115 height 9
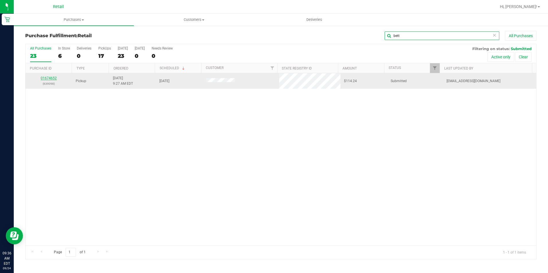
type input "bett"
click at [49, 76] on link "01674652" at bounding box center [49, 78] width 16 height 4
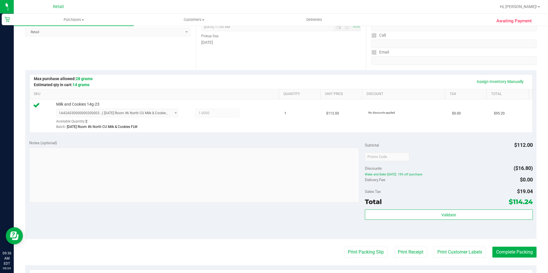
scroll to position [115, 0]
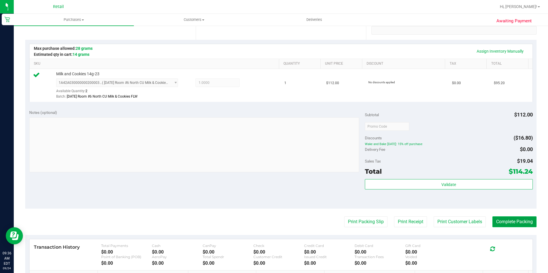
click at [518, 222] on button "Complete Packing" at bounding box center [514, 222] width 44 height 11
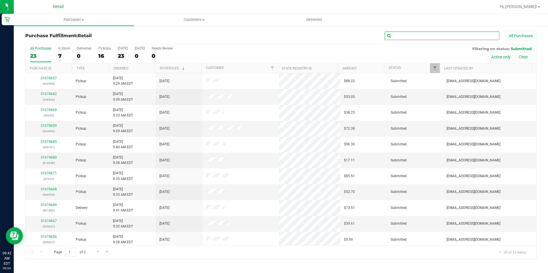
click at [398, 32] on input "text" at bounding box center [441, 36] width 115 height 9
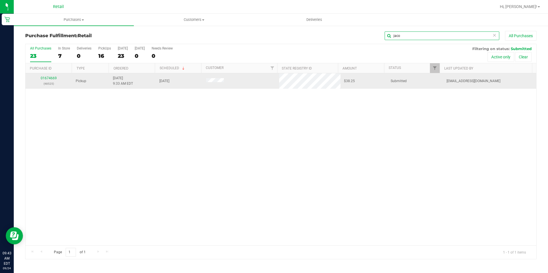
type input "jaco"
click at [51, 80] on div "01674669 (48525)" at bounding box center [49, 81] width 40 height 11
click at [53, 80] on link "01674669" at bounding box center [49, 78] width 16 height 4
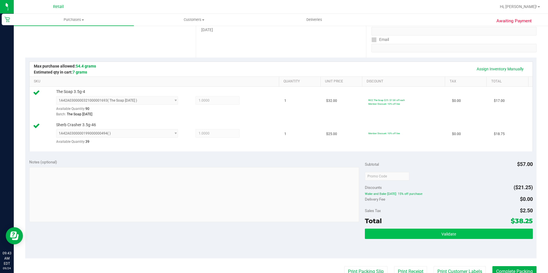
scroll to position [143, 0]
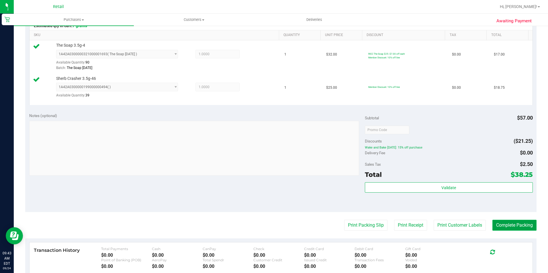
click at [510, 231] on button "Complete Packing" at bounding box center [514, 225] width 44 height 11
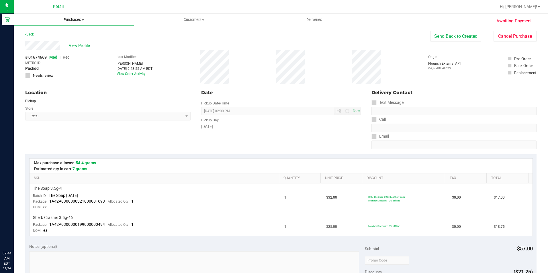
click at [74, 20] on span "Purchases" at bounding box center [74, 19] width 120 height 5
click at [50, 44] on li "Fulfillment" at bounding box center [74, 41] width 120 height 7
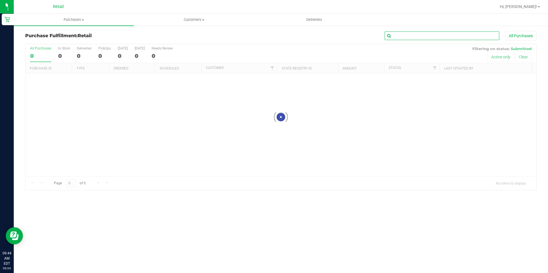
click at [431, 36] on input "text" at bounding box center [441, 36] width 115 height 9
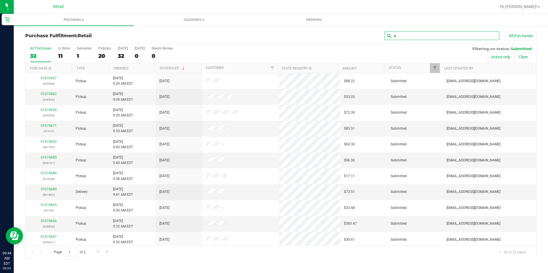
type input ","
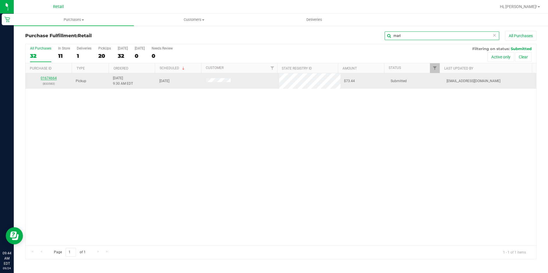
type input "marl"
click at [54, 78] on link "01674664" at bounding box center [49, 78] width 16 height 4
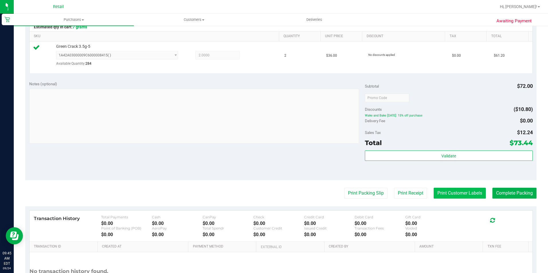
scroll to position [172, 0]
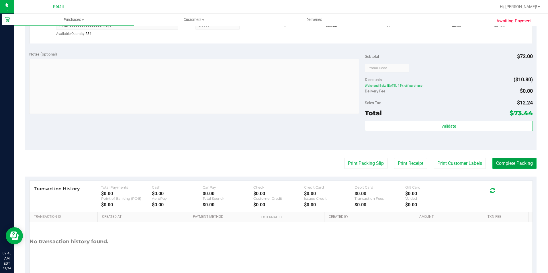
click at [509, 166] on button "Complete Packing" at bounding box center [514, 163] width 44 height 11
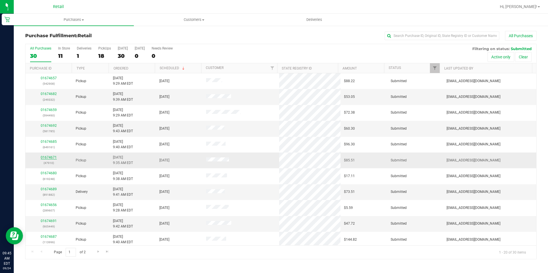
click at [50, 156] on link "01674671" at bounding box center [49, 158] width 16 height 4
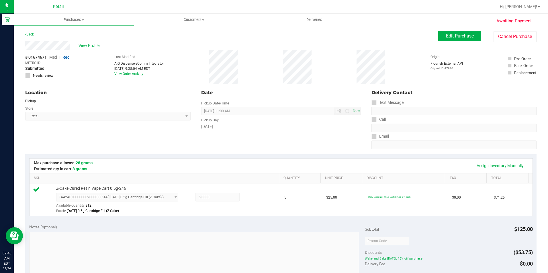
click at [446, 42] on div "Edit Purchase Cancel Purchase" at bounding box center [487, 36] width 98 height 11
click at [447, 36] on span "Edit Purchase" at bounding box center [460, 35] width 28 height 5
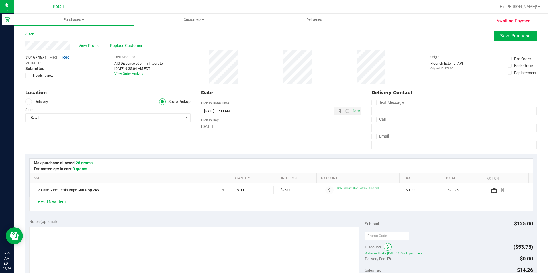
click at [383, 248] on span at bounding box center [387, 247] width 8 height 8
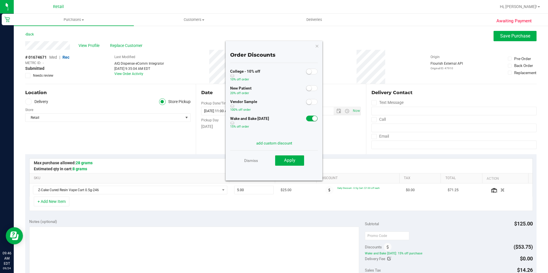
click at [306, 118] on span at bounding box center [311, 119] width 11 height 6
click at [292, 162] on span "Apply" at bounding box center [289, 160] width 11 height 5
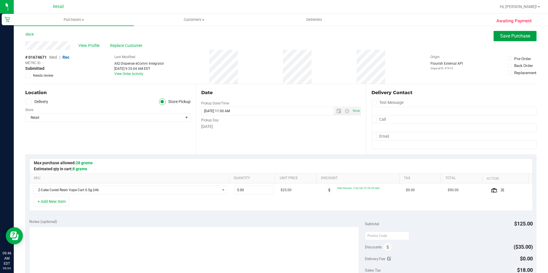
click at [506, 41] on button "Save Purchase" at bounding box center [514, 36] width 43 height 10
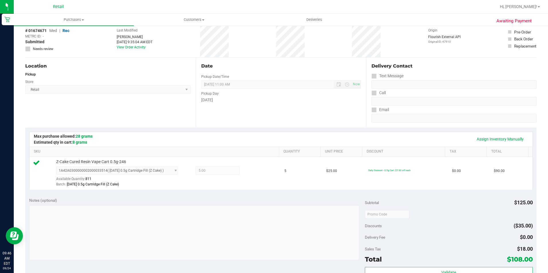
scroll to position [86, 0]
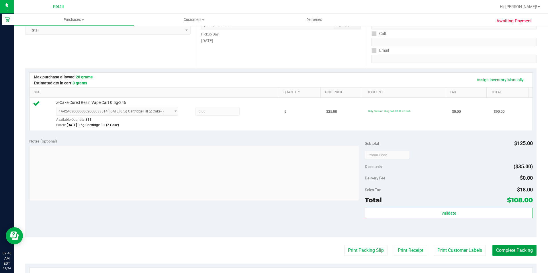
click at [498, 250] on button "Complete Packing" at bounding box center [514, 250] width 44 height 11
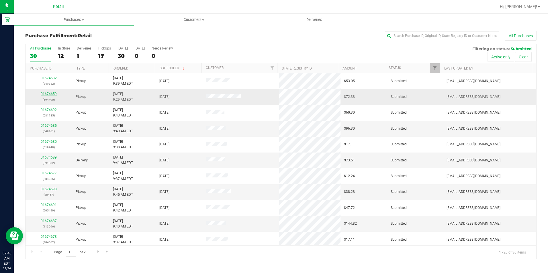
click at [45, 93] on link "01674659" at bounding box center [49, 94] width 16 height 4
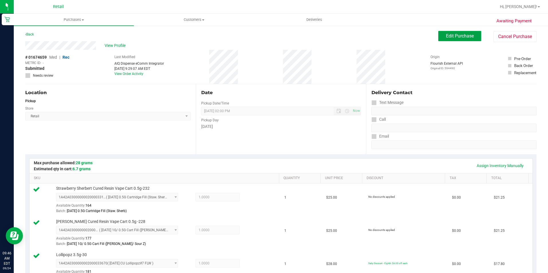
click at [438, 36] on button "Edit Purchase" at bounding box center [459, 36] width 43 height 10
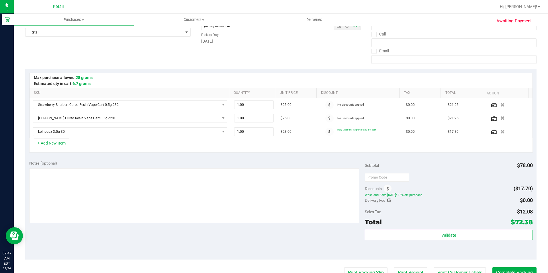
scroll to position [86, 0]
click at [386, 188] on icon at bounding box center [387, 188] width 2 height 4
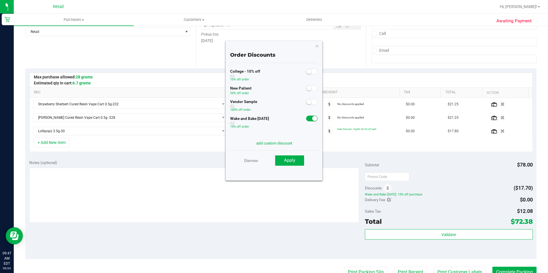
click at [306, 121] on span at bounding box center [311, 119] width 11 height 6
click at [288, 161] on span "Apply" at bounding box center [289, 160] width 11 height 5
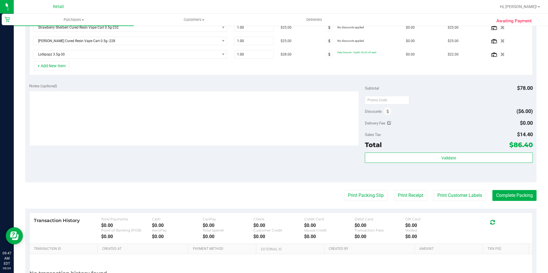
scroll to position [172, 0]
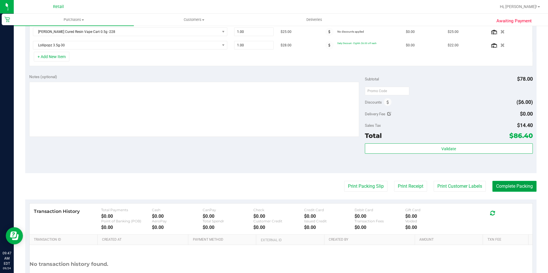
click at [502, 189] on button "Complete Packing" at bounding box center [514, 186] width 44 height 11
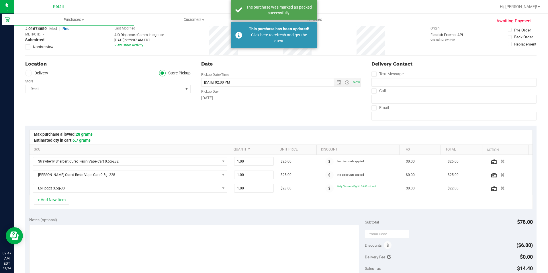
scroll to position [0, 0]
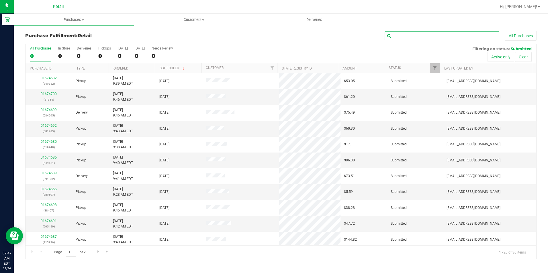
click at [407, 34] on input "text" at bounding box center [441, 36] width 115 height 9
click at [394, 33] on input "text" at bounding box center [441, 36] width 115 height 9
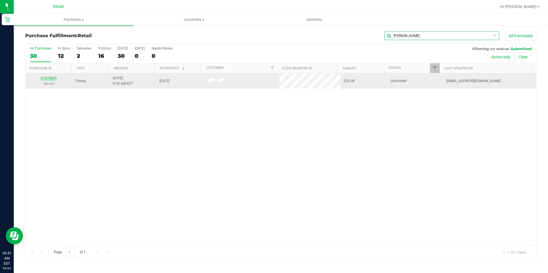
type input "[PERSON_NAME]"
click at [47, 79] on link "01674665" at bounding box center [49, 78] width 16 height 4
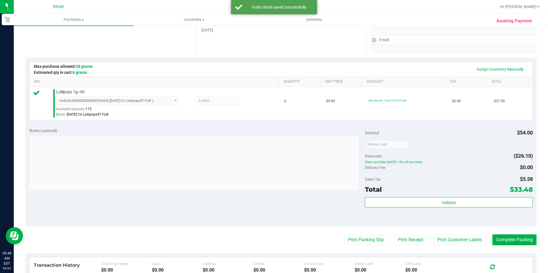
scroll to position [115, 0]
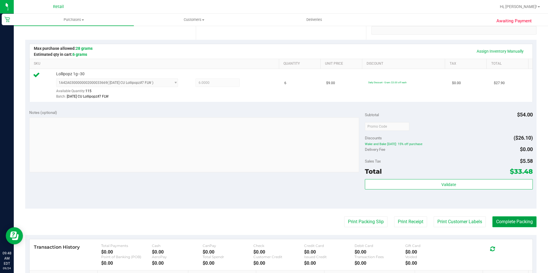
click at [507, 220] on button "Complete Packing" at bounding box center [514, 222] width 44 height 11
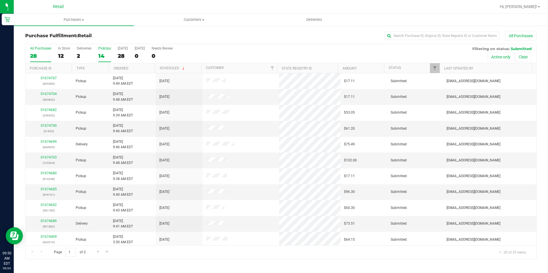
click at [103, 53] on div "14" at bounding box center [104, 56] width 13 height 7
click at [0, 0] on input "PickUps 14" at bounding box center [0, 0] width 0 height 0
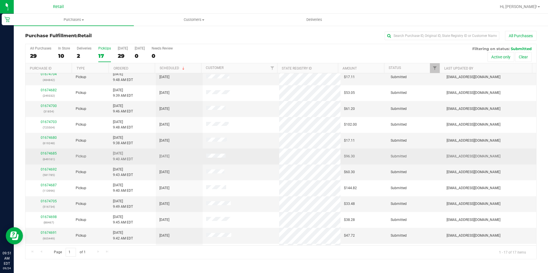
scroll to position [29, 0]
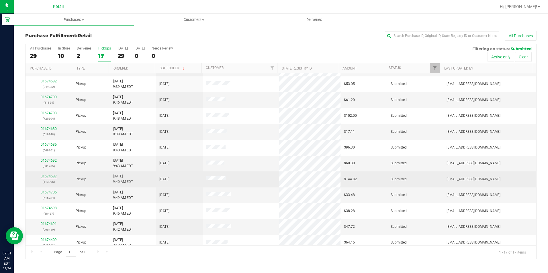
click at [48, 174] on link "01674687" at bounding box center [49, 176] width 16 height 4
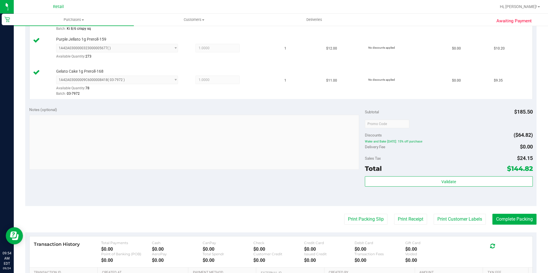
scroll to position [315, 0]
click at [508, 221] on button "Complete Packing" at bounding box center [514, 219] width 44 height 11
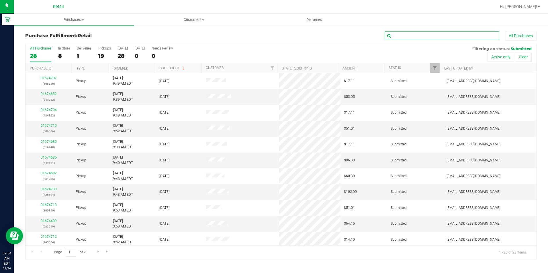
click at [405, 37] on input "text" at bounding box center [441, 36] width 115 height 9
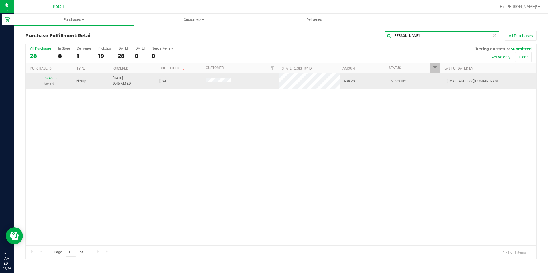
type input "[PERSON_NAME]"
click at [46, 76] on link "01674698" at bounding box center [49, 78] width 16 height 4
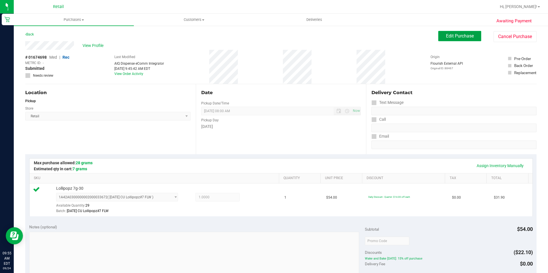
click at [456, 37] on span "Edit Purchase" at bounding box center [460, 35] width 28 height 5
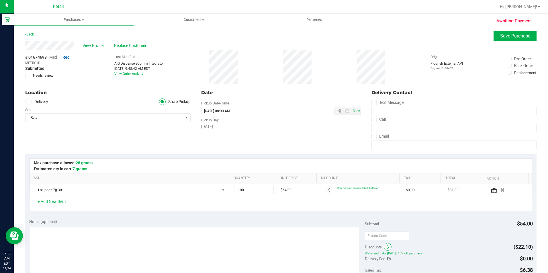
click at [388, 246] on span at bounding box center [387, 247] width 8 height 8
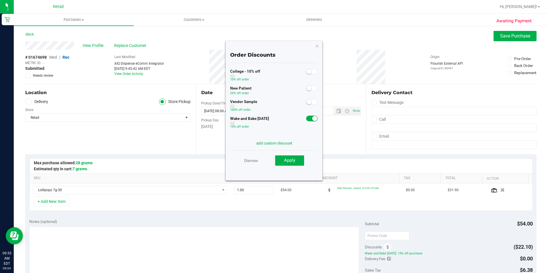
click at [306, 115] on div at bounding box center [312, 118] width 12 height 7
click at [306, 117] on span at bounding box center [311, 119] width 11 height 6
click at [292, 145] on div "add custom discount" at bounding box center [274, 143] width 88 height 5
click at [290, 158] on button "Apply" at bounding box center [289, 161] width 29 height 10
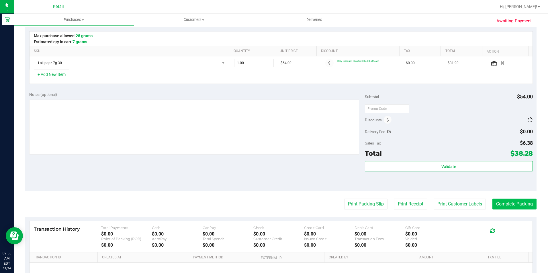
scroll to position [143, 0]
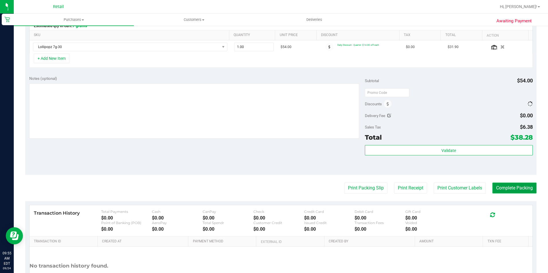
click at [510, 187] on button "Complete Packing" at bounding box center [514, 188] width 44 height 11
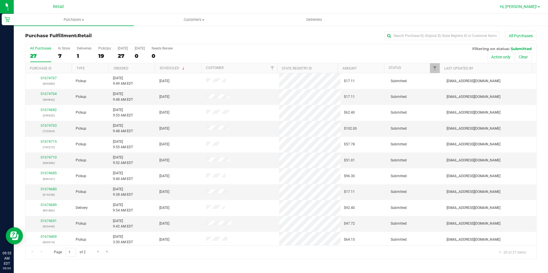
click at [536, 7] on span "Hi, [PERSON_NAME]!" at bounding box center [517, 6] width 37 height 5
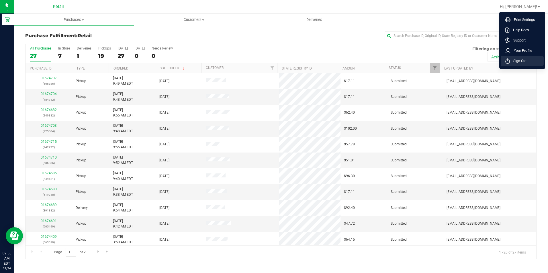
click at [515, 63] on span "Sign Out" at bounding box center [518, 61] width 17 height 6
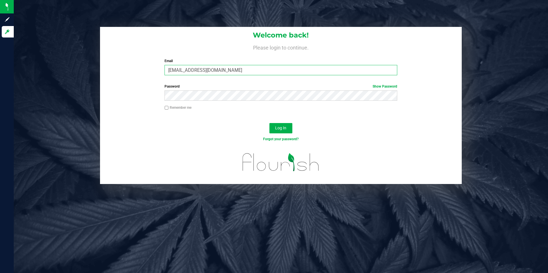
click at [334, 70] on input "[EMAIL_ADDRESS][DOMAIN_NAME]" at bounding box center [280, 70] width 233 height 10
drag, startPoint x: 231, startPoint y: 70, endPoint x: 141, endPoint y: 70, distance: 89.4
click at [141, 70] on div "Welcome back! Please login to continue. Email [EMAIL_ADDRESS][DOMAIN_NAME] Requ…" at bounding box center [281, 53] width 362 height 53
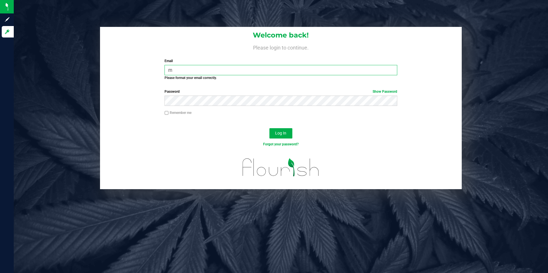
type input "[EMAIL_ADDRESS][DOMAIN_NAME]"
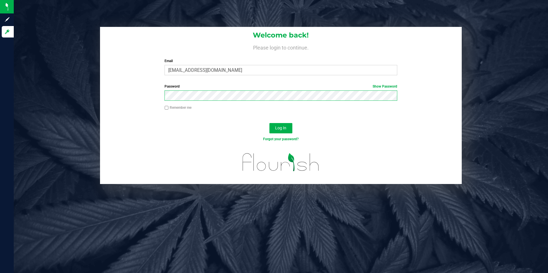
click at [162, 95] on div "Password Show Password" at bounding box center [280, 92] width 241 height 17
click at [269, 123] on button "Log In" at bounding box center [280, 128] width 23 height 10
